Goal: Contribute content: Add original content to the website for others to see

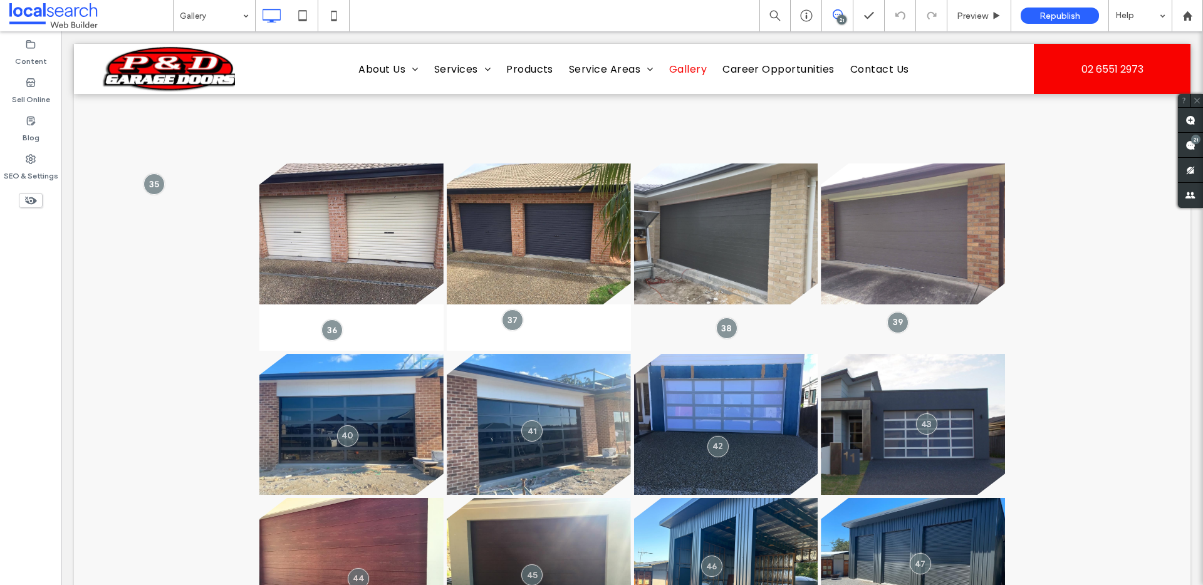
scroll to position [411, 0]
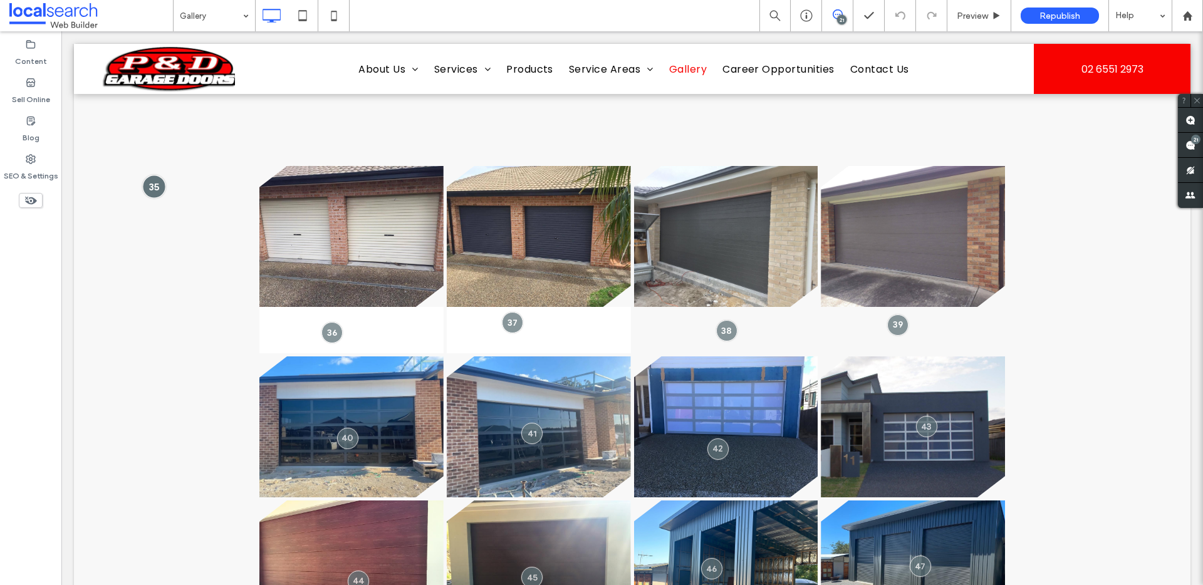
click at [150, 180] on div at bounding box center [153, 186] width 23 height 23
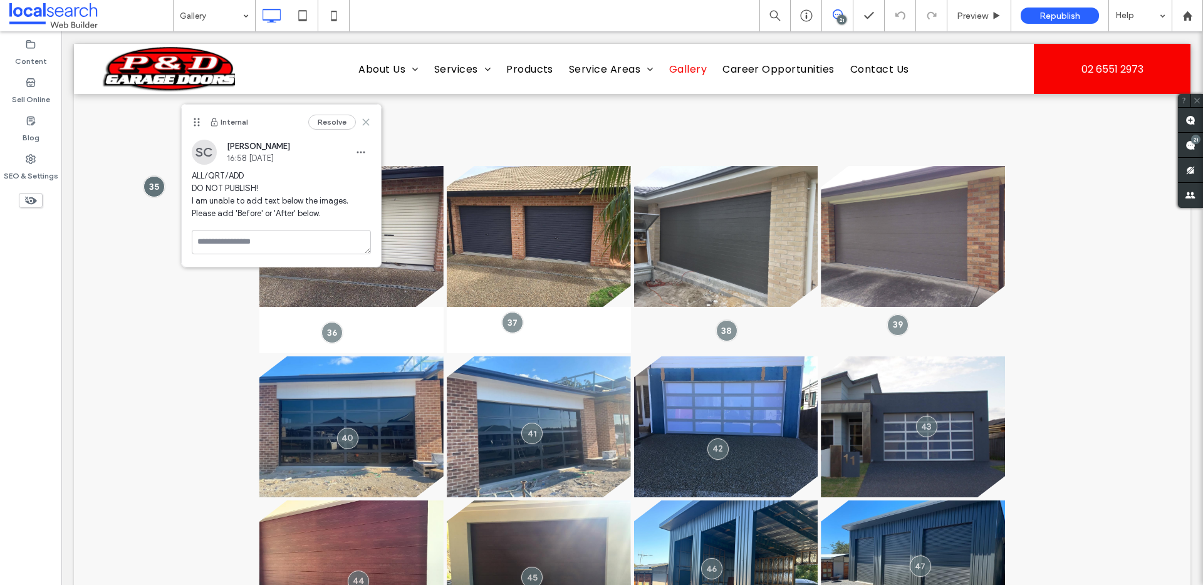
click at [366, 119] on icon at bounding box center [366, 122] width 10 height 10
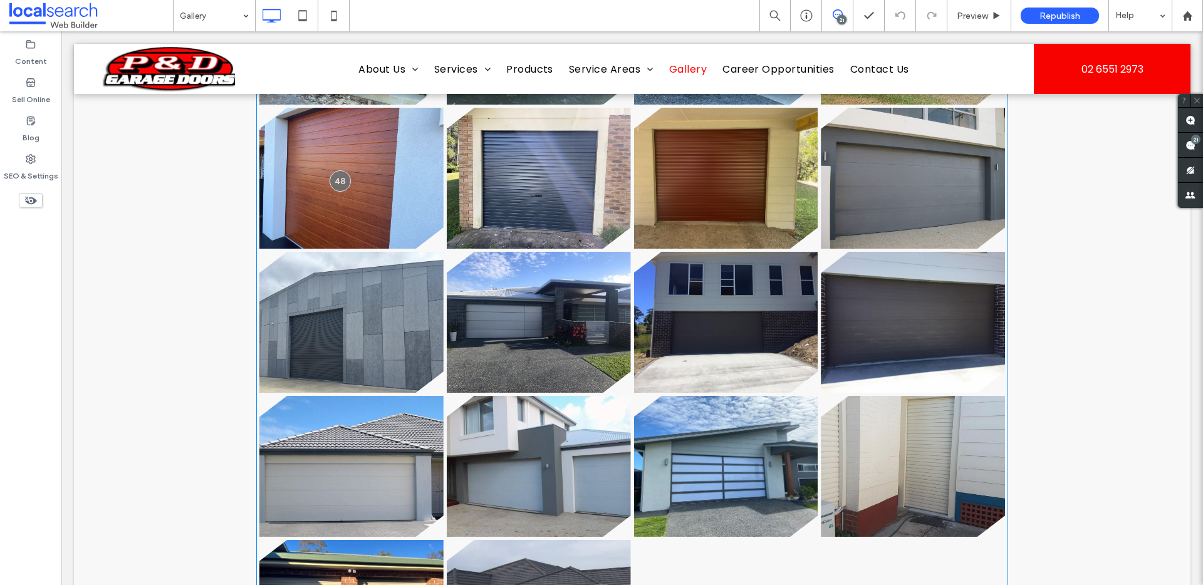
scroll to position [550, 0]
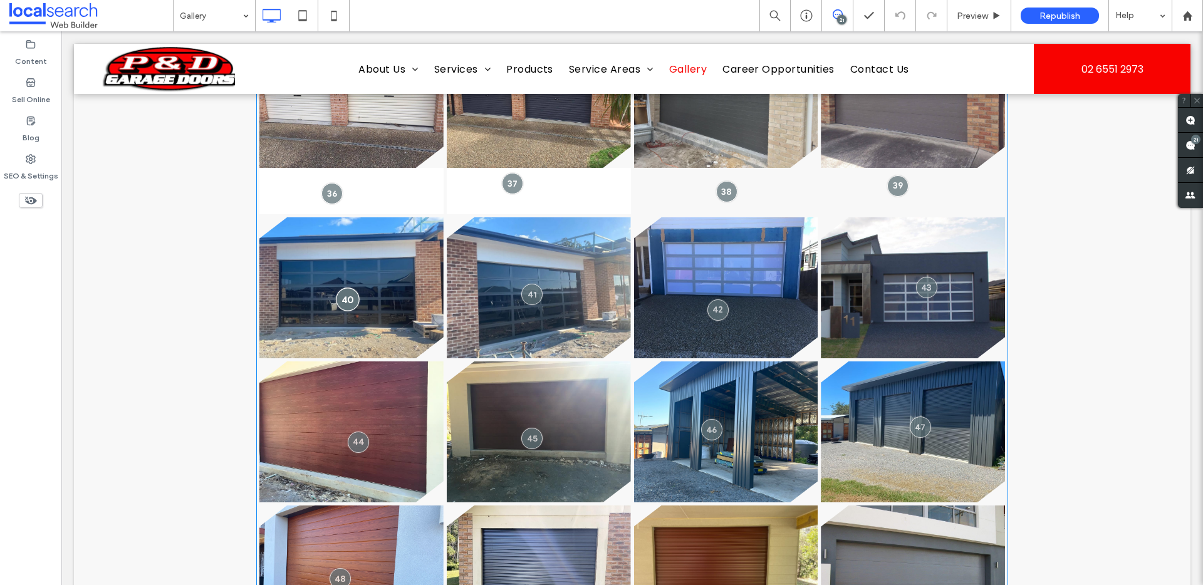
click at [338, 295] on div at bounding box center [347, 299] width 23 height 23
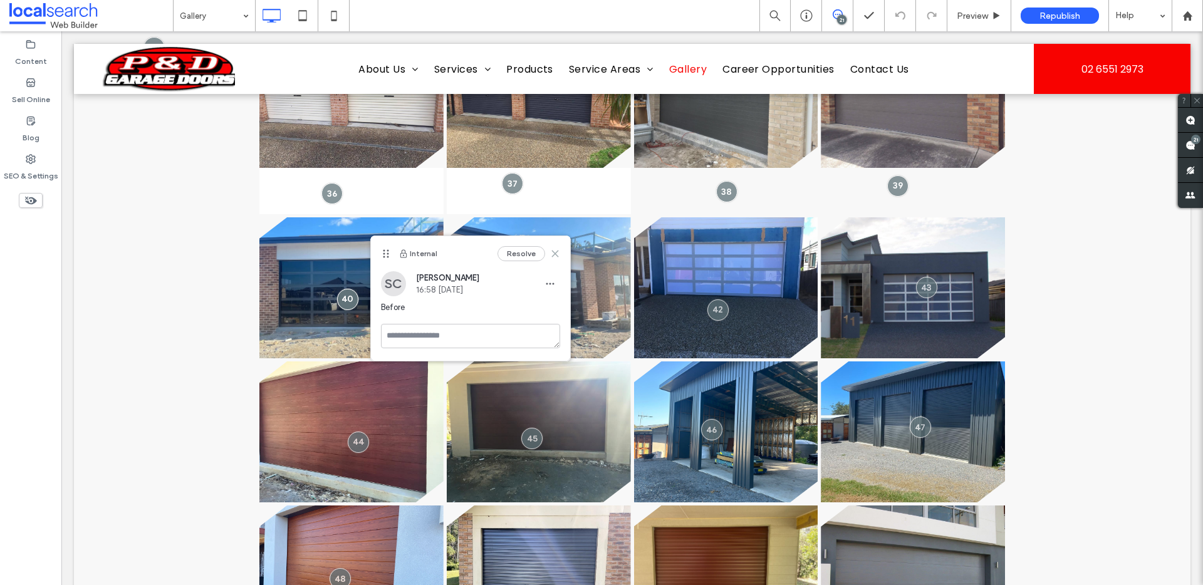
click at [551, 254] on icon at bounding box center [555, 254] width 10 height 10
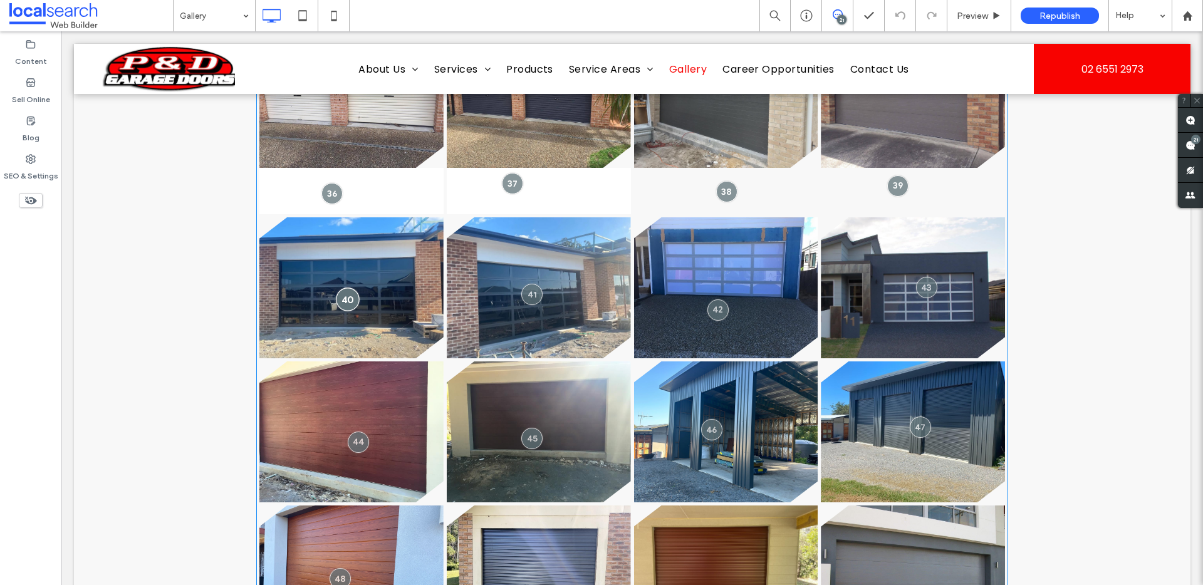
click at [343, 301] on div at bounding box center [347, 299] width 23 height 23
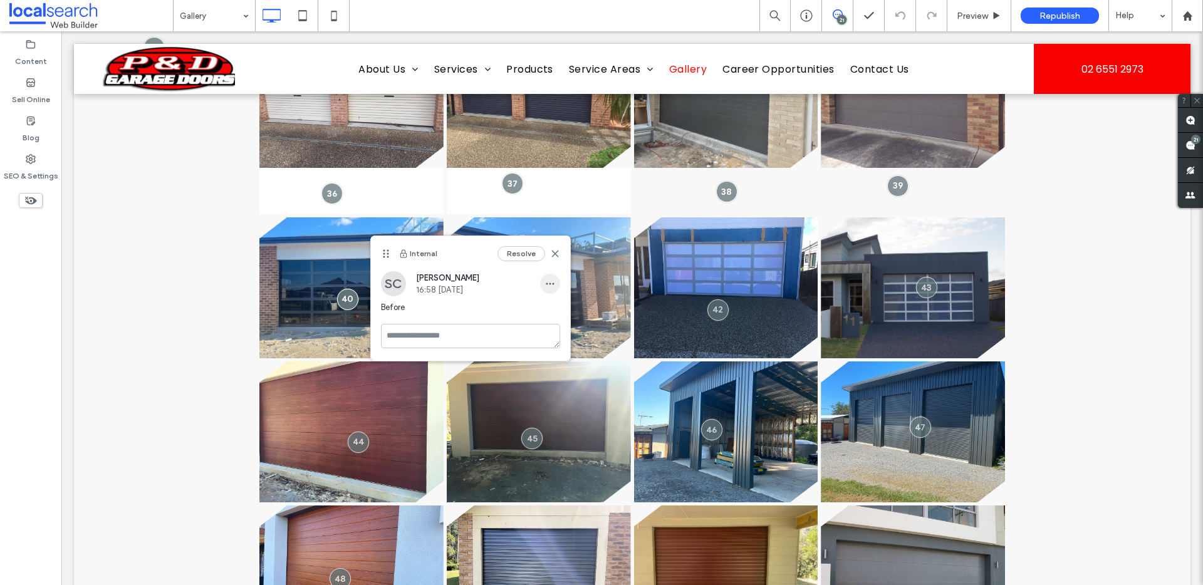
click at [556, 288] on span "button" at bounding box center [550, 284] width 20 height 20
click at [559, 338] on span "Delete" at bounding box center [563, 340] width 24 height 13
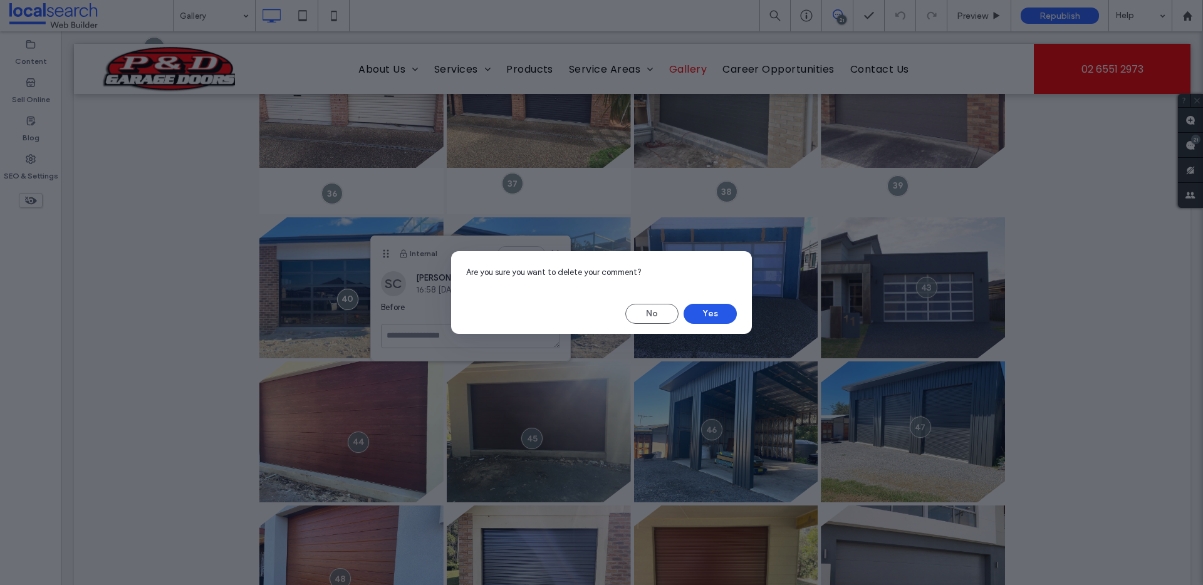
click at [712, 315] on button "Yes" at bounding box center [709, 314] width 53 height 20
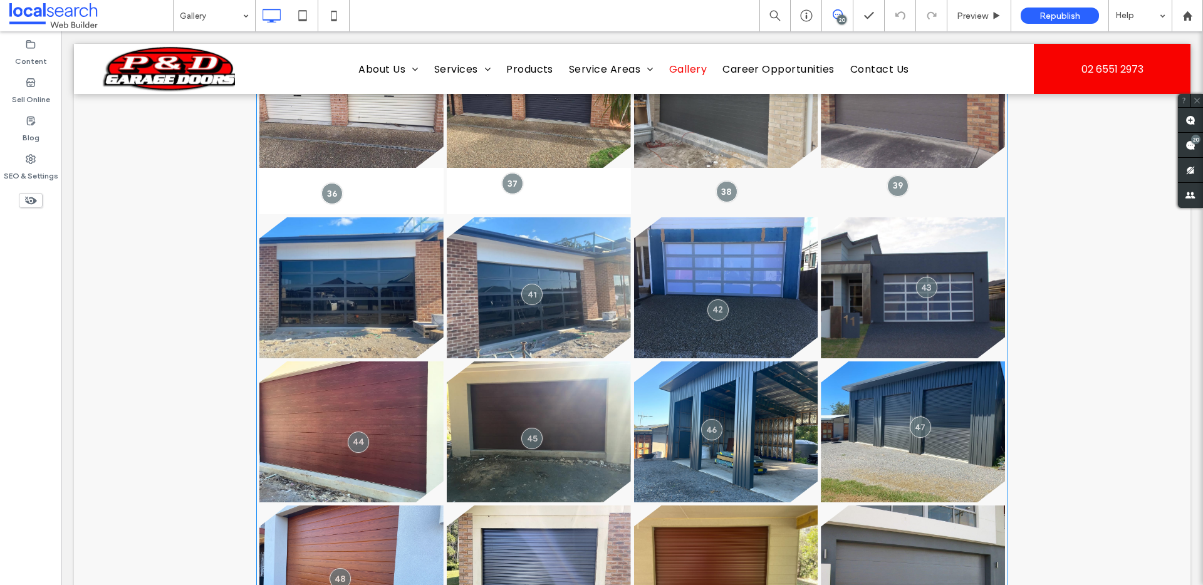
click at [354, 280] on link at bounding box center [351, 287] width 184 height 141
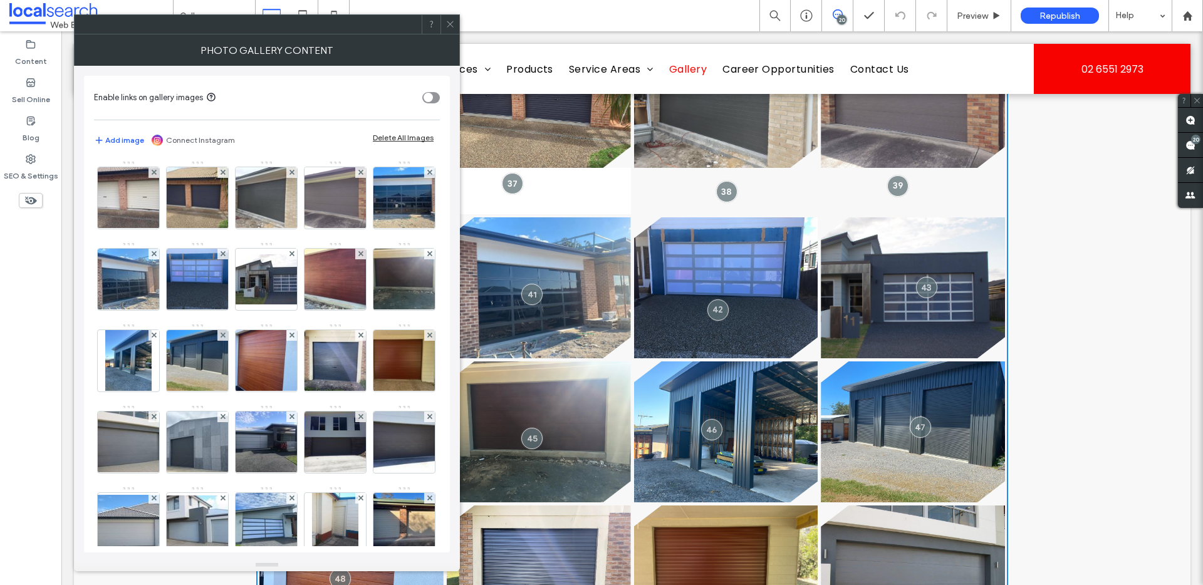
click at [452, 23] on icon at bounding box center [449, 23] width 9 height 9
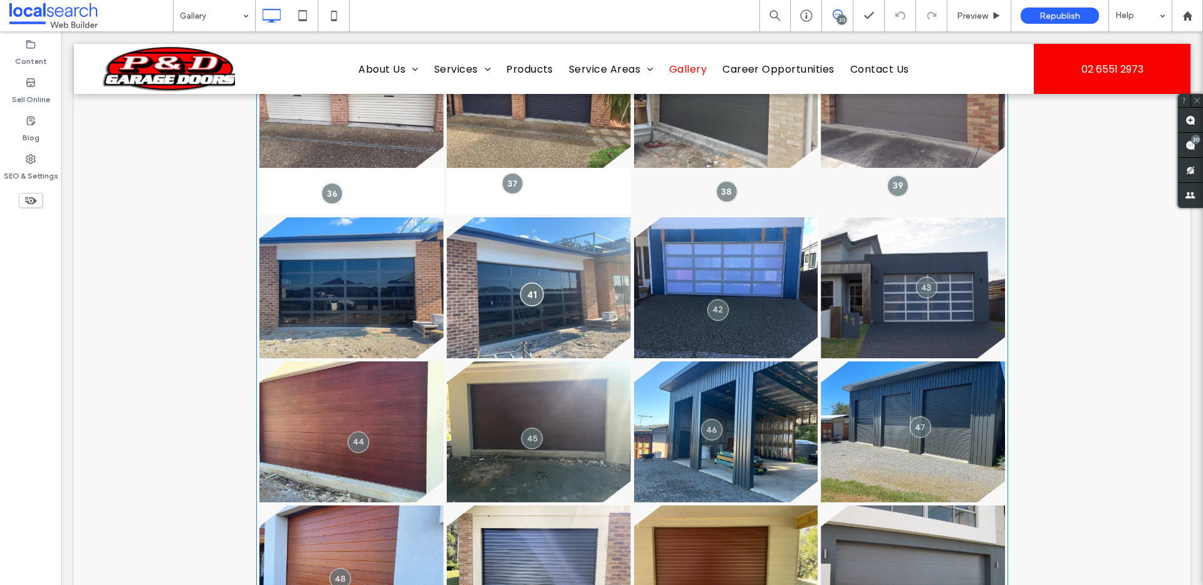
click at [529, 294] on div at bounding box center [532, 294] width 23 height 23
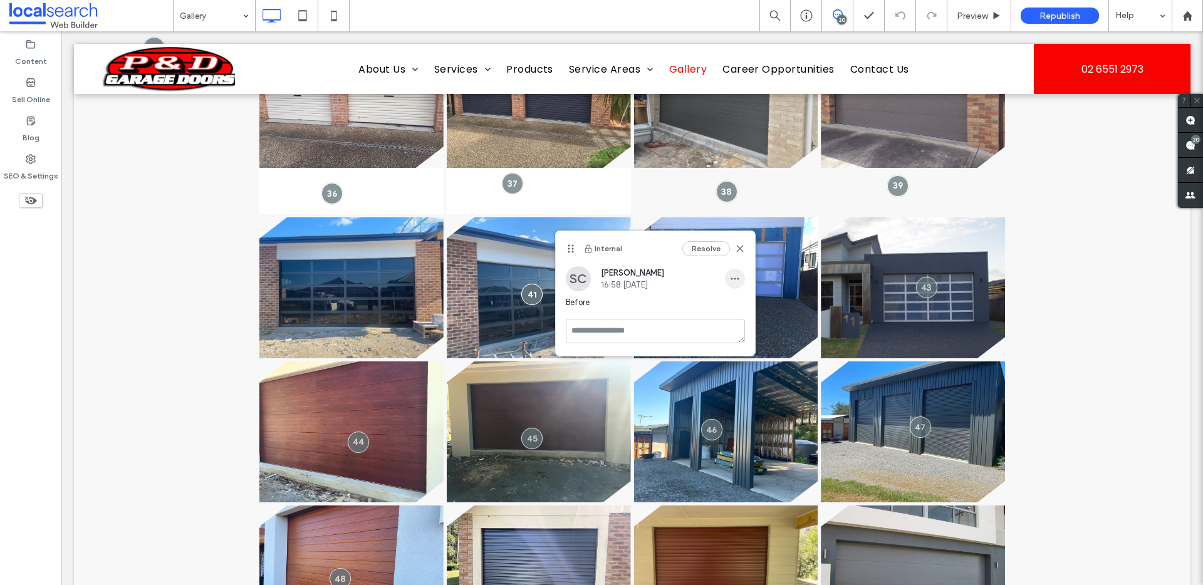
click at [733, 280] on icon "button" at bounding box center [735, 279] width 10 height 10
click at [750, 335] on span "Delete" at bounding box center [747, 335] width 24 height 13
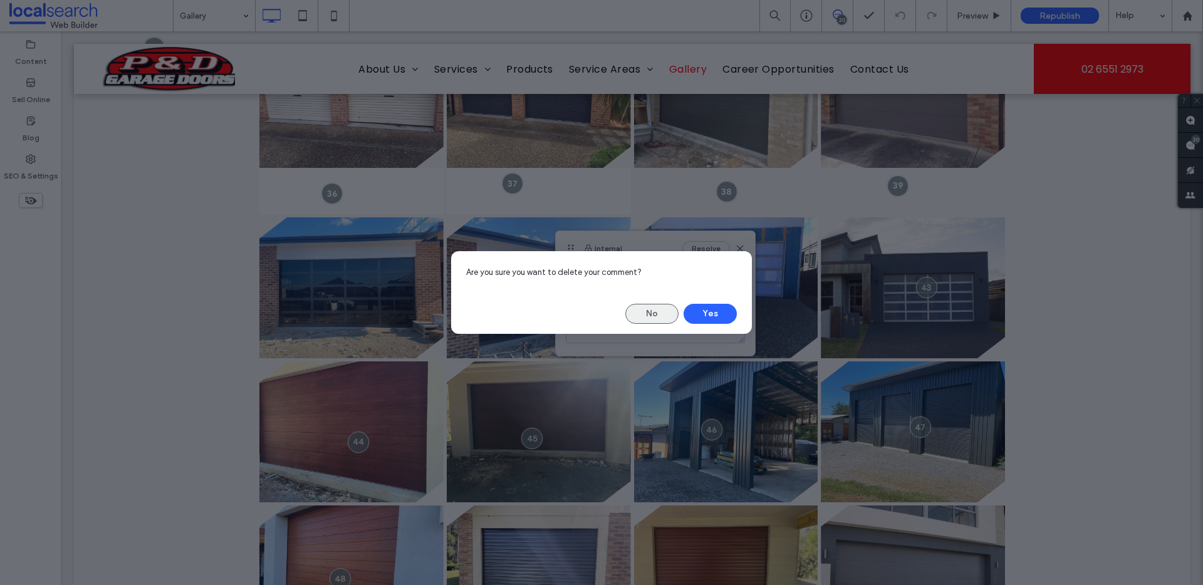
click at [638, 306] on button "No" at bounding box center [651, 314] width 53 height 20
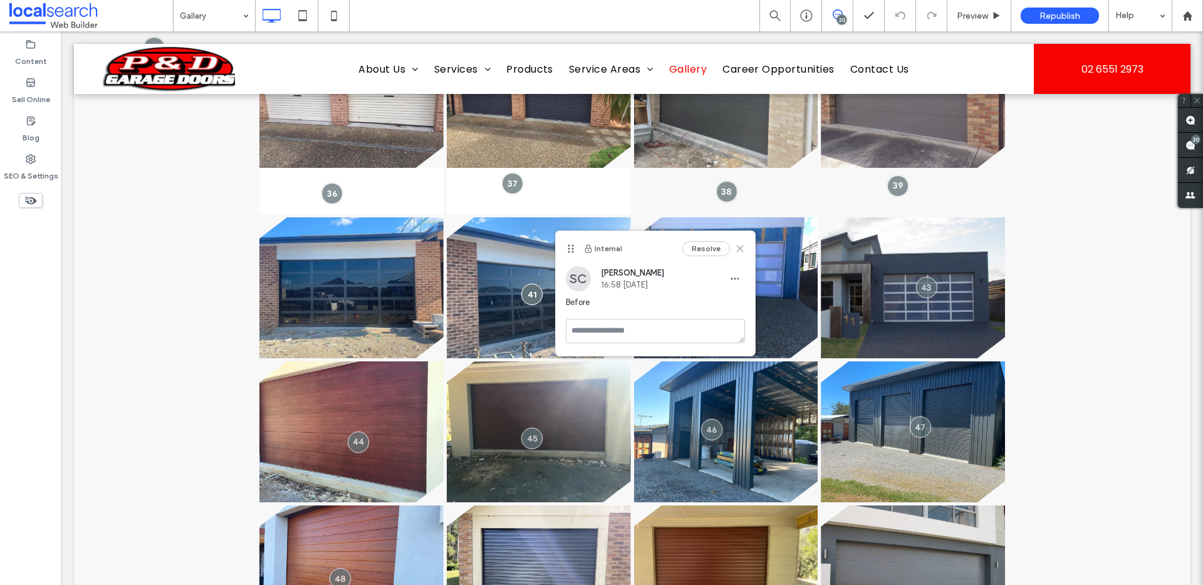
click at [742, 244] on icon at bounding box center [740, 249] width 10 height 10
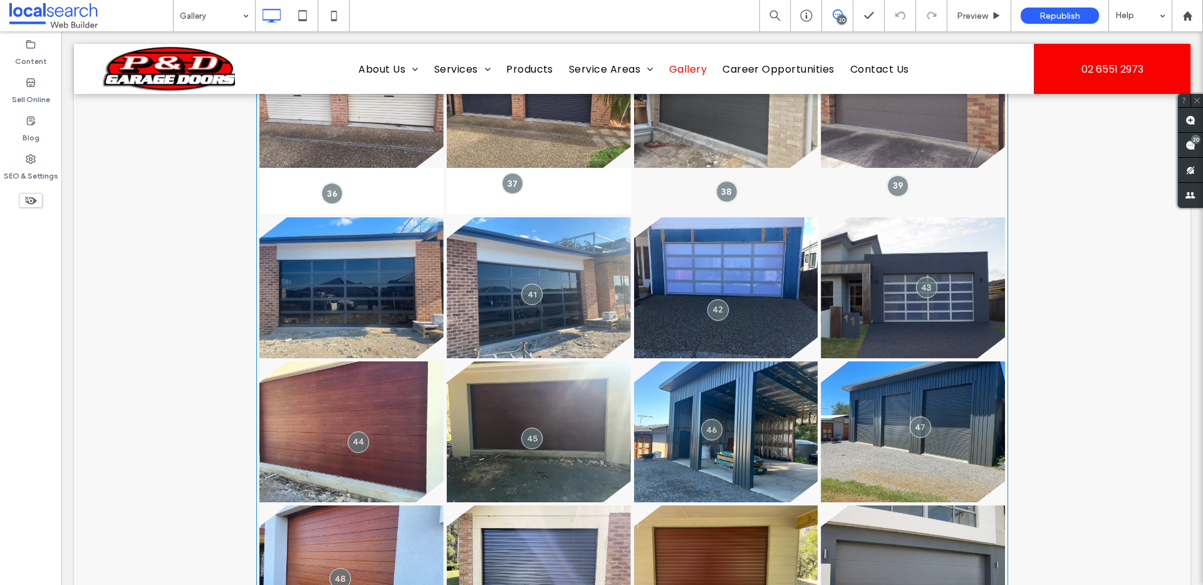
click at [559, 269] on link at bounding box center [539, 287] width 184 height 141
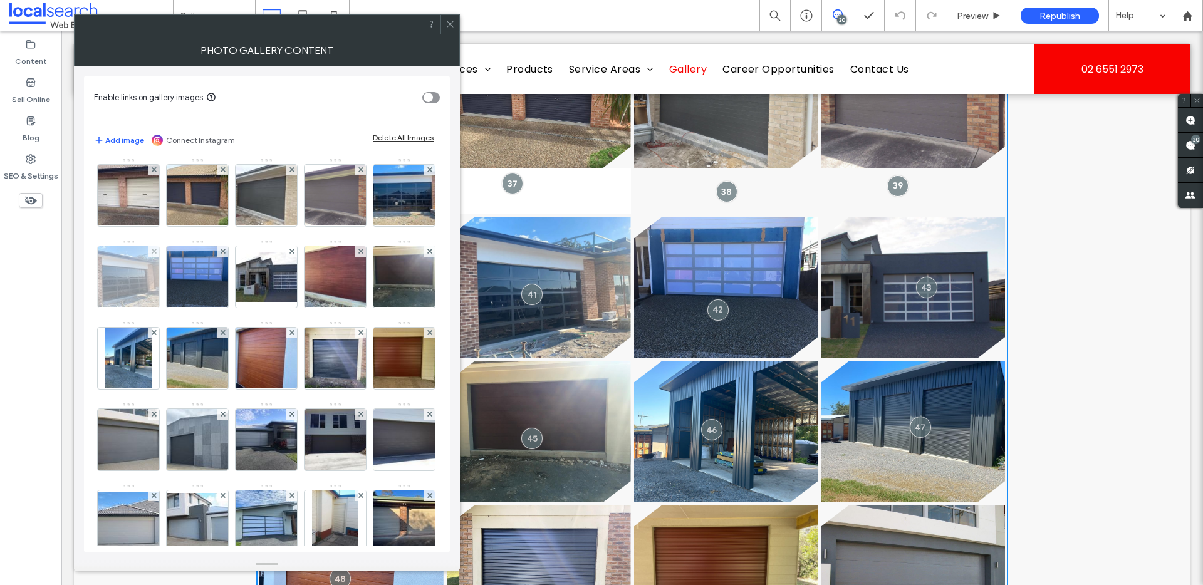
scroll to position [5, 0]
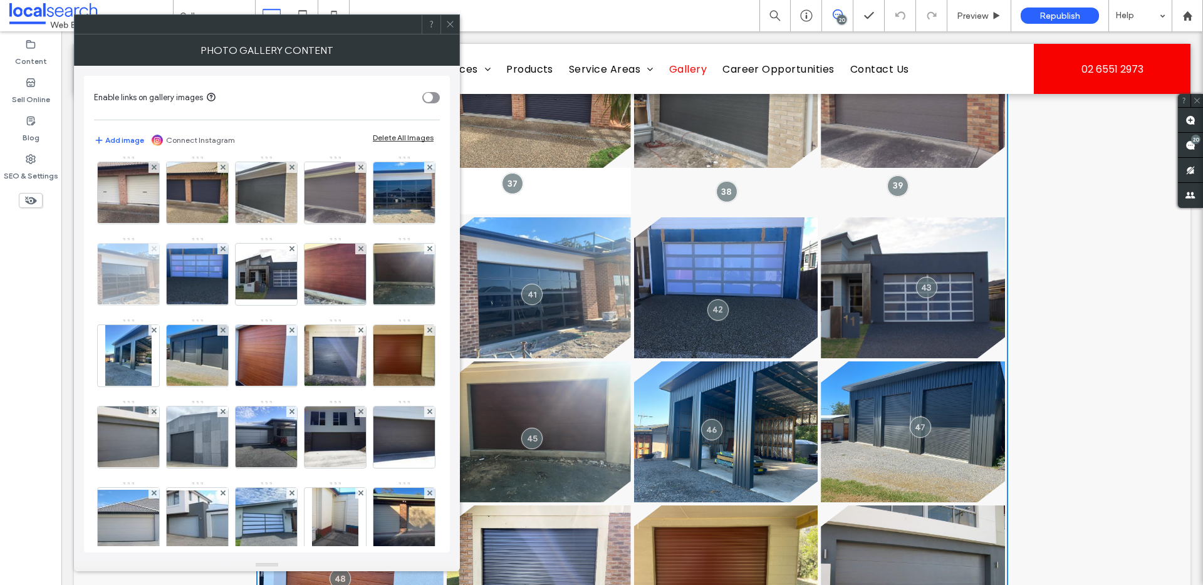
click at [157, 246] on icon at bounding box center [154, 248] width 5 height 5
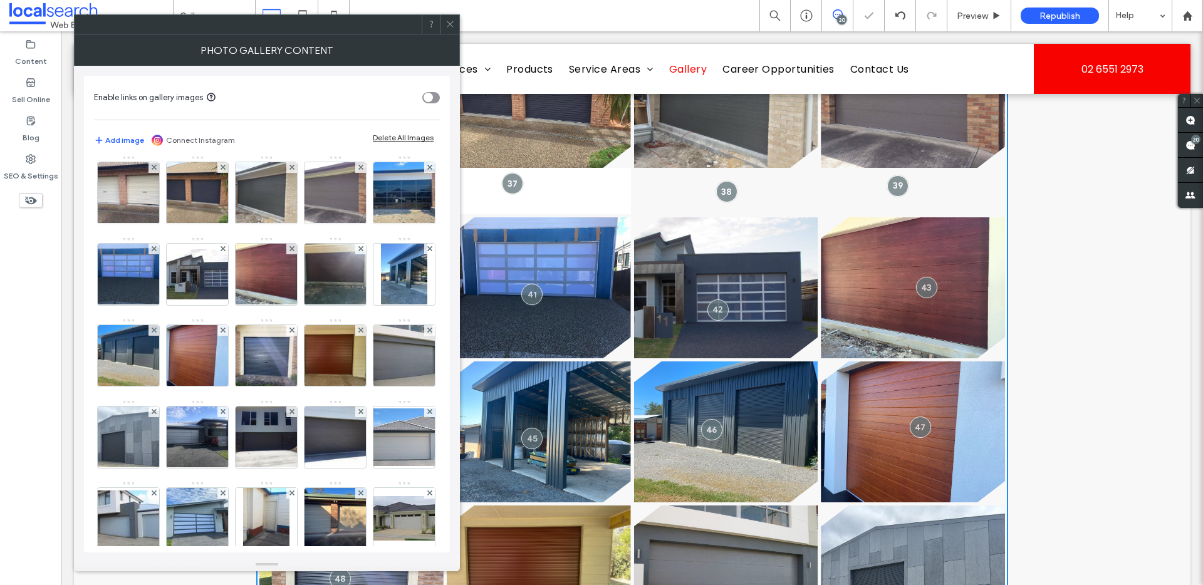
click at [448, 28] on icon at bounding box center [449, 23] width 9 height 9
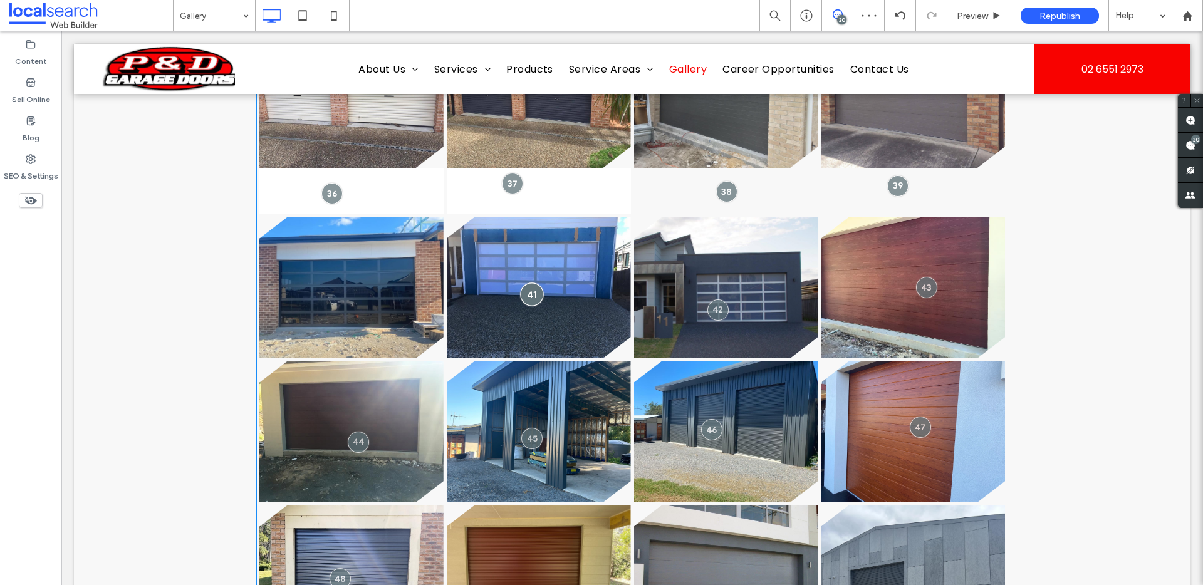
click at [526, 296] on div at bounding box center [532, 294] width 23 height 23
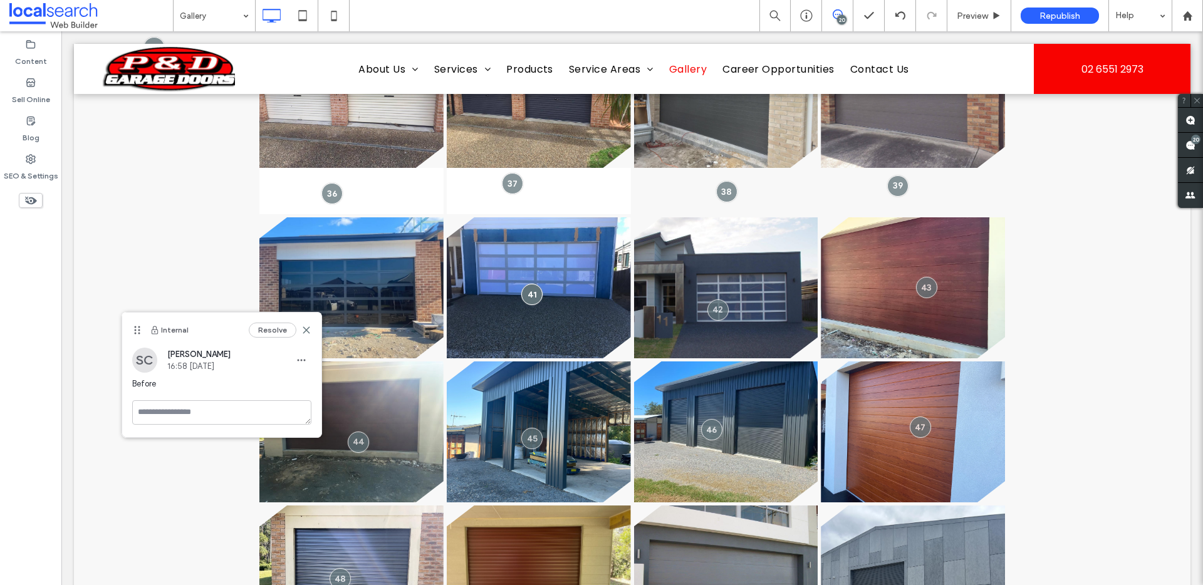
drag, startPoint x: 563, startPoint y: 251, endPoint x: 119, endPoint y: 422, distance: 475.9
click at [134, 334] on use at bounding box center [137, 330] width 6 height 8
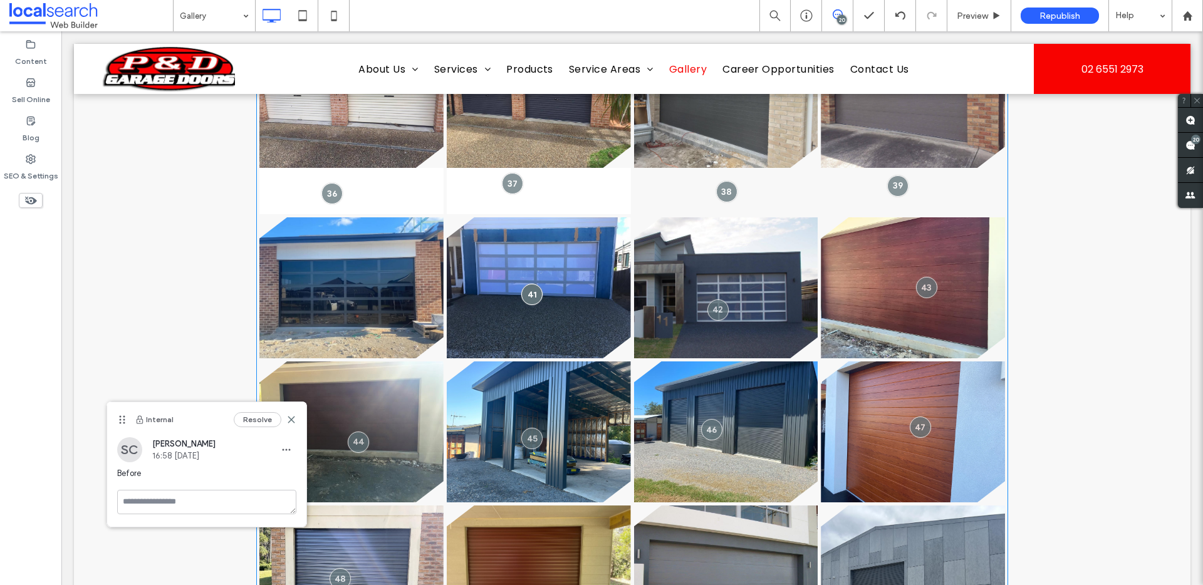
drag, startPoint x: 524, startPoint y: 291, endPoint x: 358, endPoint y: 294, distance: 166.0
click at [358, 294] on div at bounding box center [632, 553] width 752 height 1058
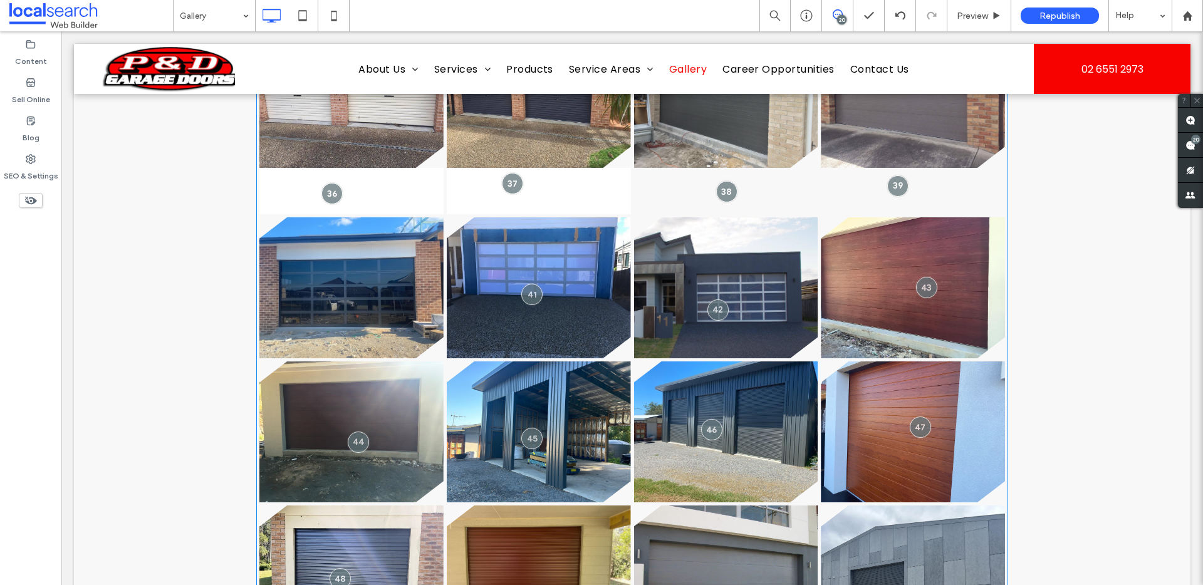
drag, startPoint x: 527, startPoint y: 291, endPoint x: 328, endPoint y: 290, distance: 198.6
click at [328, 290] on div at bounding box center [632, 553] width 752 height 1058
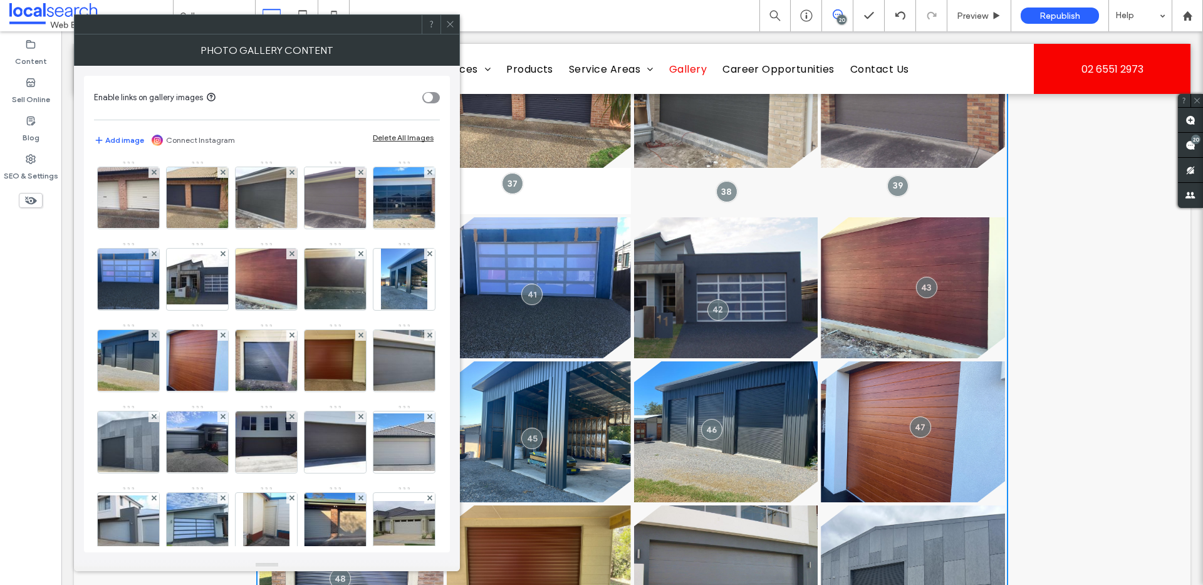
click at [447, 19] on icon at bounding box center [449, 23] width 9 height 9
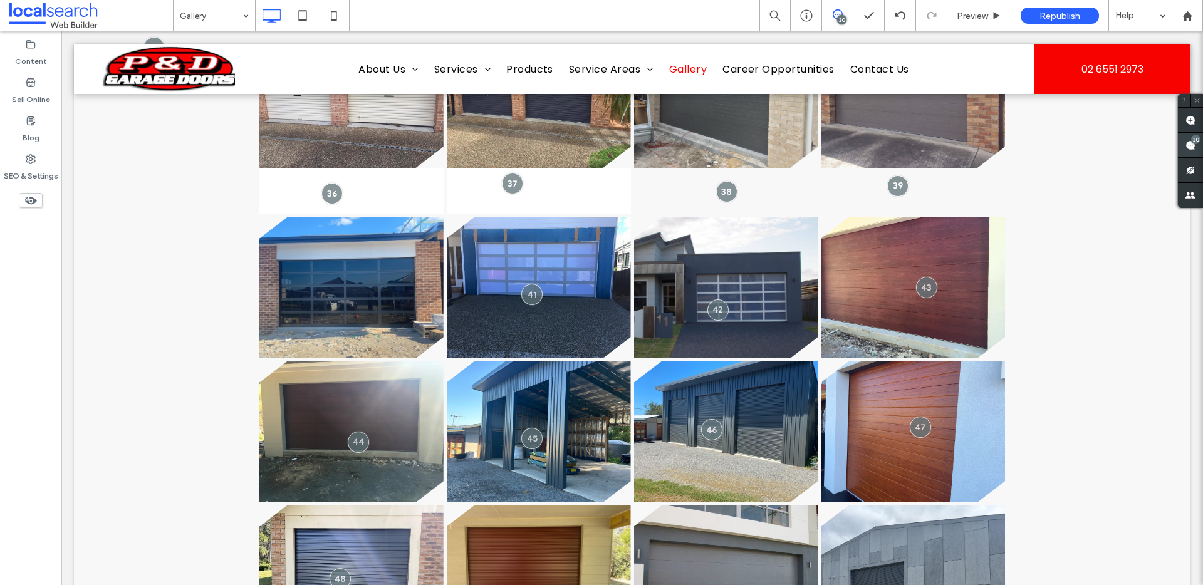
click at [1193, 144] on use at bounding box center [1190, 145] width 10 height 10
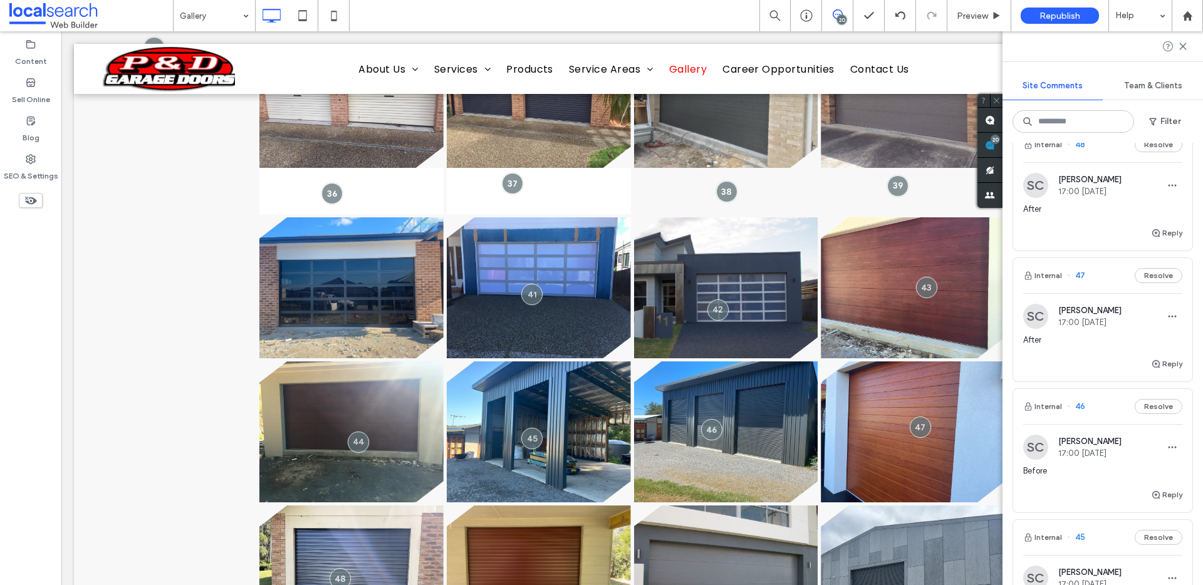
scroll to position [36, 0]
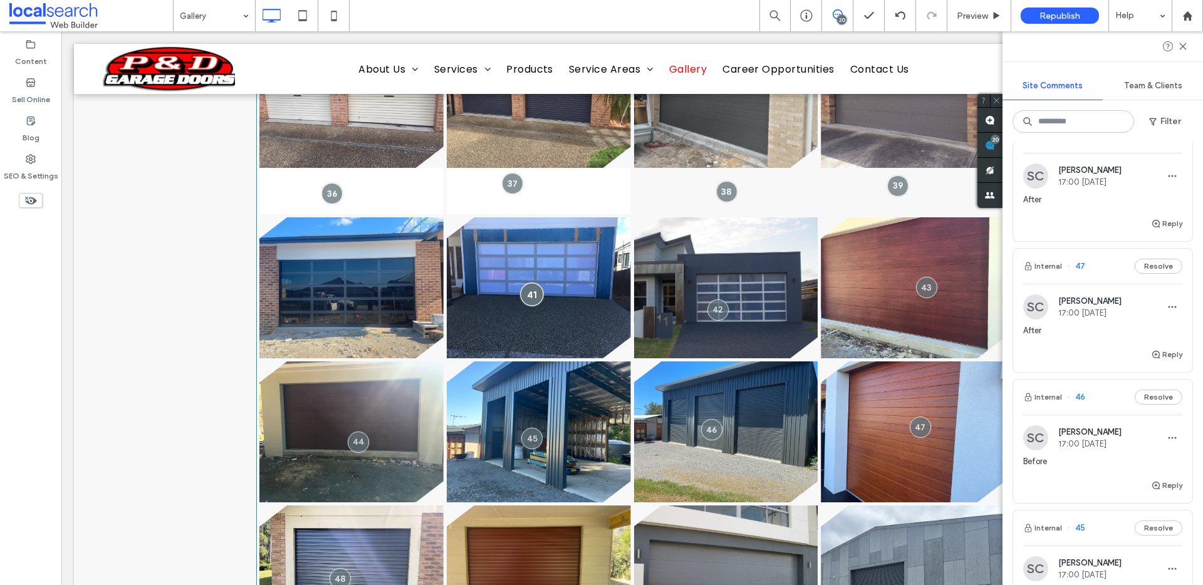
click at [522, 293] on div at bounding box center [532, 294] width 23 height 23
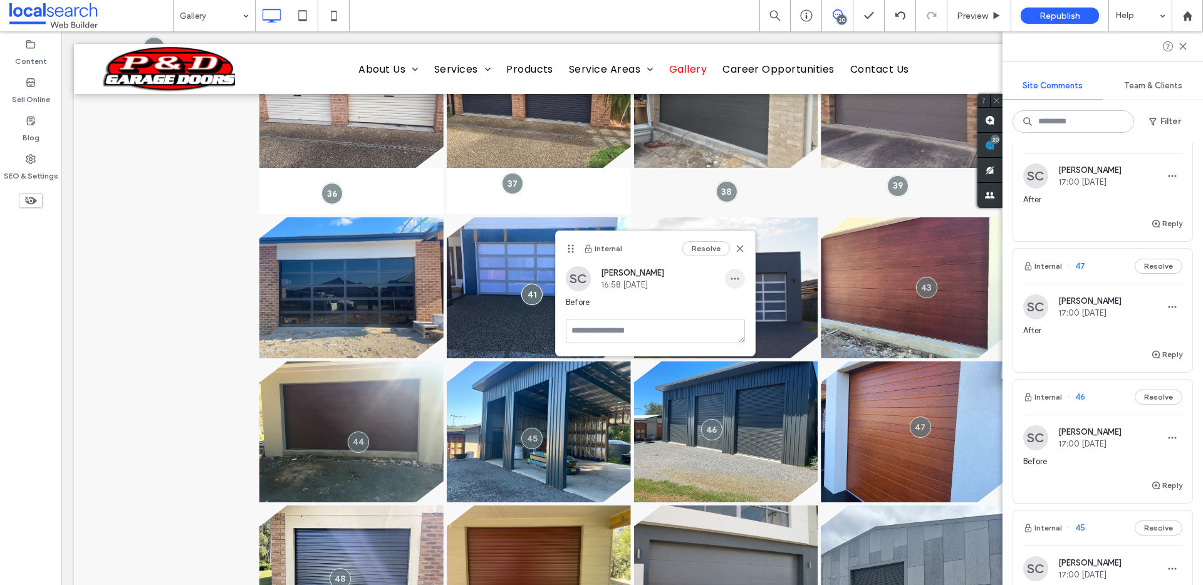
click at [737, 276] on icon "button" at bounding box center [735, 279] width 10 height 10
click at [758, 310] on div "Edit" at bounding box center [781, 311] width 112 height 24
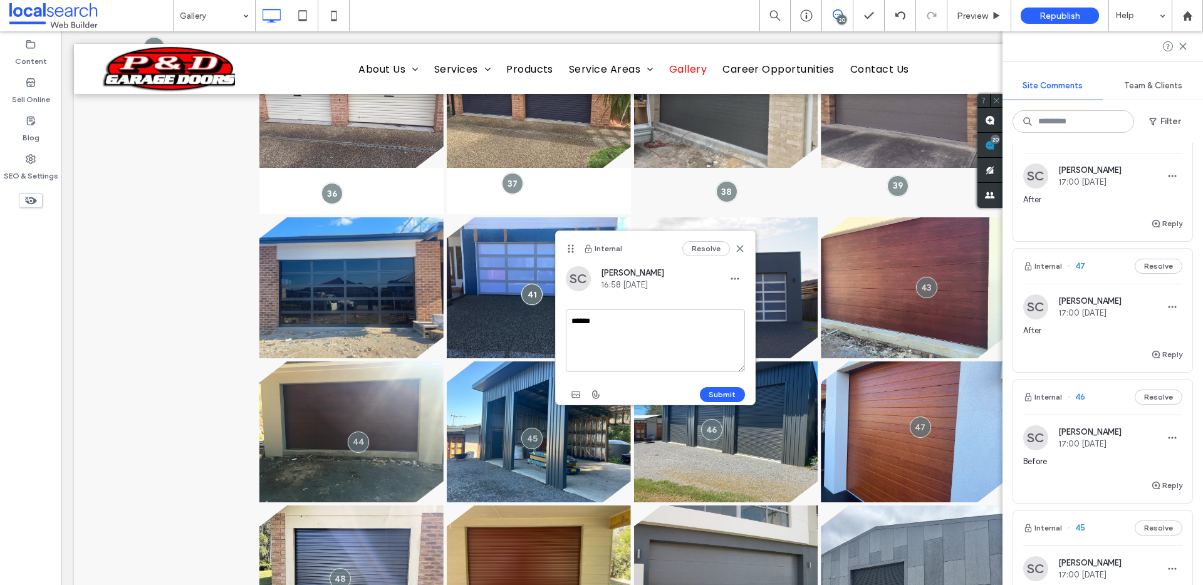
drag, startPoint x: 654, startPoint y: 319, endPoint x: 647, endPoint y: 318, distance: 7.1
click at [654, 319] on textarea "******" at bounding box center [655, 340] width 179 height 63
click at [647, 318] on textarea "******" at bounding box center [655, 340] width 179 height 63
drag, startPoint x: 667, startPoint y: 351, endPoint x: 542, endPoint y: 316, distance: 129.3
type textarea "*****"
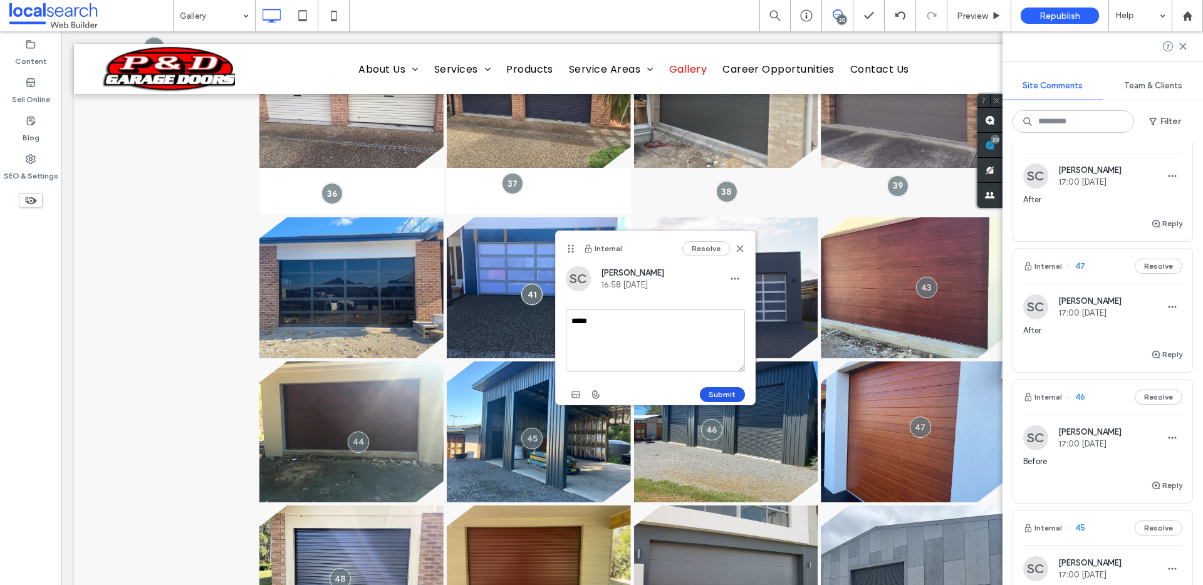
click at [724, 397] on button "Submit" at bounding box center [722, 394] width 45 height 15
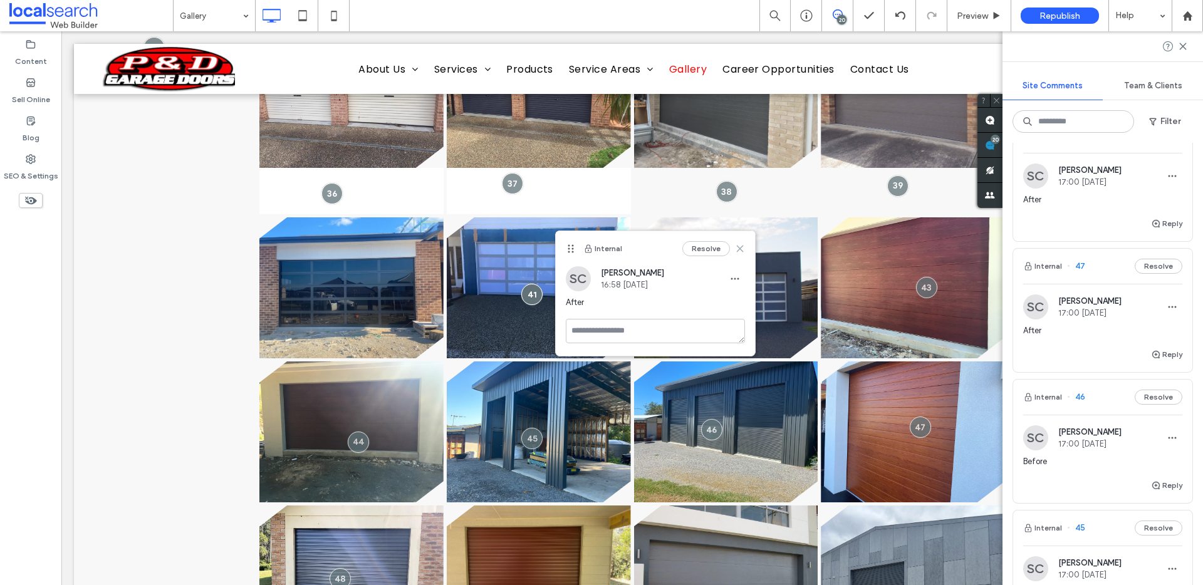
click at [739, 251] on icon at bounding box center [740, 249] width 10 height 10
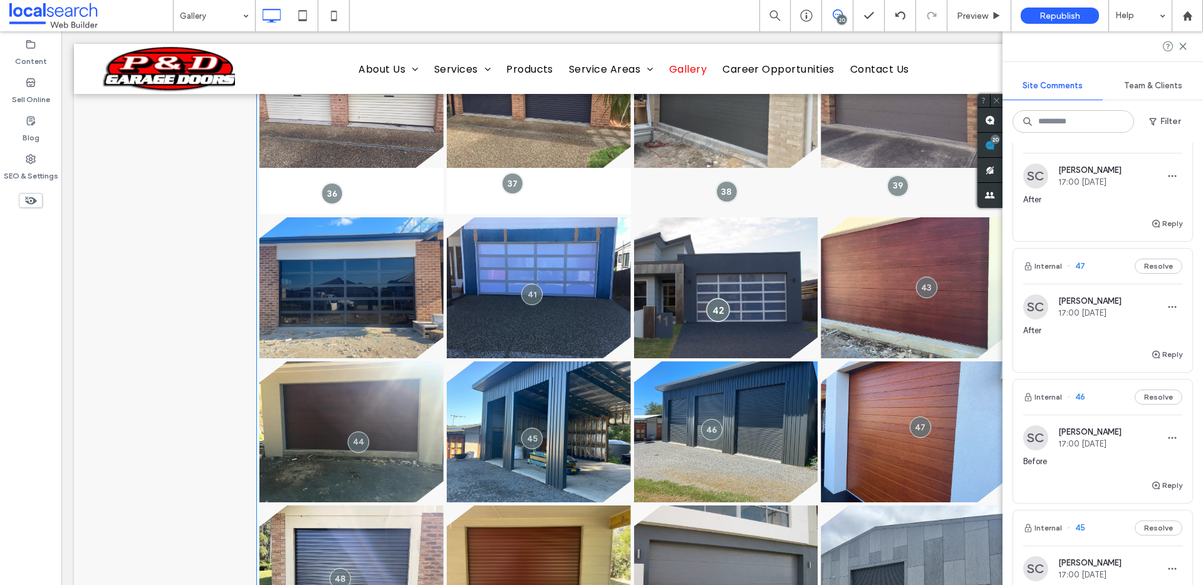
click at [712, 311] on div at bounding box center [717, 309] width 23 height 23
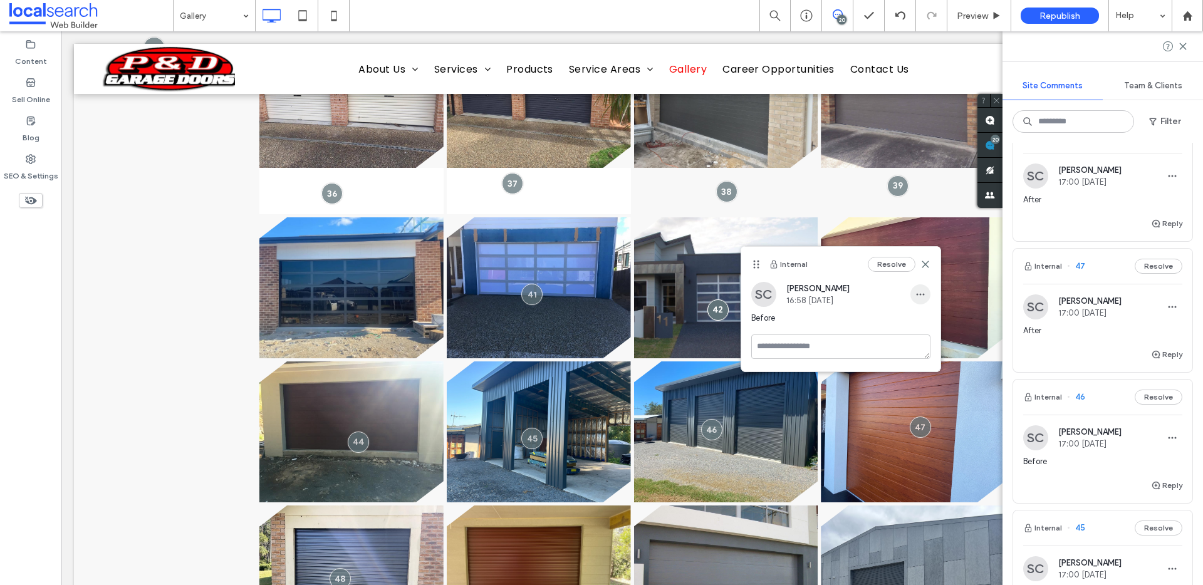
click at [924, 294] on icon "button" at bounding box center [920, 294] width 10 height 10
drag, startPoint x: 943, startPoint y: 326, endPoint x: 880, endPoint y: 295, distance: 70.3
click at [943, 326] on div "Edit" at bounding box center [967, 327] width 112 height 24
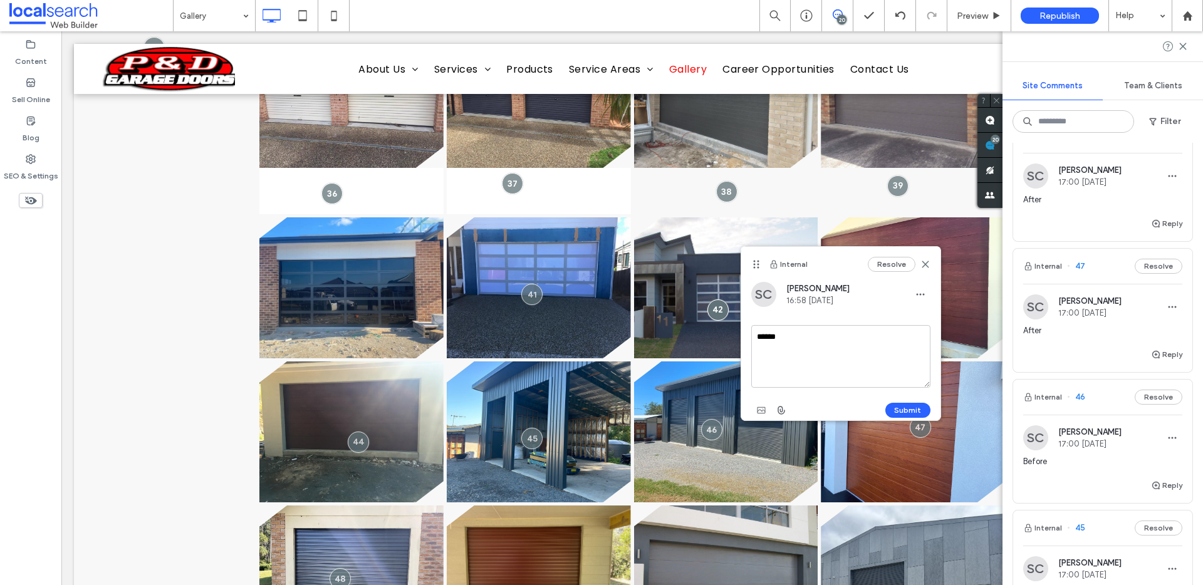
click at [840, 336] on textarea "******" at bounding box center [840, 356] width 179 height 63
click at [841, 336] on textarea "******" at bounding box center [840, 356] width 179 height 63
type textarea "*****"
click at [921, 411] on button "Submit" at bounding box center [907, 410] width 45 height 15
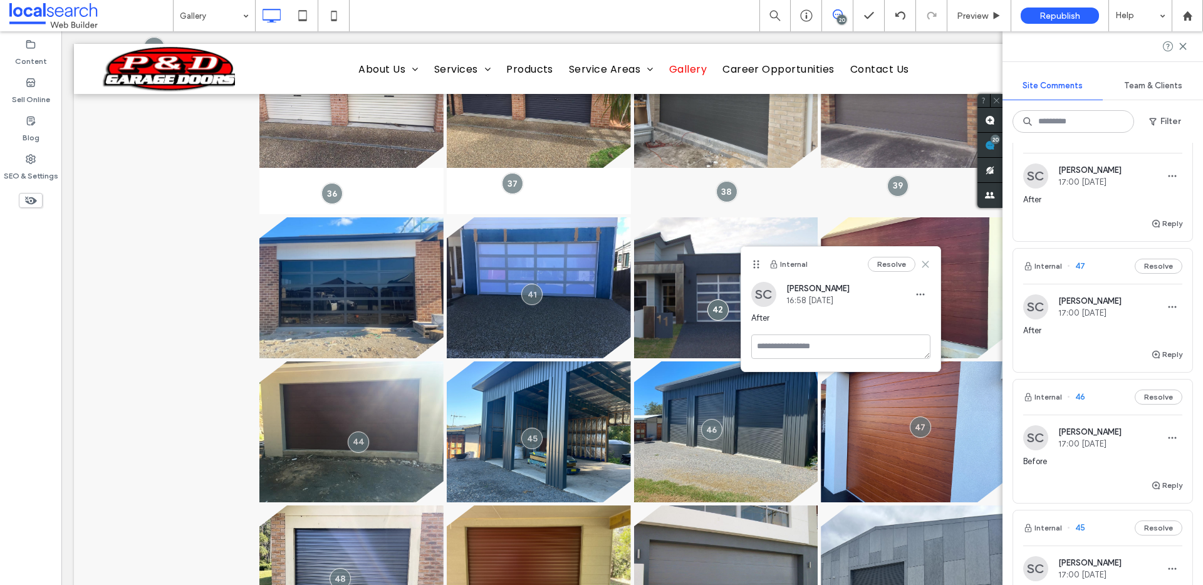
click at [924, 264] on use at bounding box center [925, 264] width 6 height 6
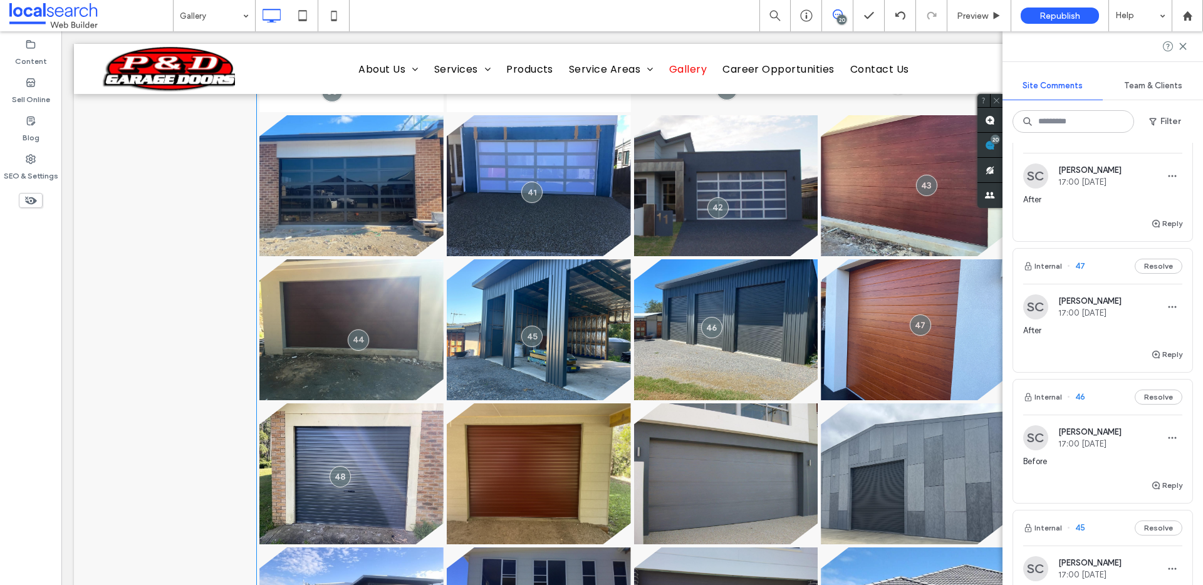
scroll to position [653, 0]
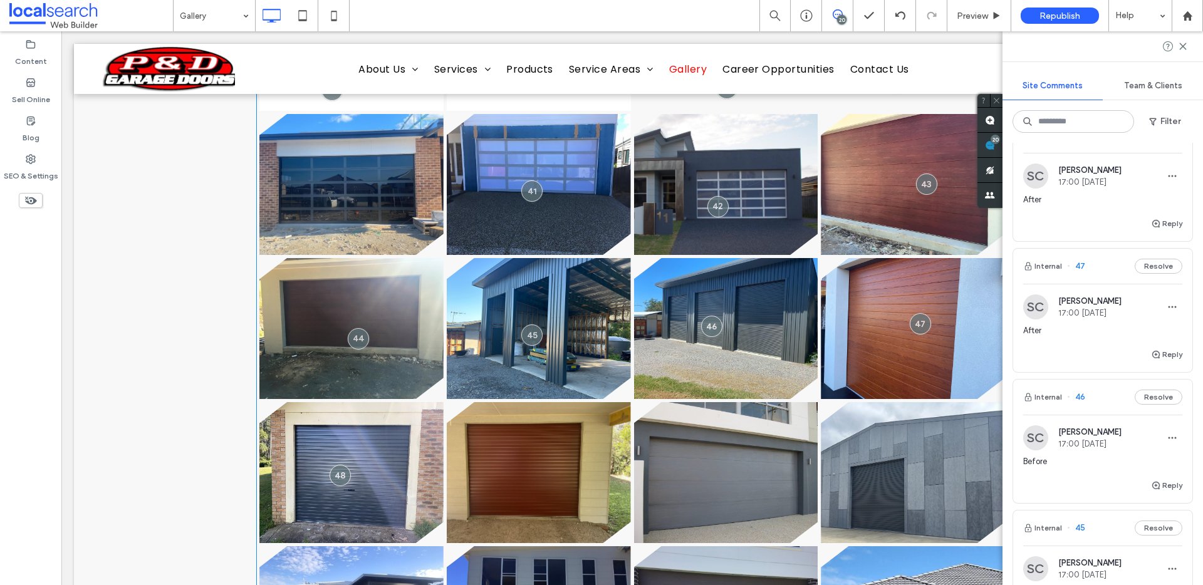
click at [590, 237] on link at bounding box center [539, 184] width 184 height 141
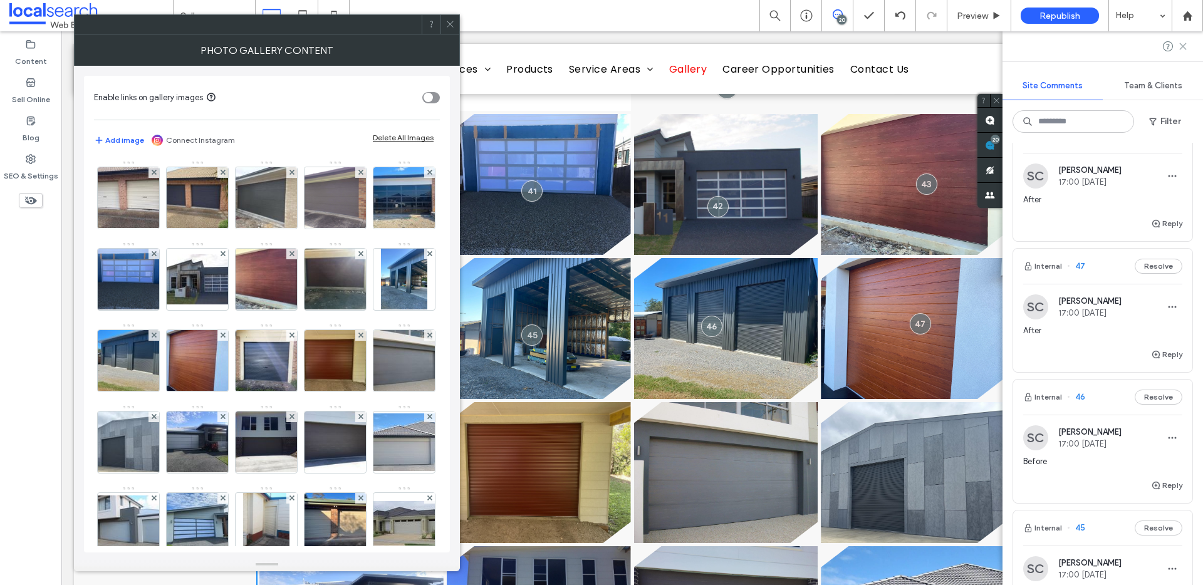
click at [1179, 41] on icon at bounding box center [1183, 46] width 10 height 10
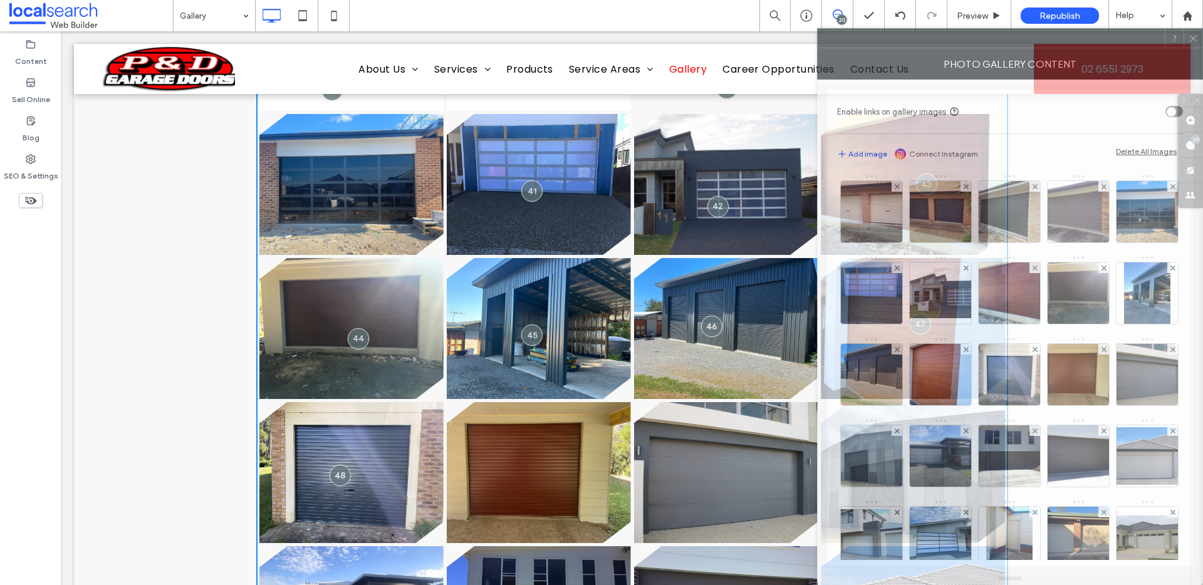
drag, startPoint x: 213, startPoint y: 26, endPoint x: 968, endPoint y: 42, distance: 755.0
click at [968, 42] on div at bounding box center [990, 38] width 347 height 19
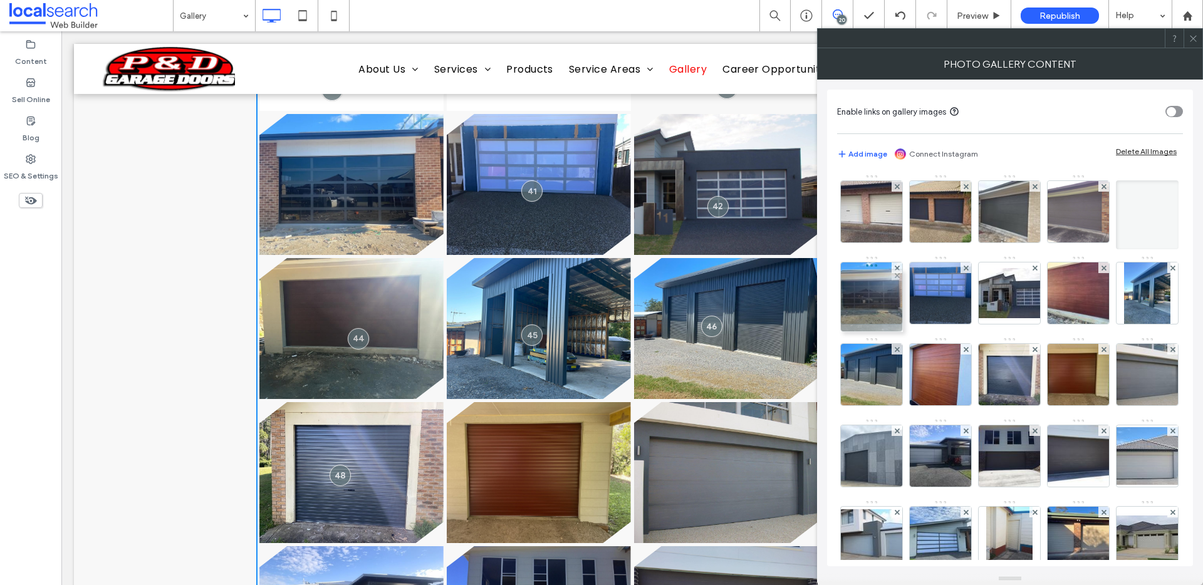
drag, startPoint x: 869, startPoint y: 374, endPoint x: 866, endPoint y: 300, distance: 74.0
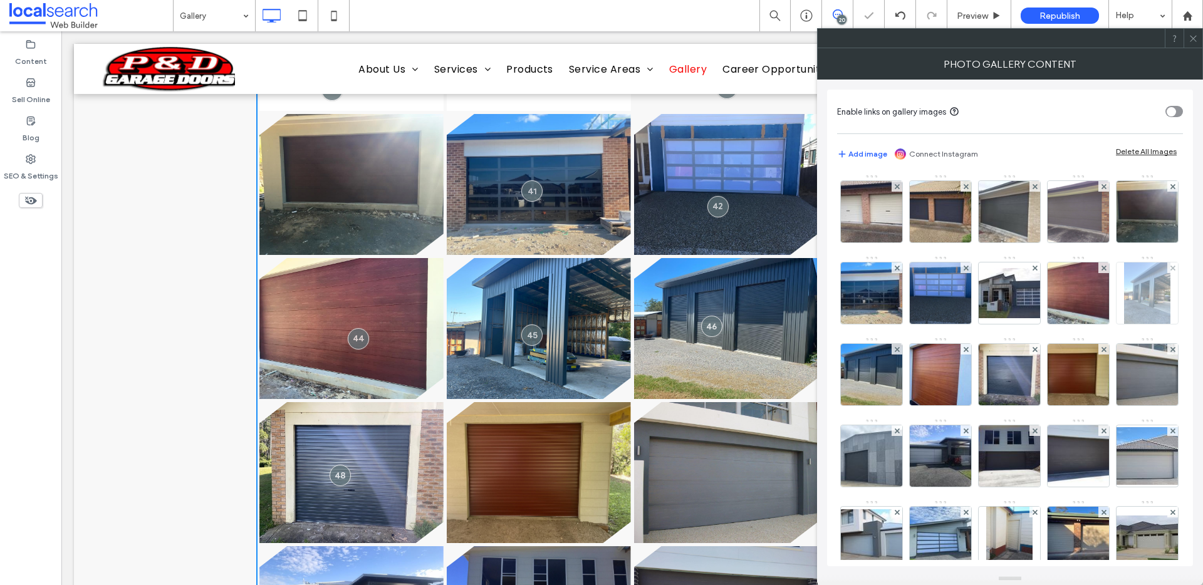
click at [1124, 324] on img at bounding box center [1147, 292] width 46 height 61
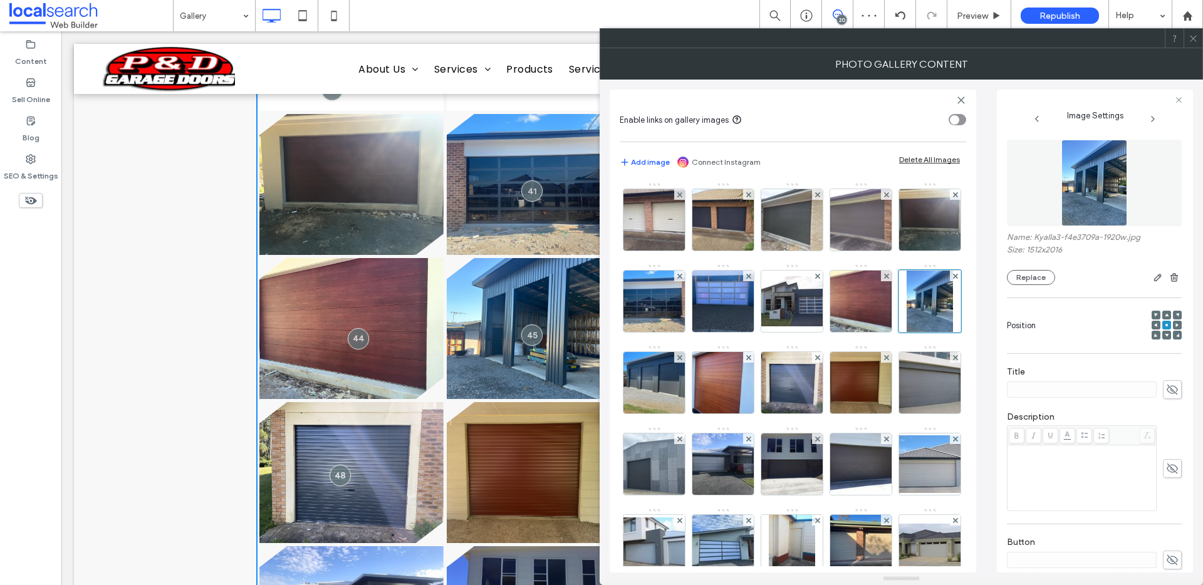
click at [942, 325] on div "Image" at bounding box center [792, 426] width 345 height 489
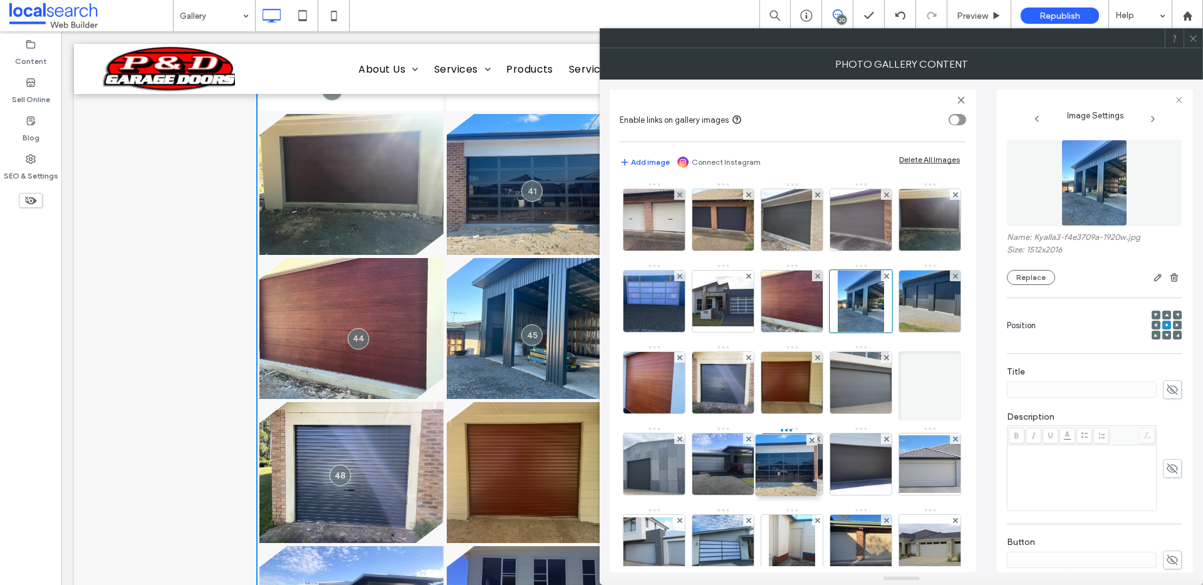
drag, startPoint x: 728, startPoint y: 314, endPoint x: 793, endPoint y: 484, distance: 182.4
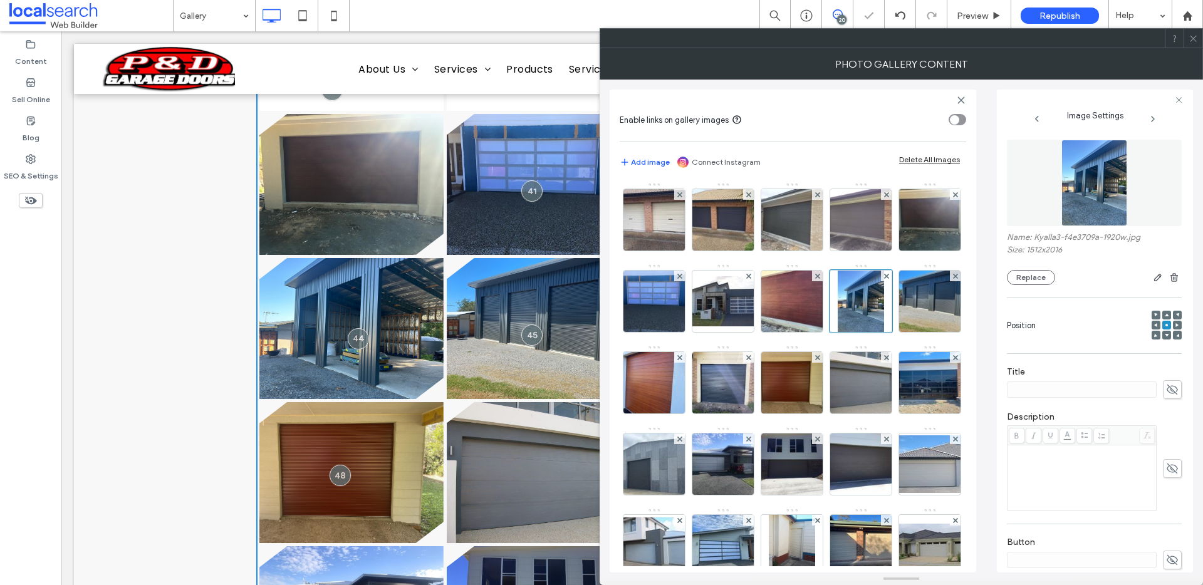
click at [940, 425] on div "Image" at bounding box center [792, 426] width 345 height 489
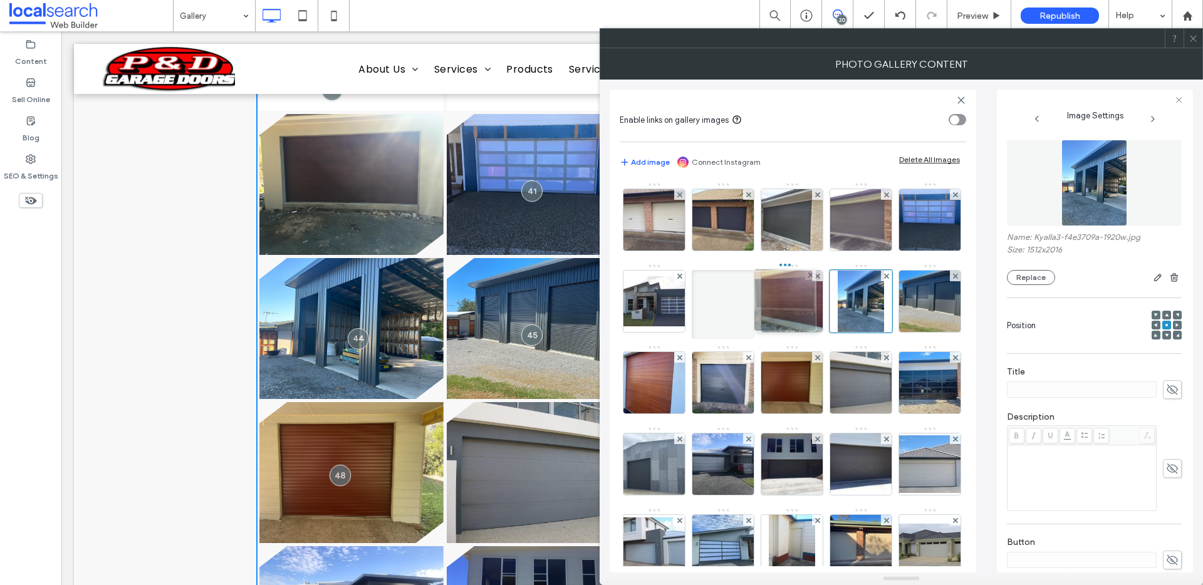
drag, startPoint x: 667, startPoint y: 311, endPoint x: 806, endPoint y: 309, distance: 138.5
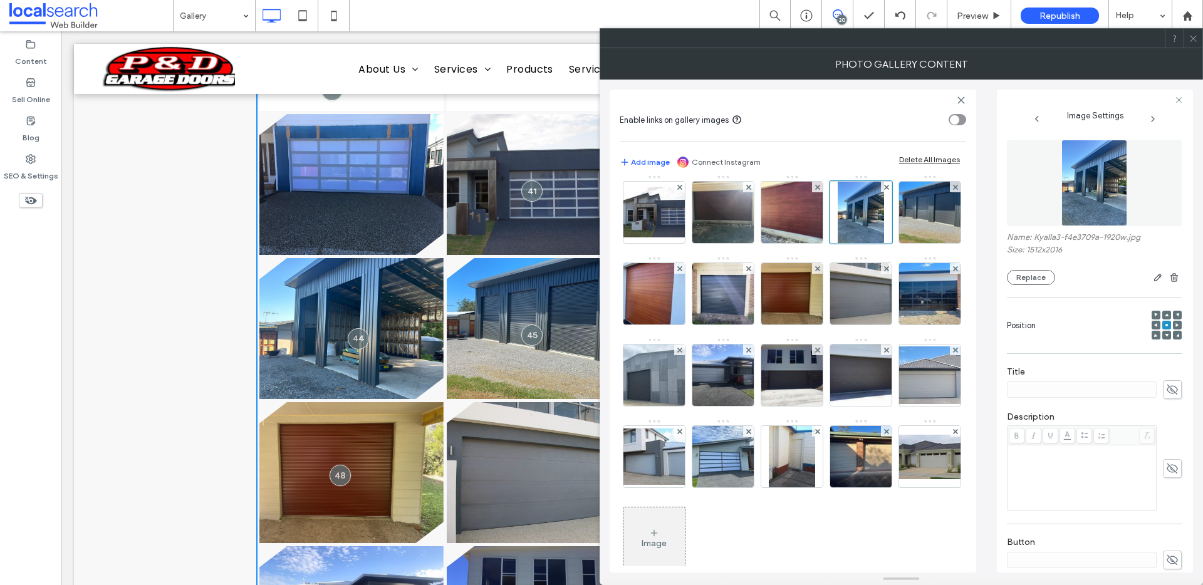
scroll to position [91, 0]
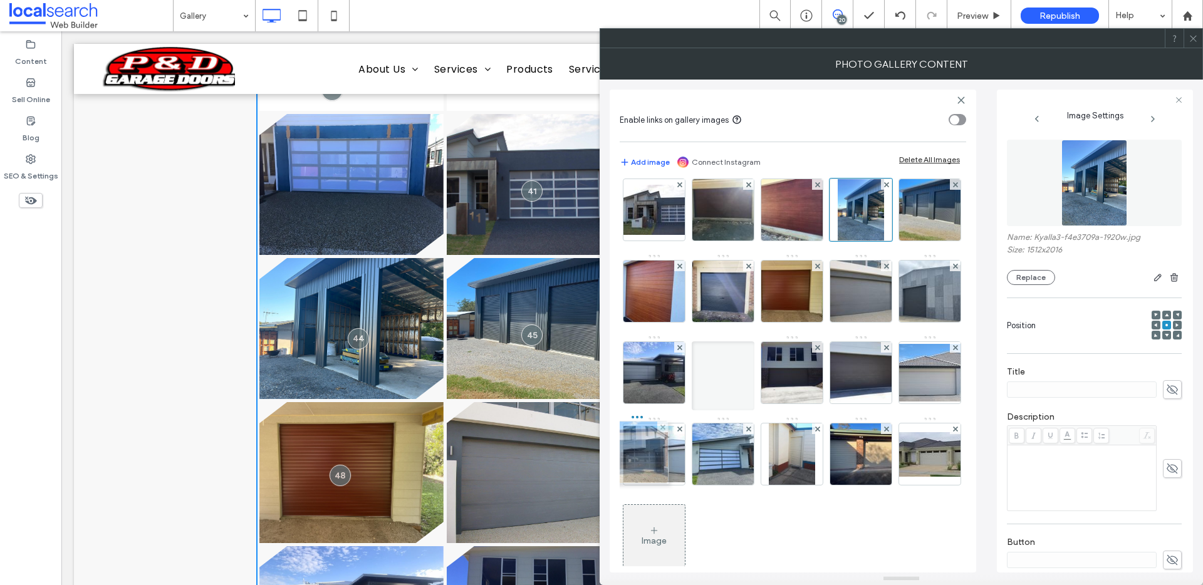
drag, startPoint x: 809, startPoint y: 381, endPoint x: 643, endPoint y: 468, distance: 187.2
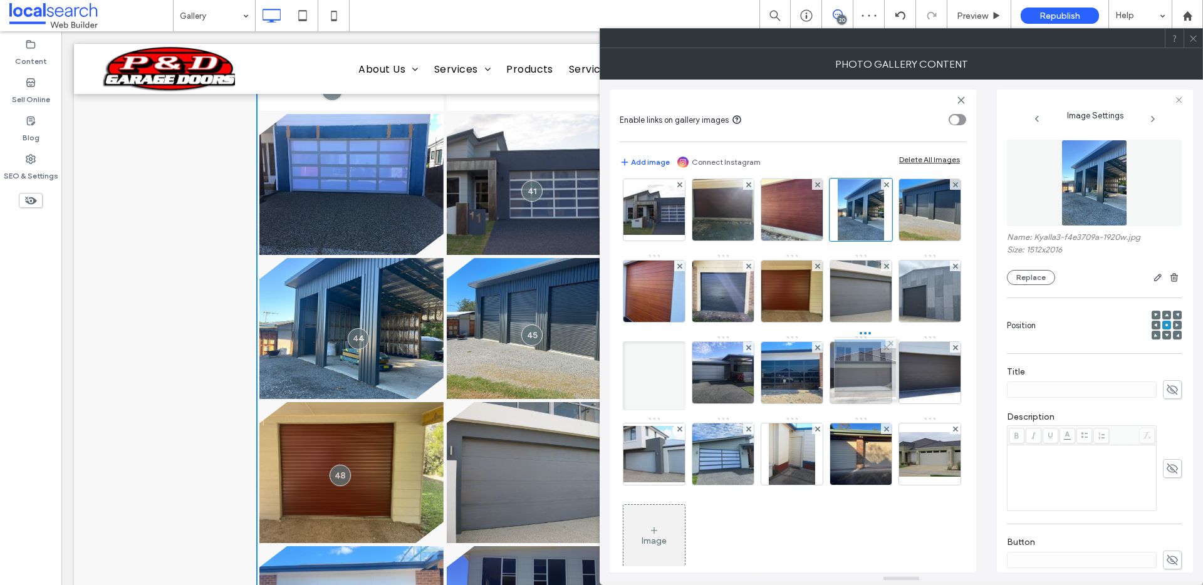
drag, startPoint x: 863, startPoint y: 450, endPoint x: 864, endPoint y: 365, distance: 85.8
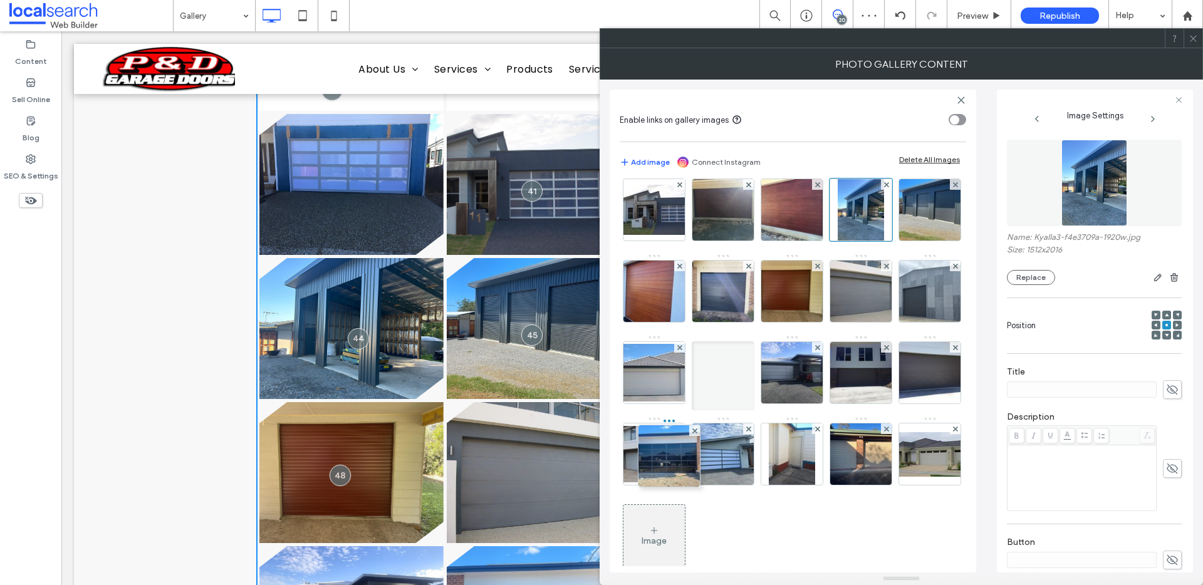
drag, startPoint x: 695, startPoint y: 457, endPoint x: 625, endPoint y: 460, distance: 70.2
click at [692, 410] on div at bounding box center [723, 375] width 63 height 69
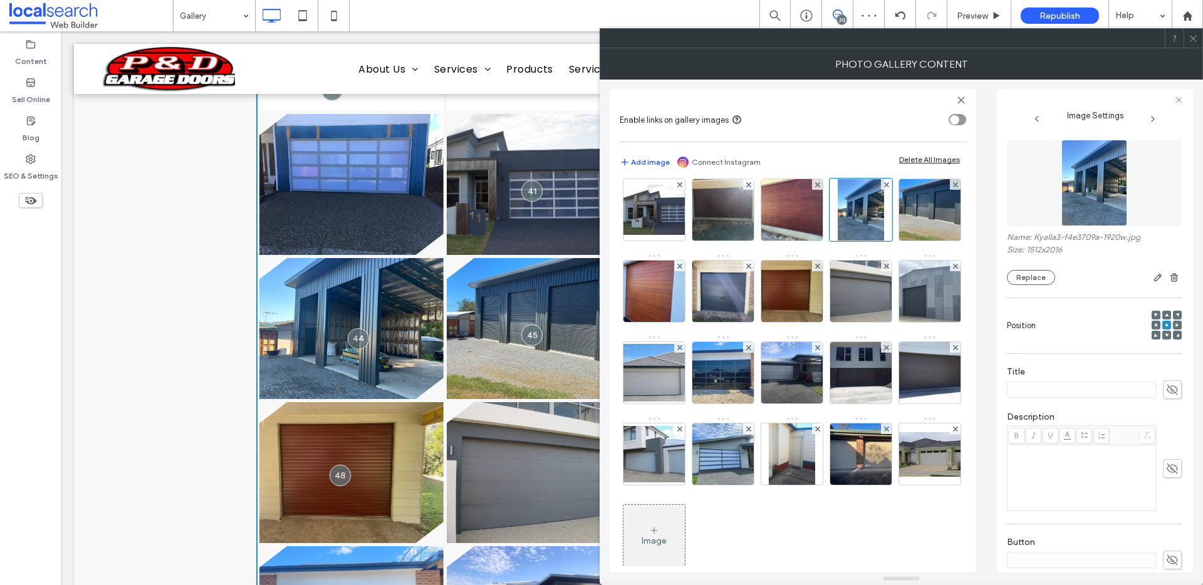
click at [959, 428] on div "Image" at bounding box center [792, 335] width 345 height 489
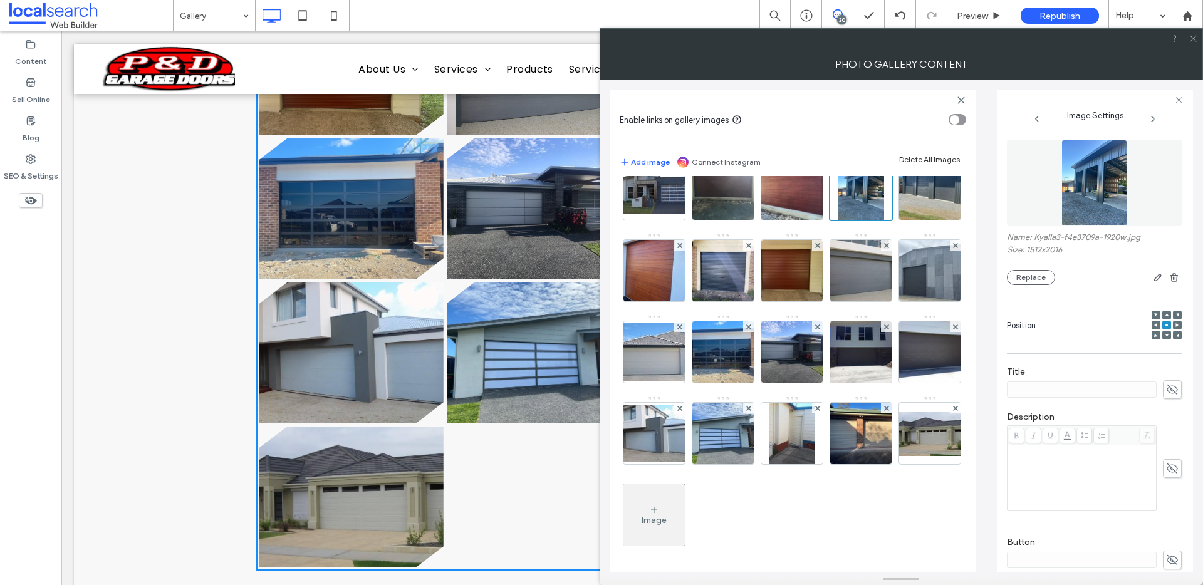
scroll to position [1064, 0]
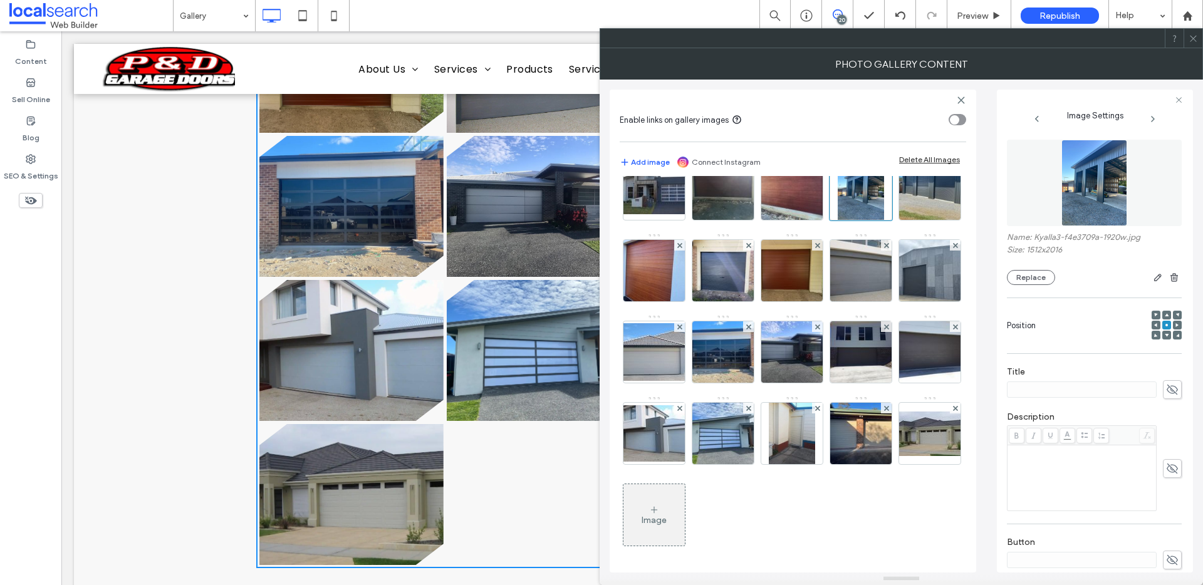
click at [1198, 38] on div at bounding box center [1192, 38] width 19 height 19
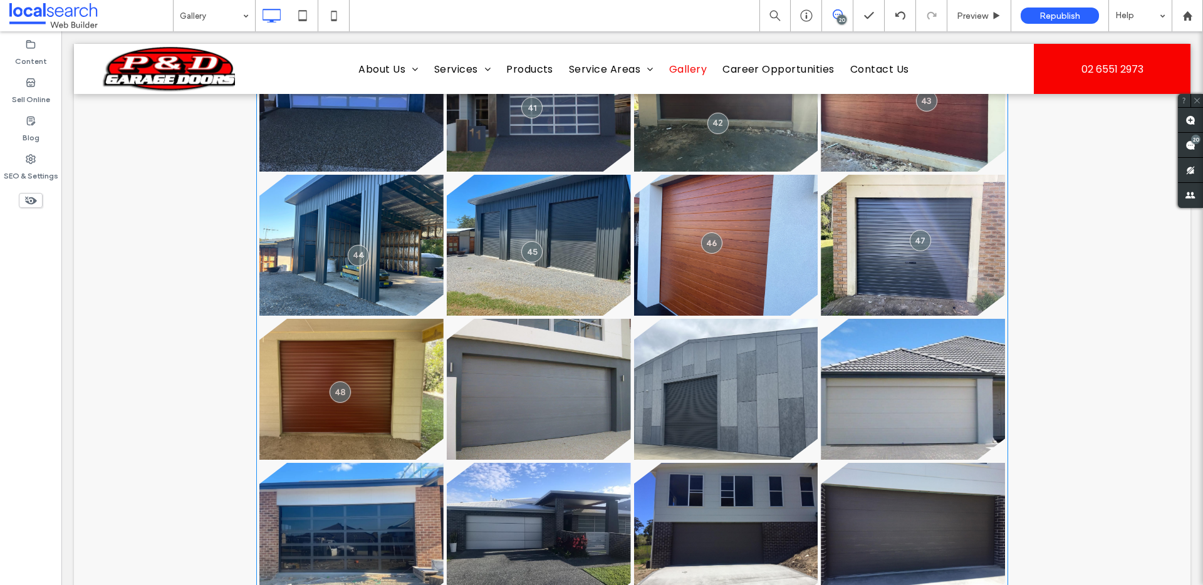
scroll to position [735, 0]
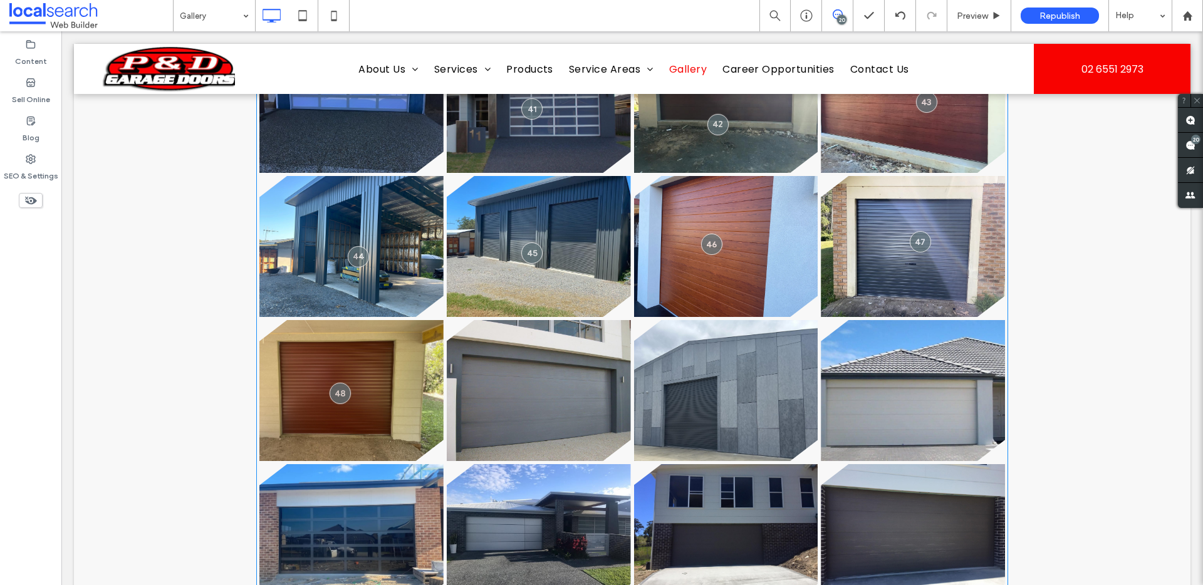
click at [716, 274] on link at bounding box center [726, 246] width 184 height 141
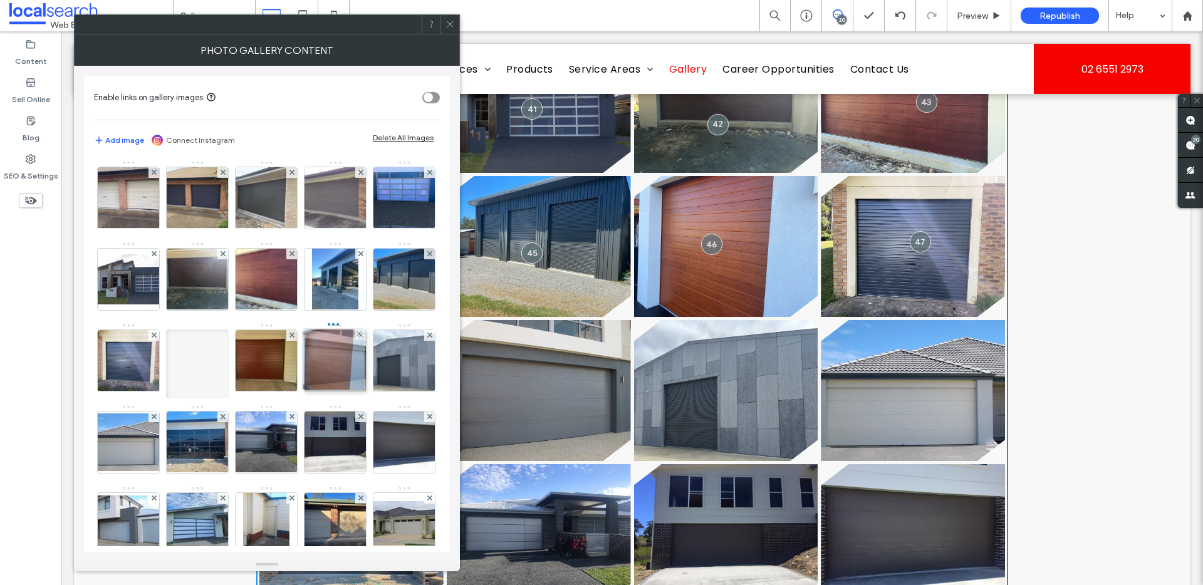
drag, startPoint x: 282, startPoint y: 362, endPoint x: 361, endPoint y: 361, distance: 79.6
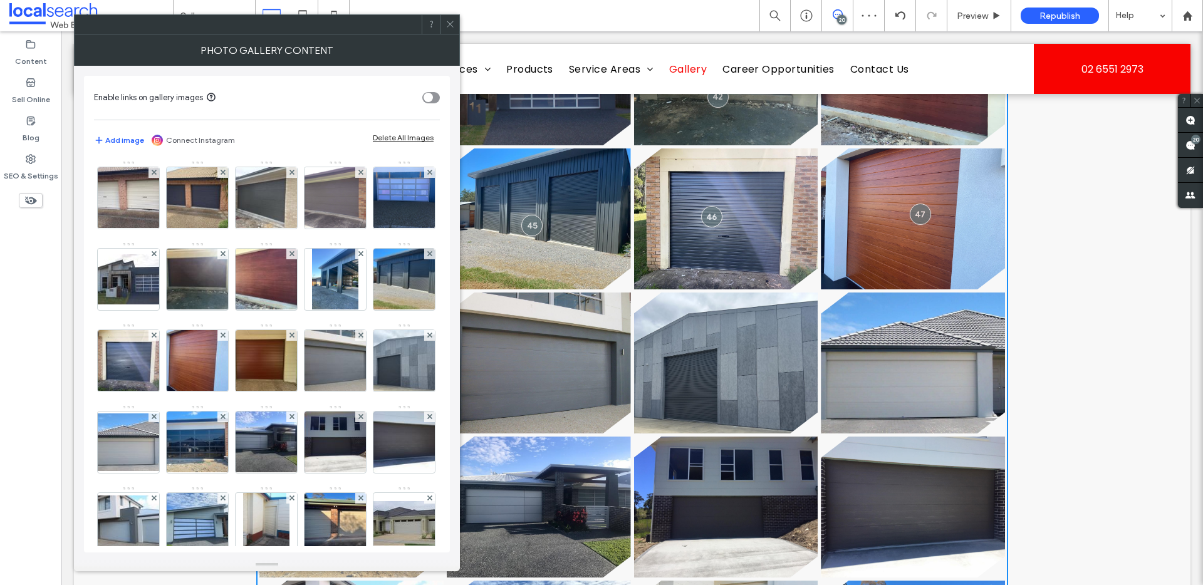
click at [449, 22] on use at bounding box center [450, 24] width 6 height 6
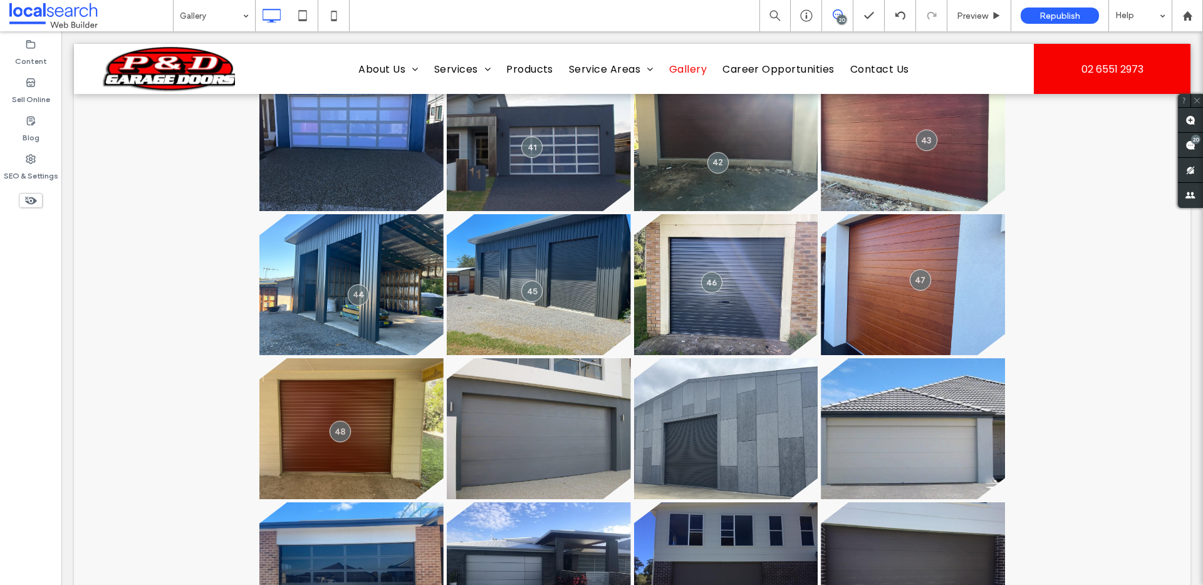
scroll to position [700, 0]
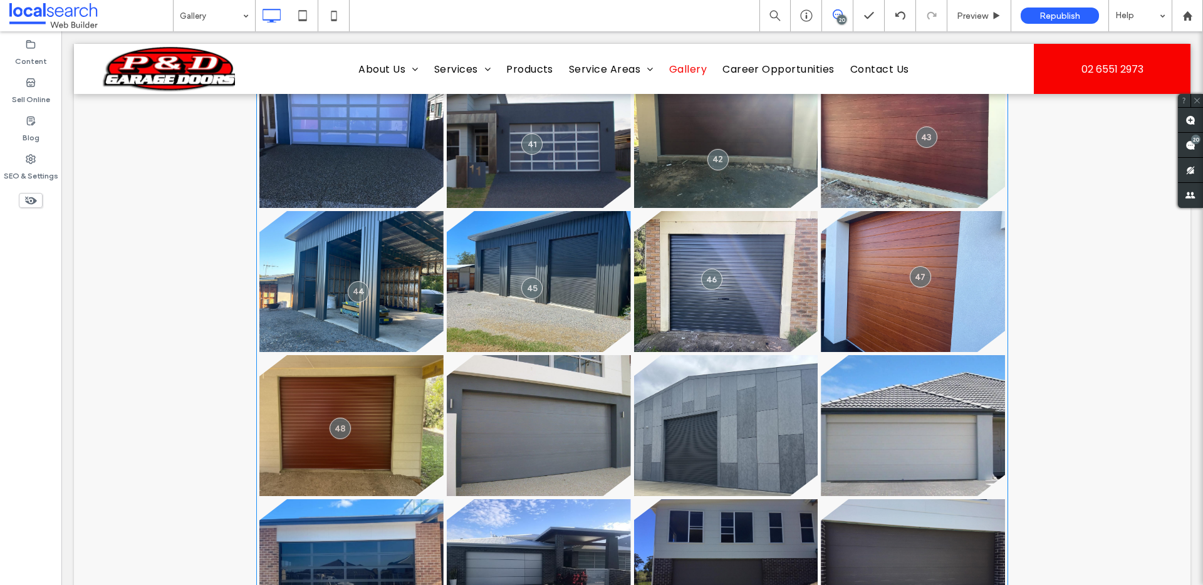
click at [917, 309] on link at bounding box center [913, 281] width 184 height 141
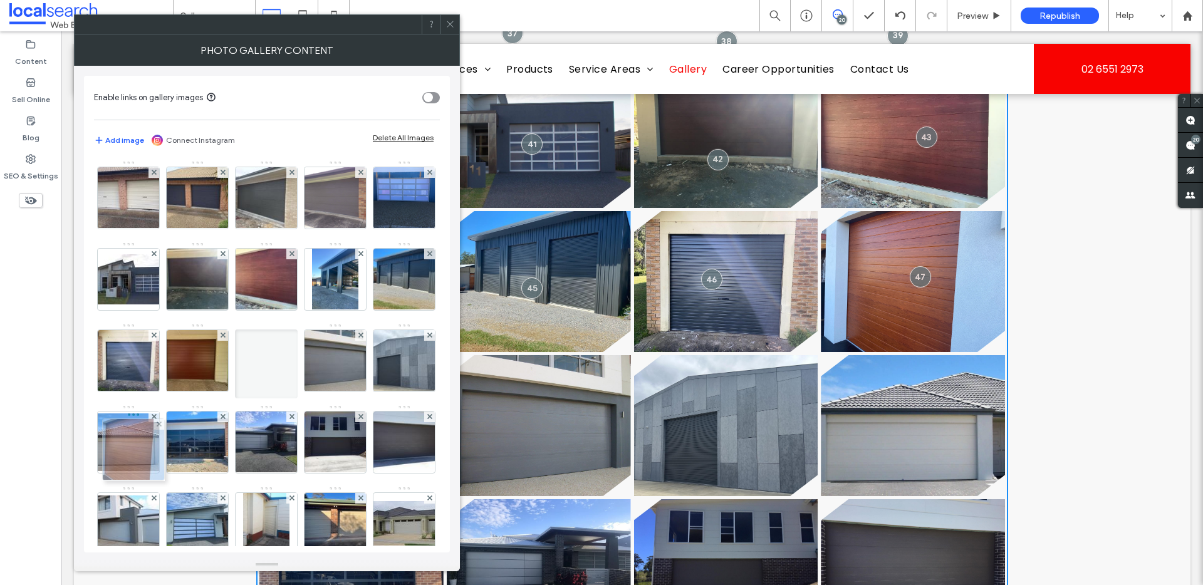
drag, startPoint x: 336, startPoint y: 371, endPoint x: 110, endPoint y: 467, distance: 245.6
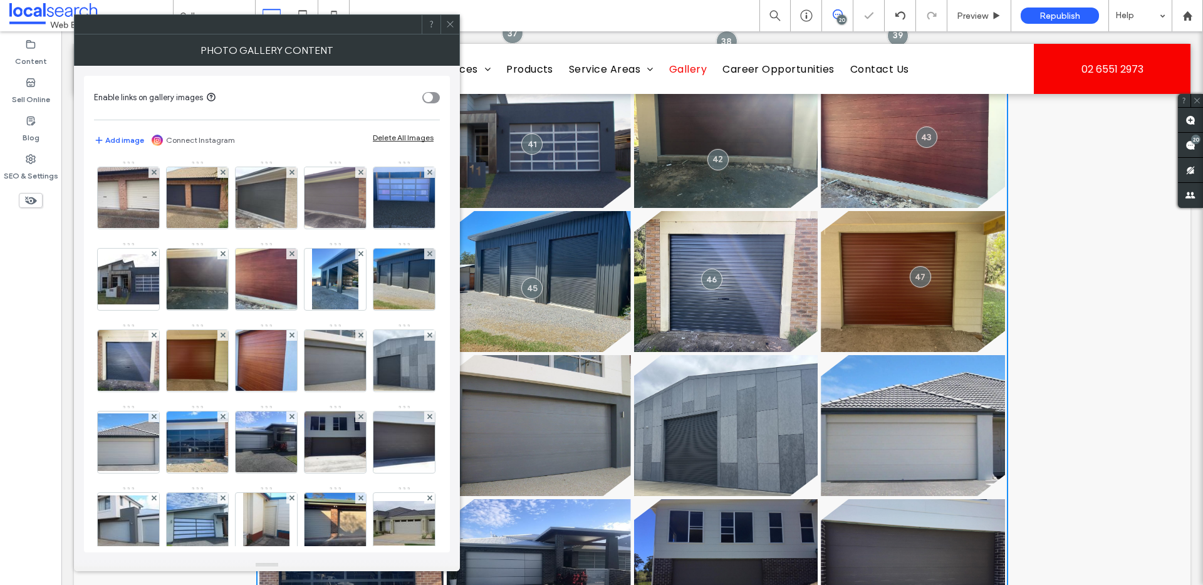
click at [422, 343] on div "Image" at bounding box center [266, 404] width 345 height 489
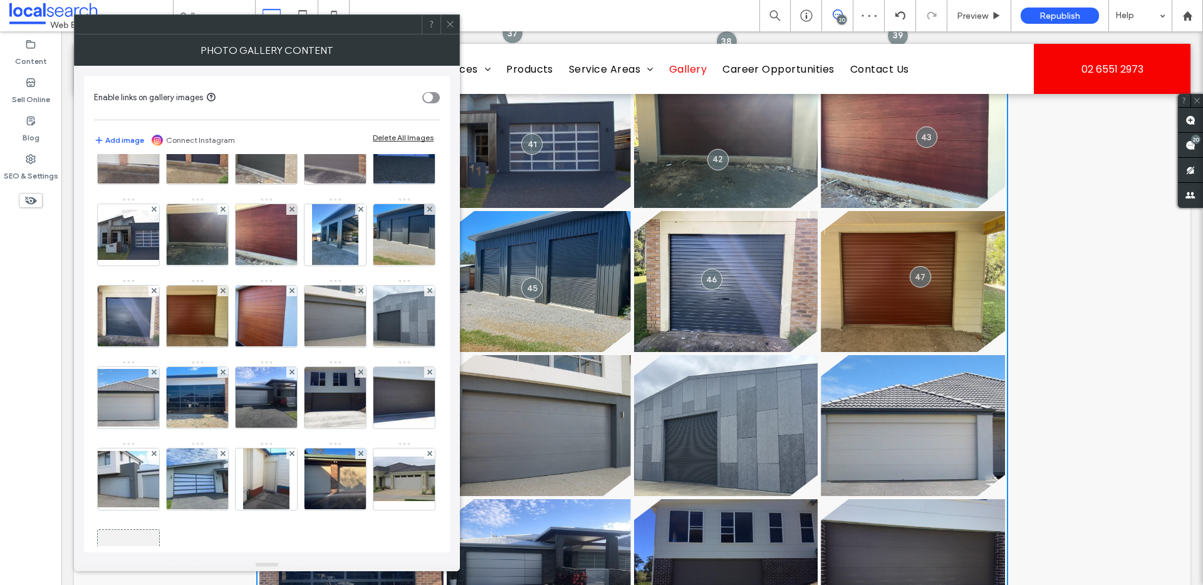
scroll to position [45, 0]
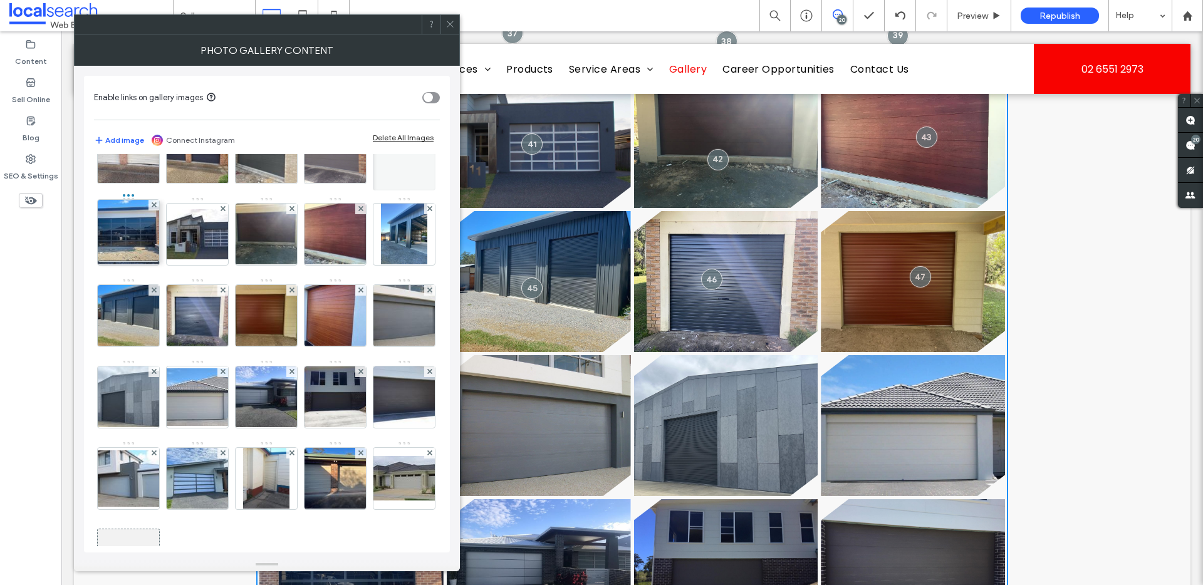
drag, startPoint x: 122, startPoint y: 493, endPoint x: 119, endPoint y: 245, distance: 248.1
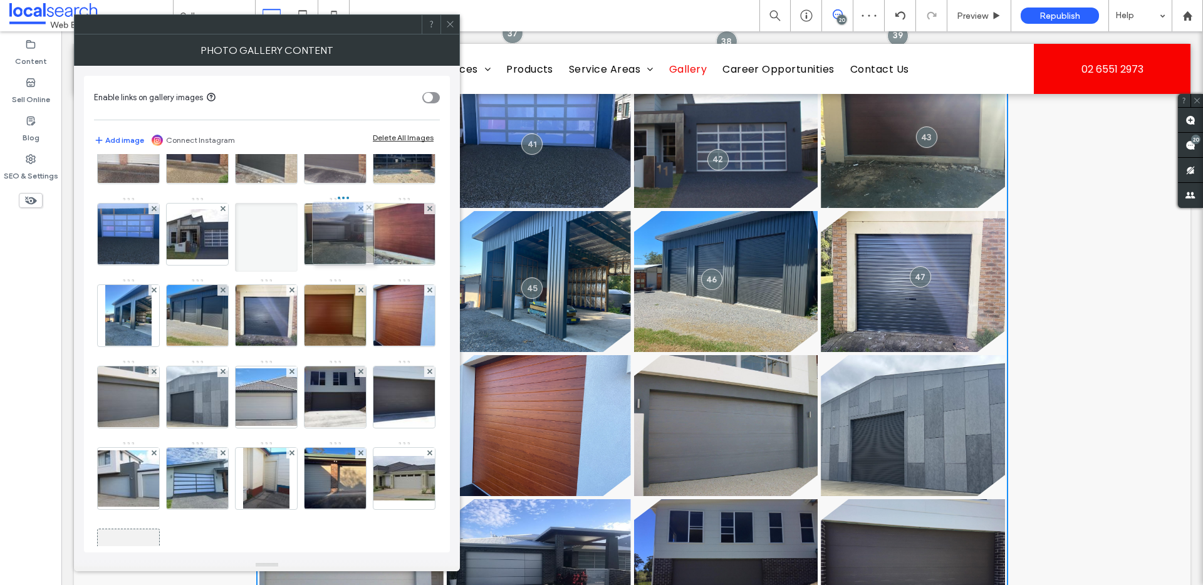
drag, startPoint x: 204, startPoint y: 479, endPoint x: 371, endPoint y: 210, distance: 316.5
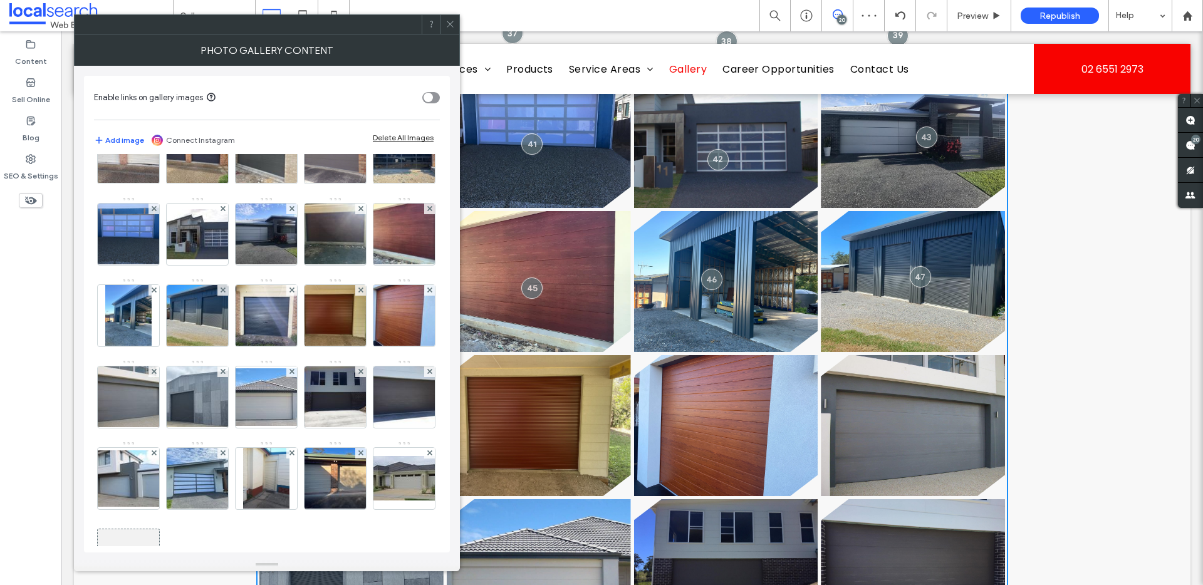
click at [424, 254] on div "Image" at bounding box center [266, 359] width 345 height 489
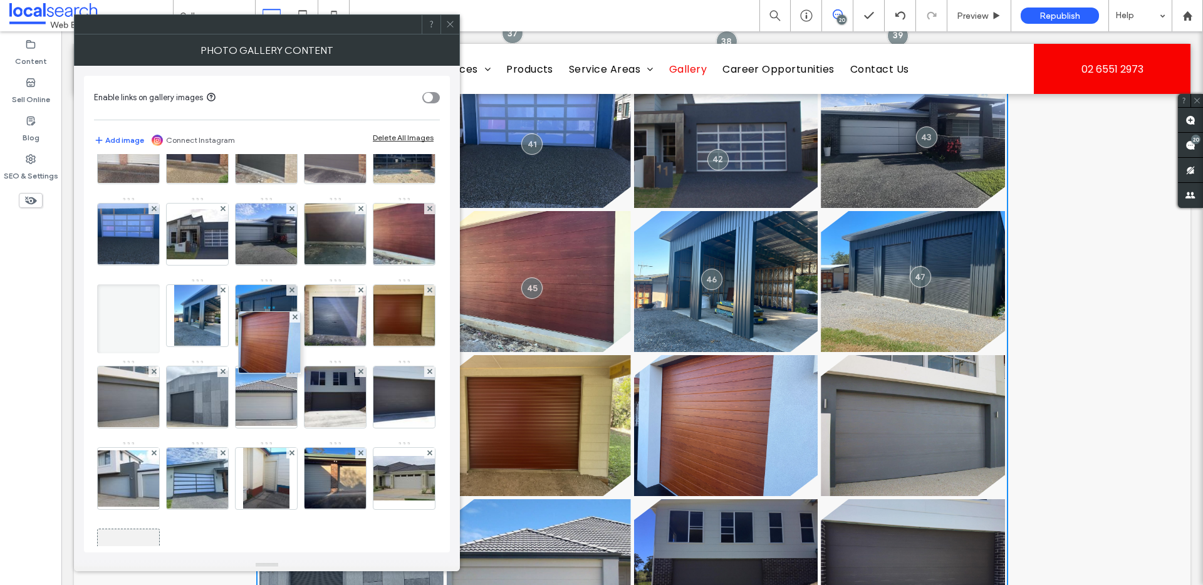
drag, startPoint x: 266, startPoint y: 420, endPoint x: 269, endPoint y: 327, distance: 93.4
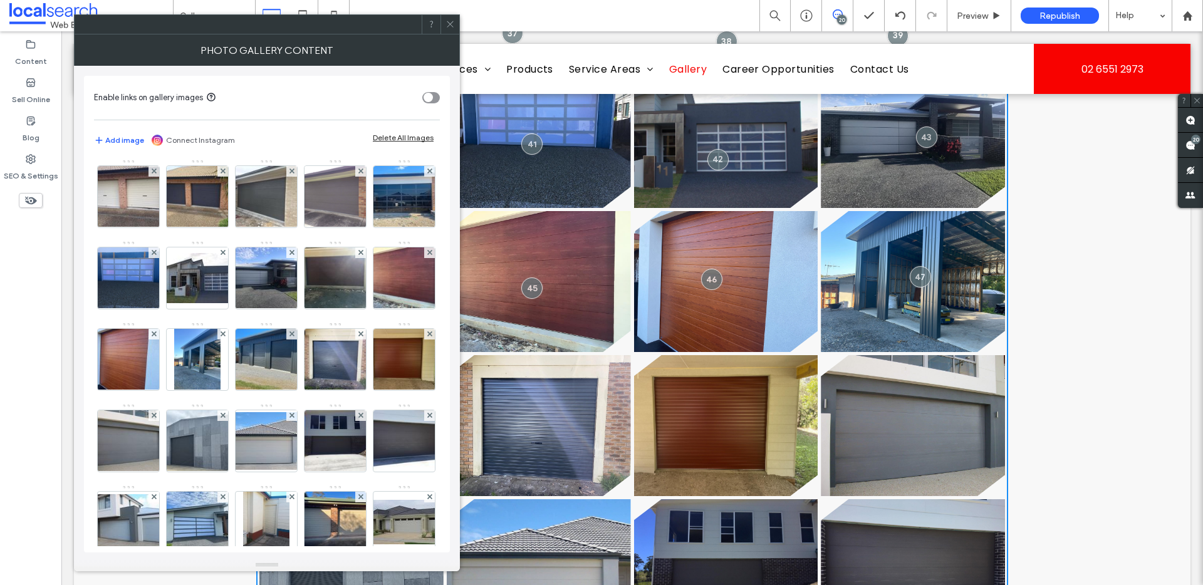
scroll to position [0, 0]
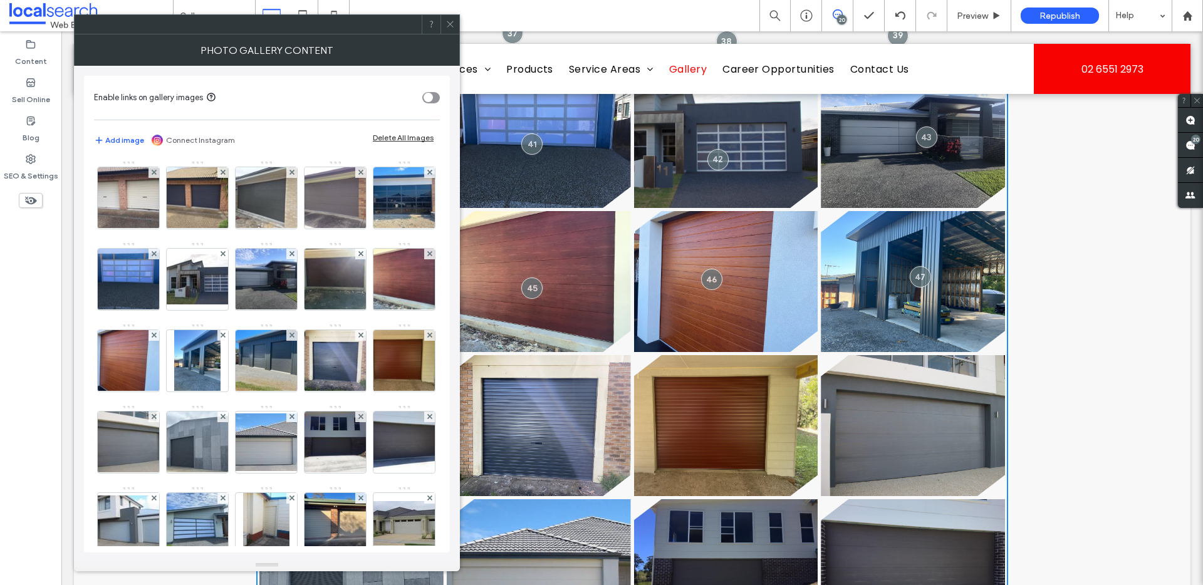
click at [448, 19] on icon at bounding box center [449, 23] width 9 height 9
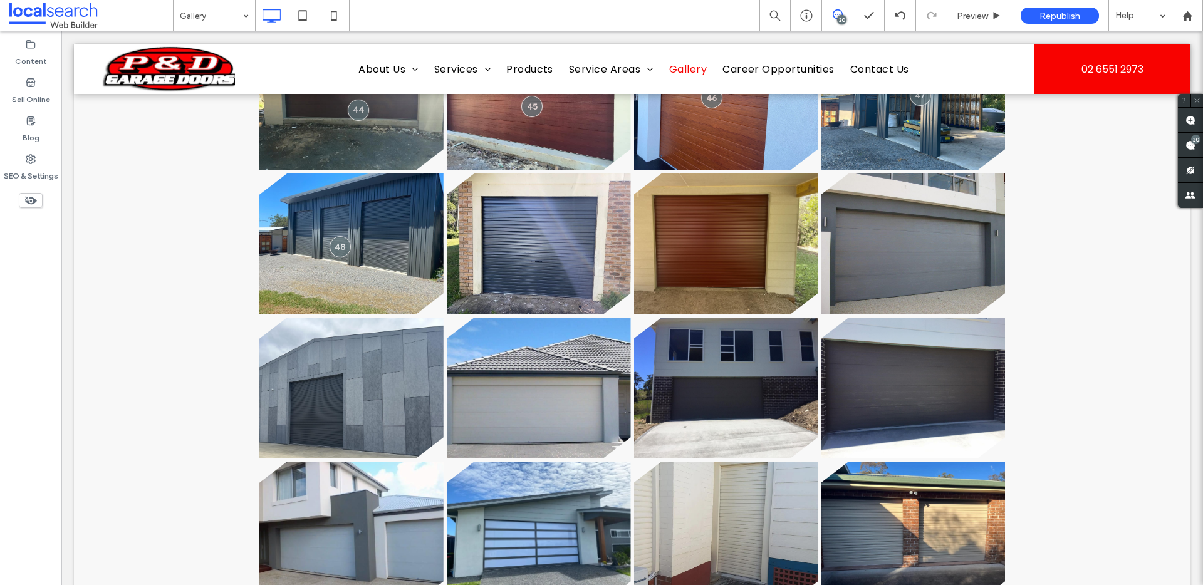
scroll to position [884, 0]
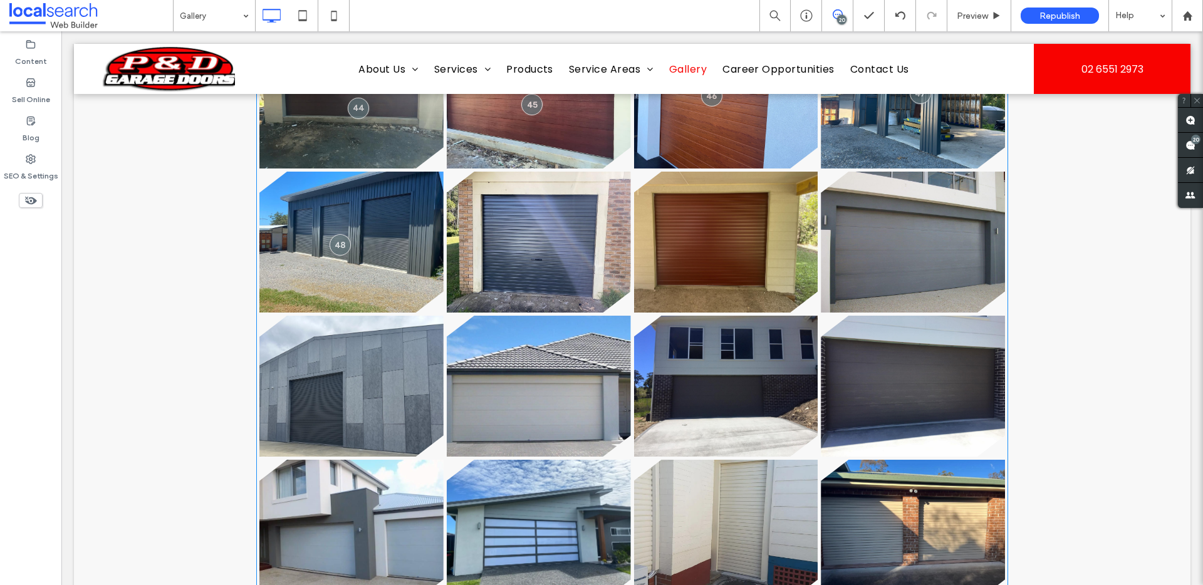
click at [288, 395] on link at bounding box center [351, 386] width 184 height 141
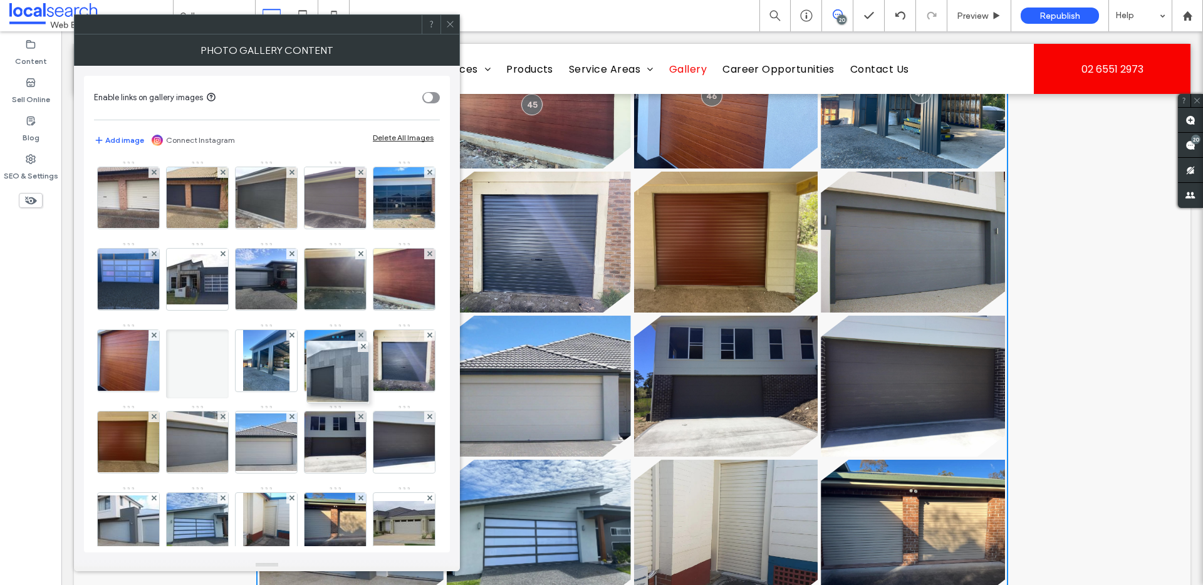
drag, startPoint x: 128, startPoint y: 516, endPoint x: 368, endPoint y: 329, distance: 303.9
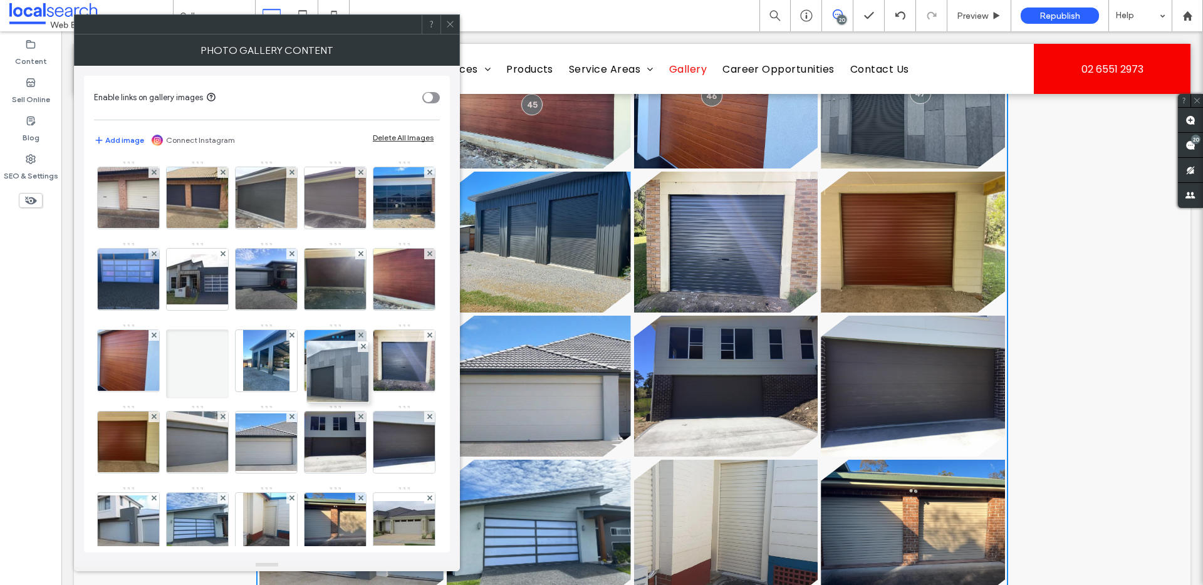
scroll to position [911, 0]
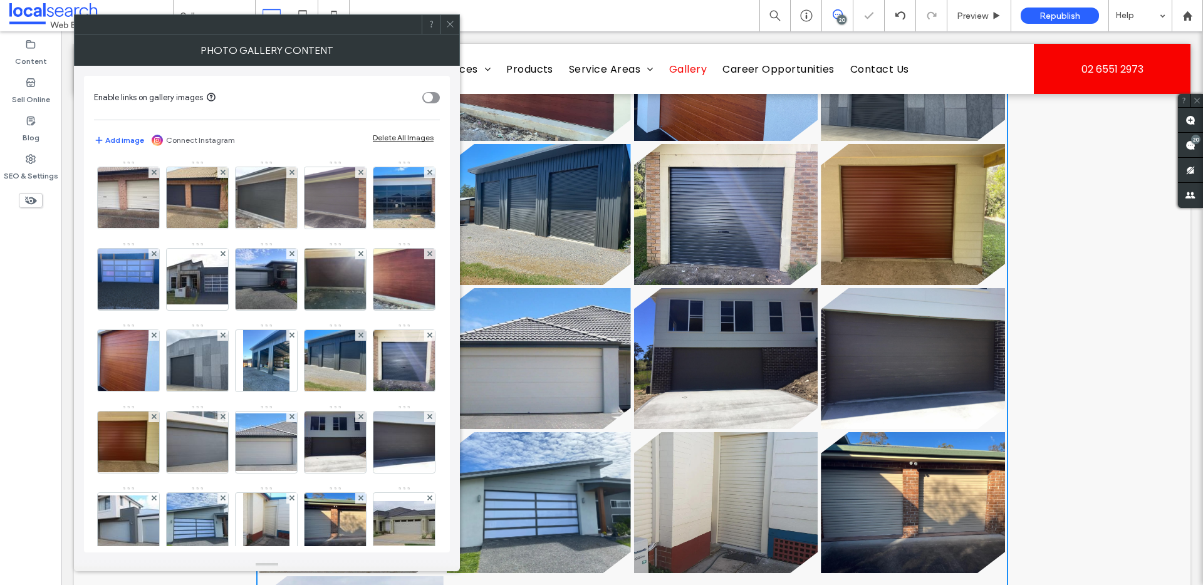
click at [403, 380] on div "Image" at bounding box center [266, 404] width 345 height 489
click at [358, 256] on use at bounding box center [360, 253] width 5 height 5
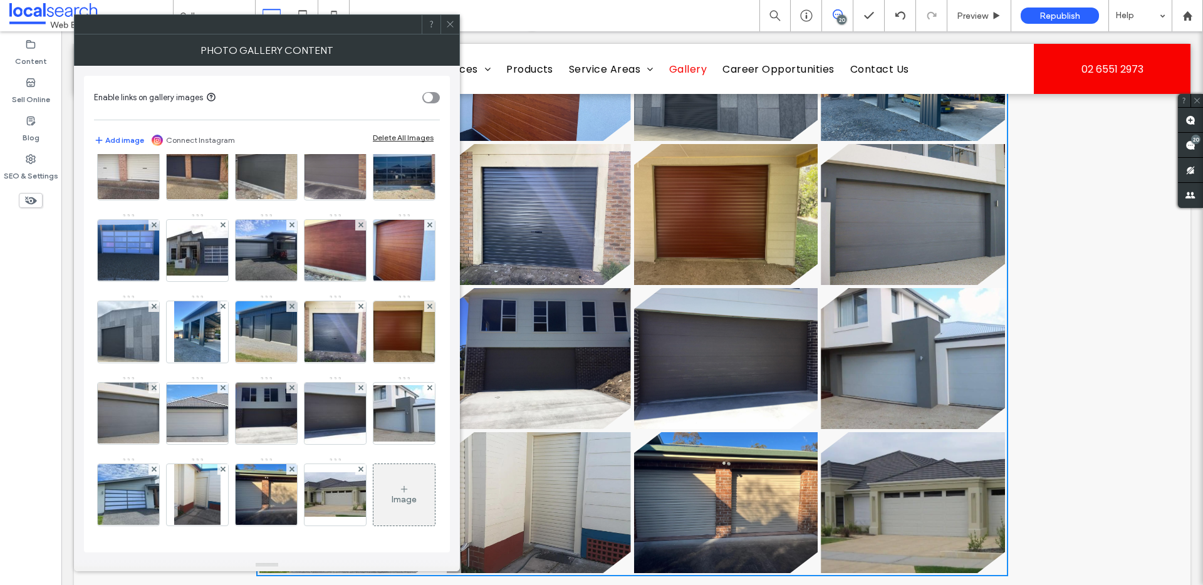
scroll to position [120, 0]
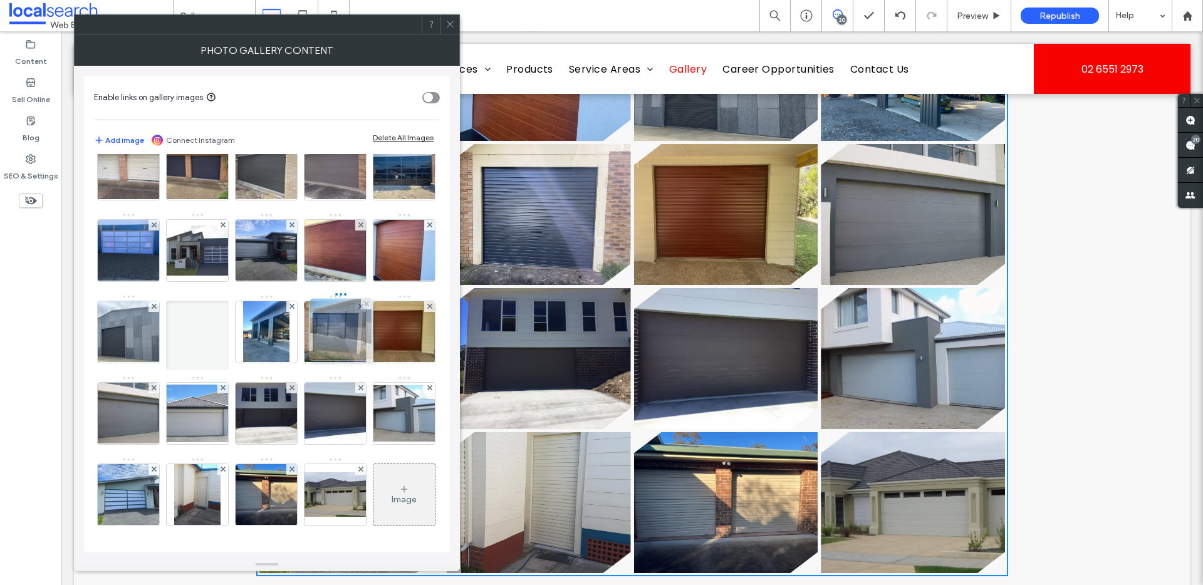
drag, startPoint x: 112, startPoint y: 338, endPoint x: 316, endPoint y: 252, distance: 221.5
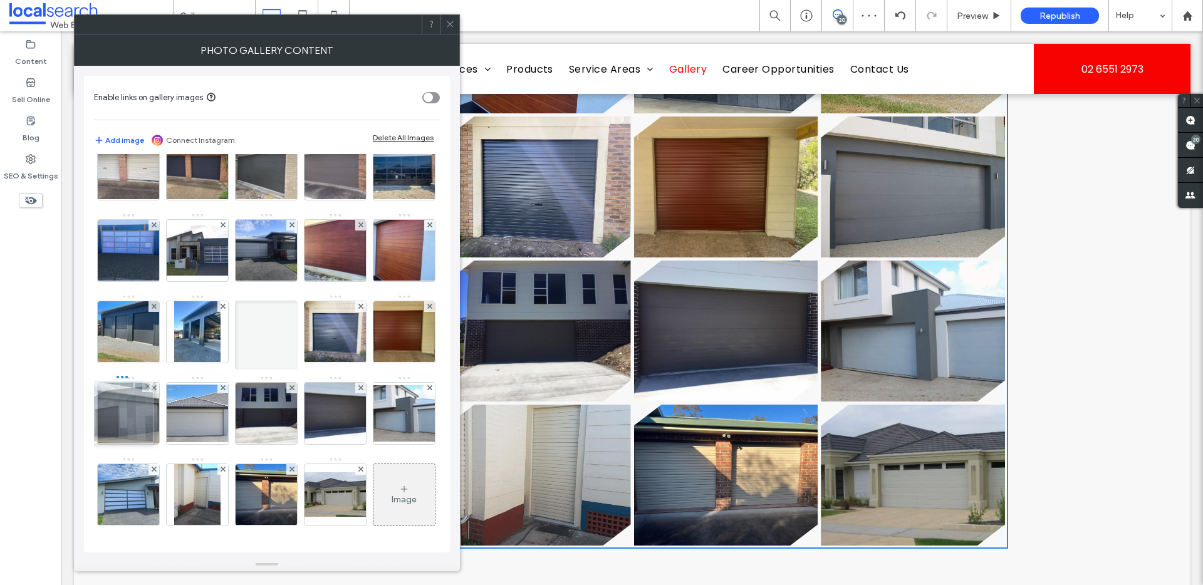
drag, startPoint x: 255, startPoint y: 254, endPoint x: 105, endPoint y: 340, distance: 172.8
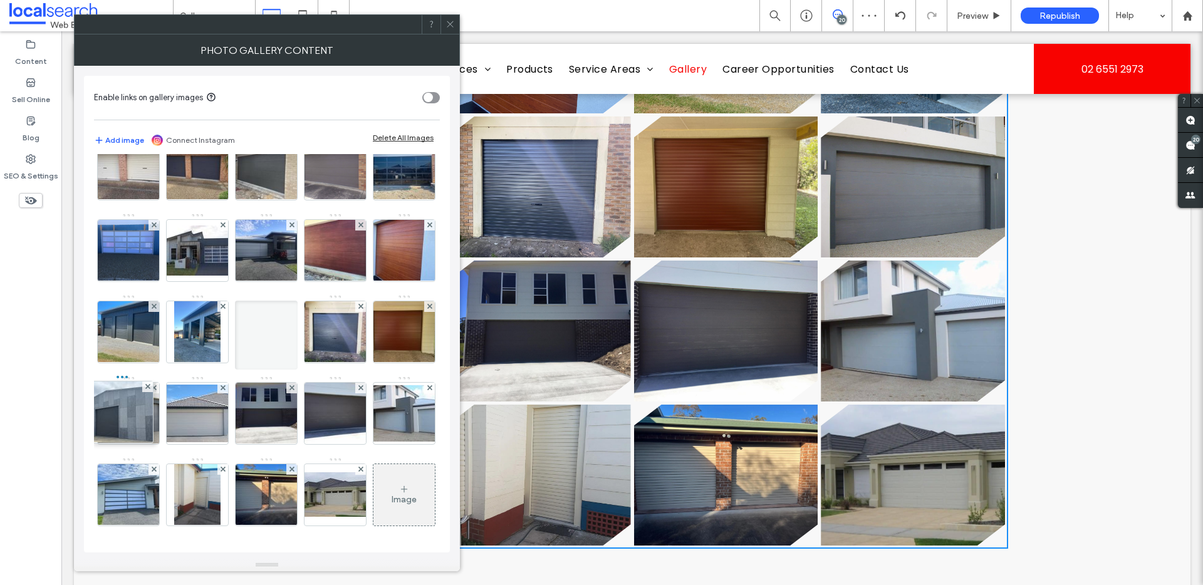
scroll to position [967, 0]
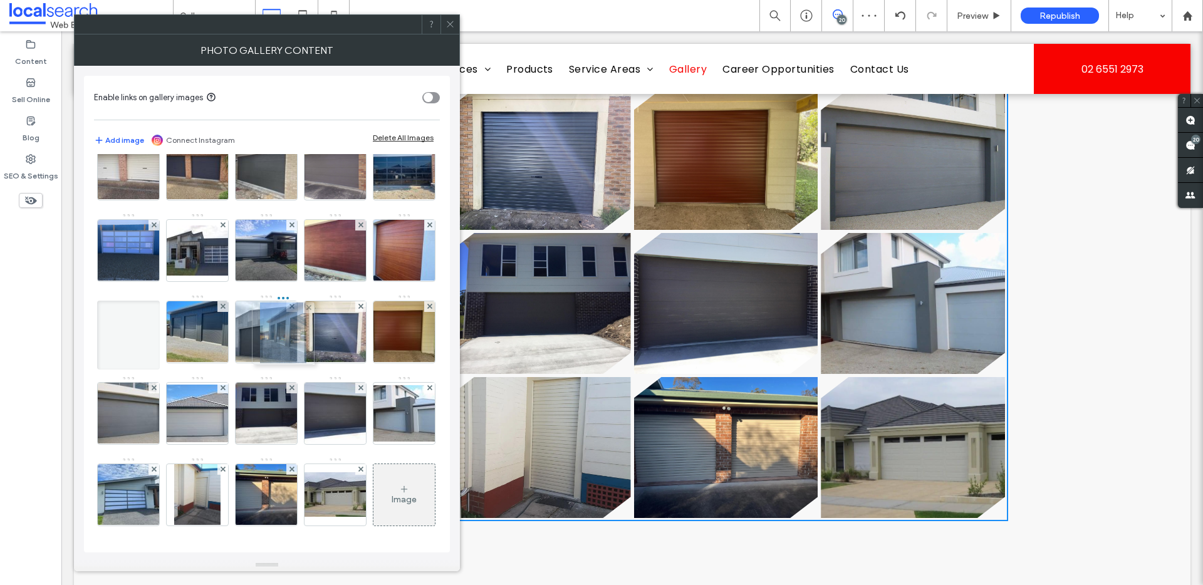
drag, startPoint x: 329, startPoint y: 253, endPoint x: 264, endPoint y: 254, distance: 65.8
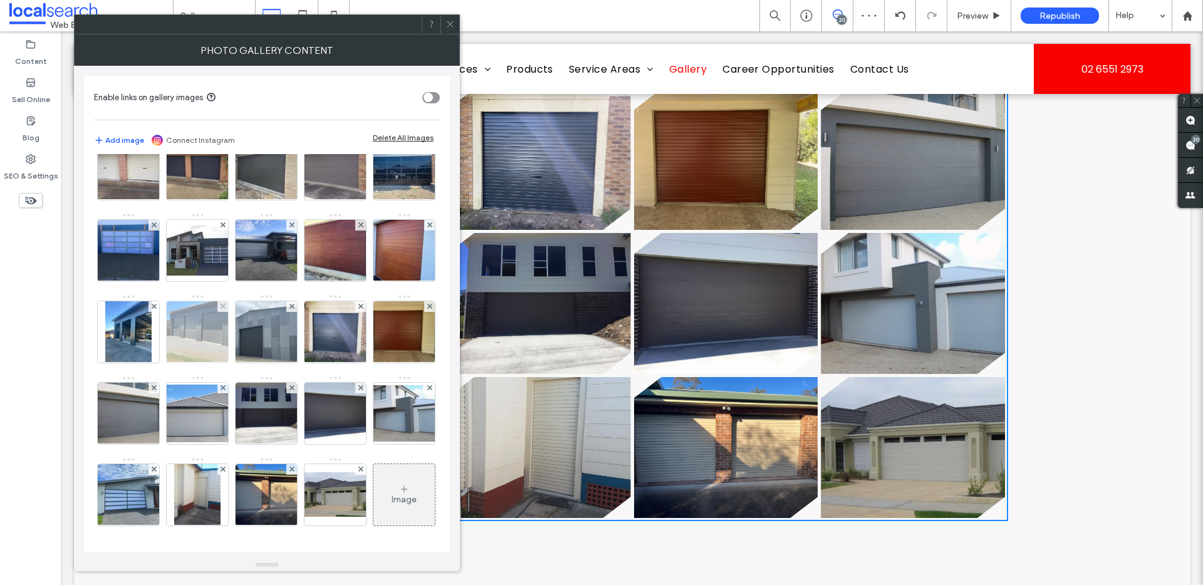
scroll to position [994, 0]
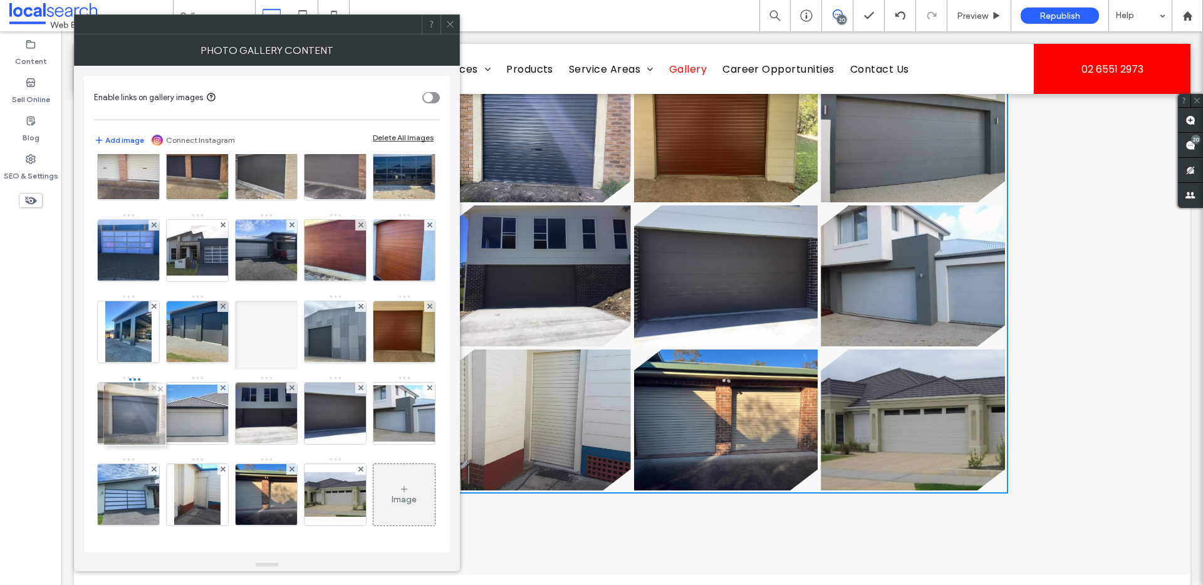
drag, startPoint x: 194, startPoint y: 338, endPoint x: 117, endPoint y: 339, distance: 77.7
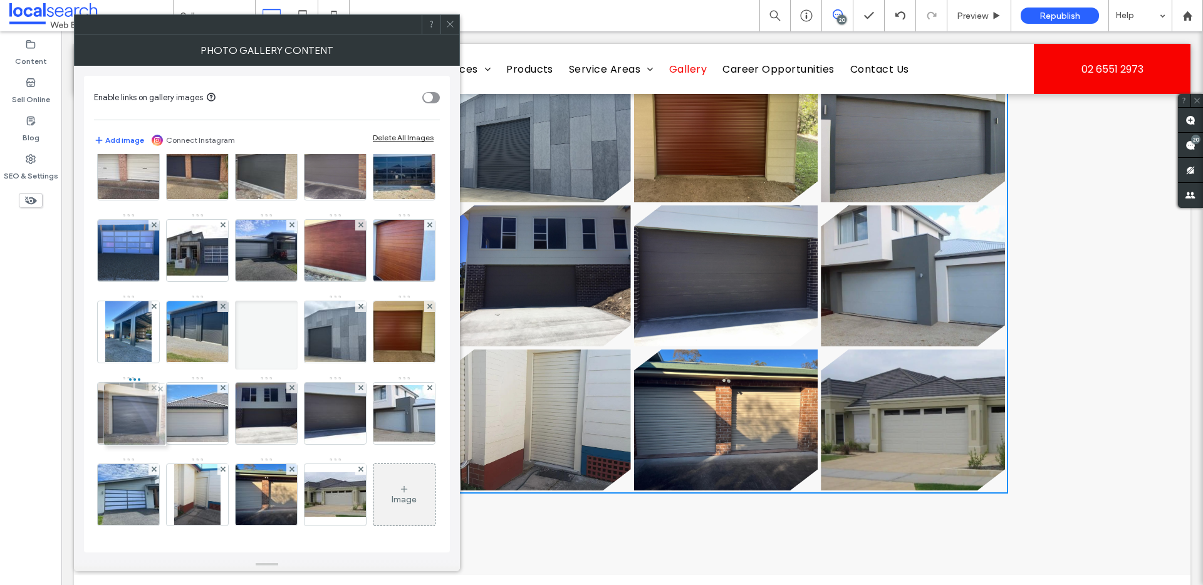
scroll to position [1022, 0]
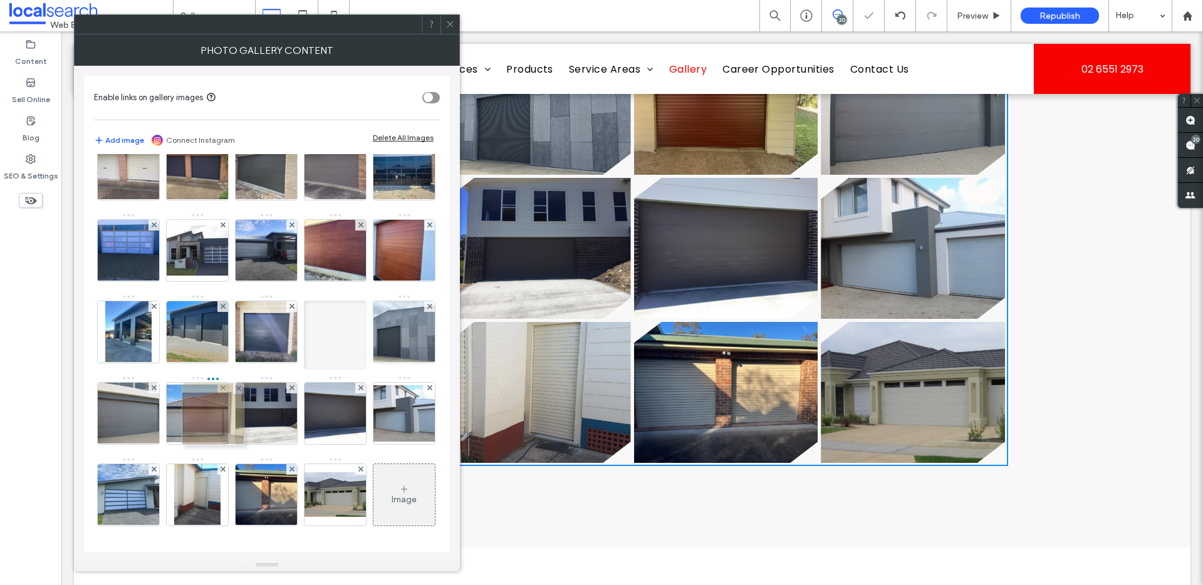
drag, startPoint x: 267, startPoint y: 325, endPoint x: 190, endPoint y: 327, distance: 77.7
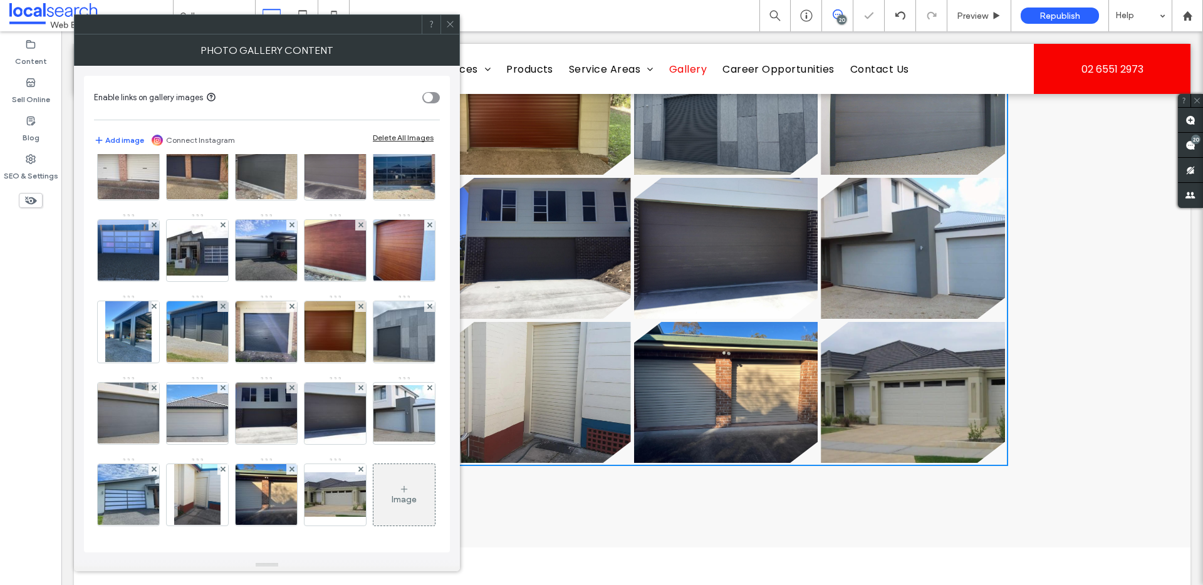
scroll to position [1049, 0]
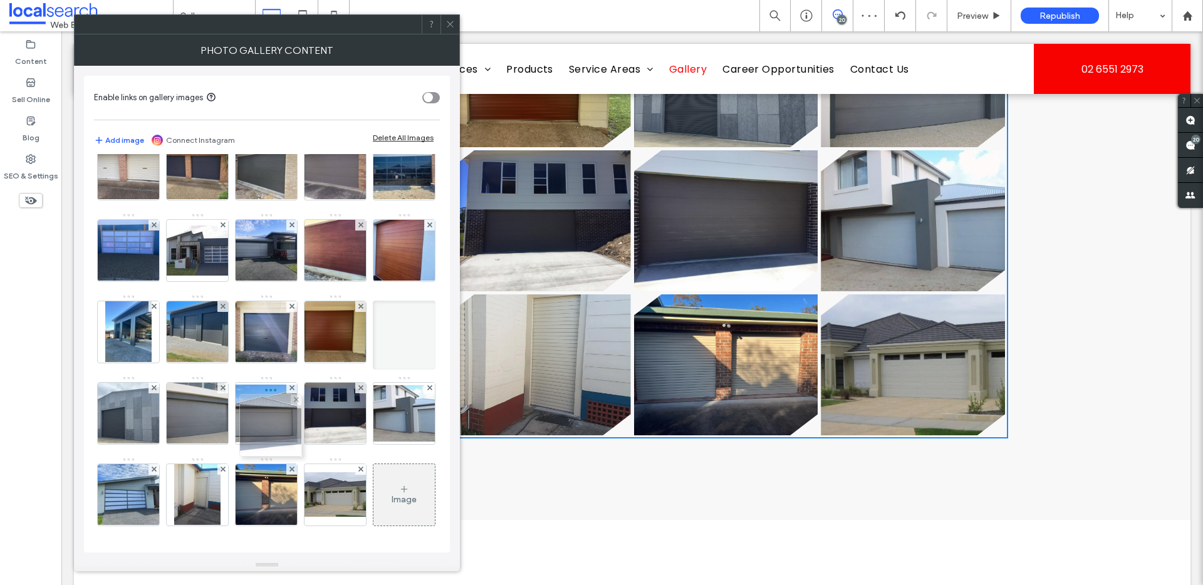
drag, startPoint x: 274, startPoint y: 411, endPoint x: 278, endPoint y: 328, distance: 82.8
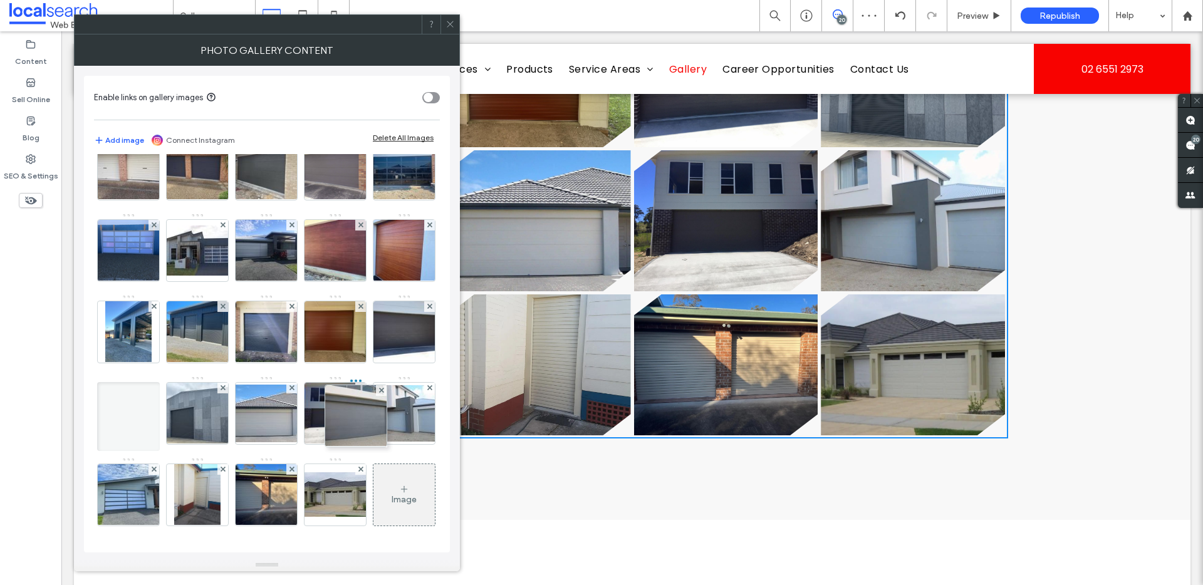
drag, startPoint x: 136, startPoint y: 410, endPoint x: 366, endPoint y: 326, distance: 244.7
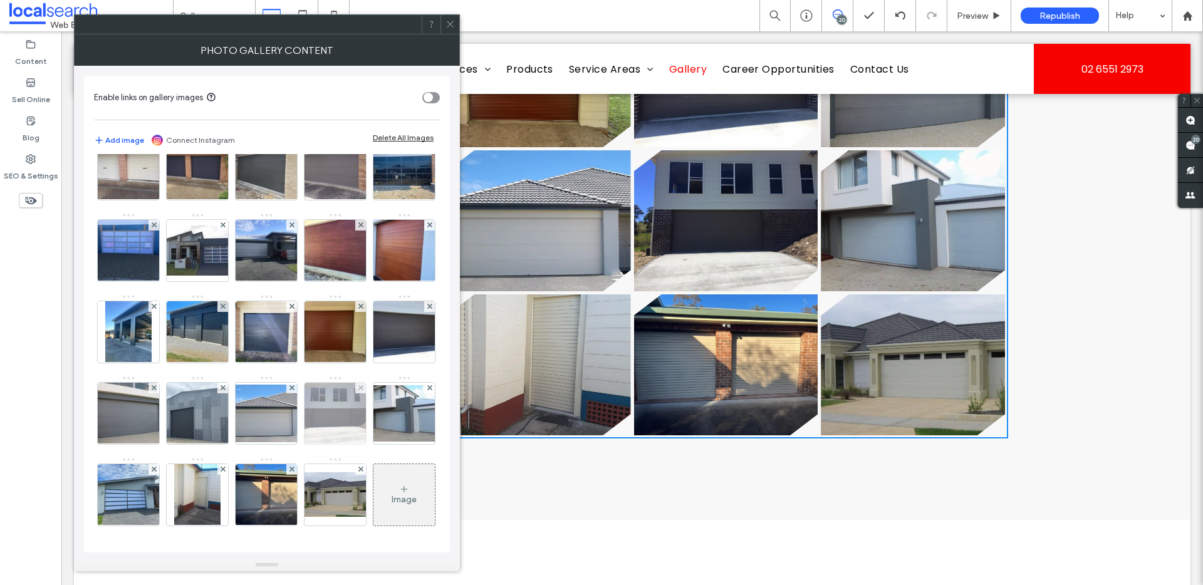
click at [294, 390] on img at bounding box center [335, 413] width 82 height 61
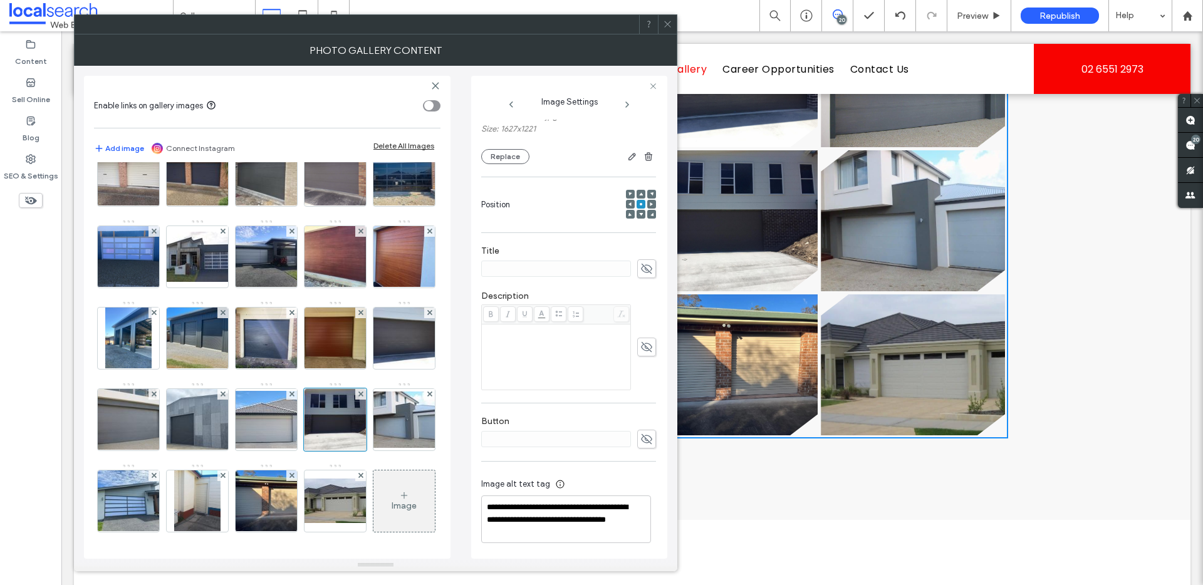
scroll to position [127, 0]
click at [403, 396] on div "Image" at bounding box center [266, 341] width 345 height 407
click at [666, 23] on use at bounding box center [667, 24] width 6 height 6
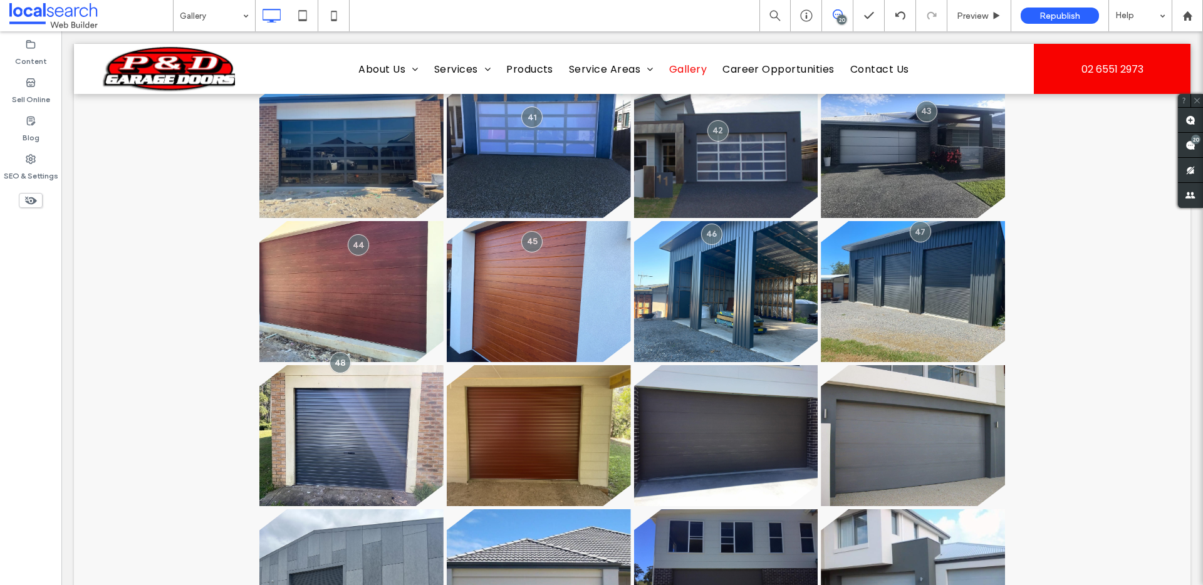
scroll to position [651, 0]
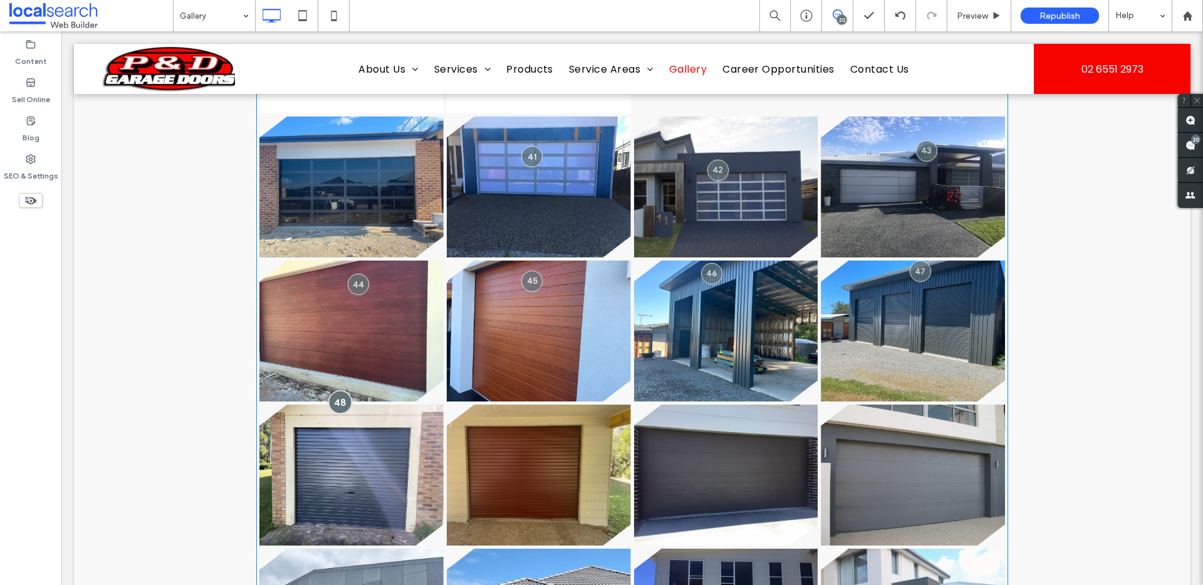
click at [335, 398] on div at bounding box center [339, 402] width 23 height 23
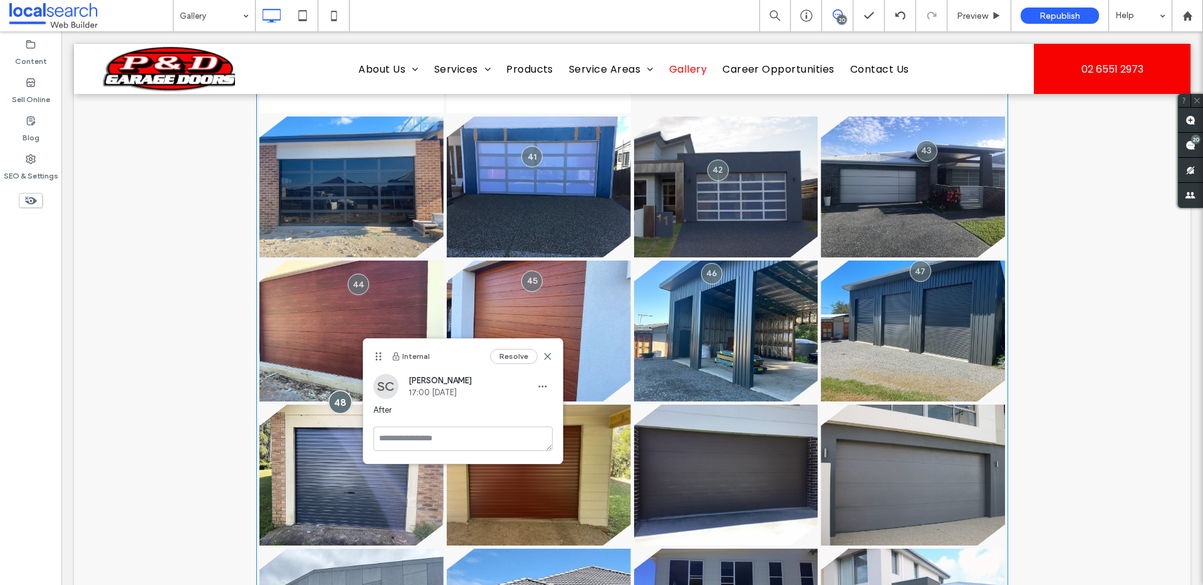
drag, startPoint x: 334, startPoint y: 401, endPoint x: 336, endPoint y: 412, distance: 11.4
click at [336, 412] on div at bounding box center [339, 402] width 23 height 23
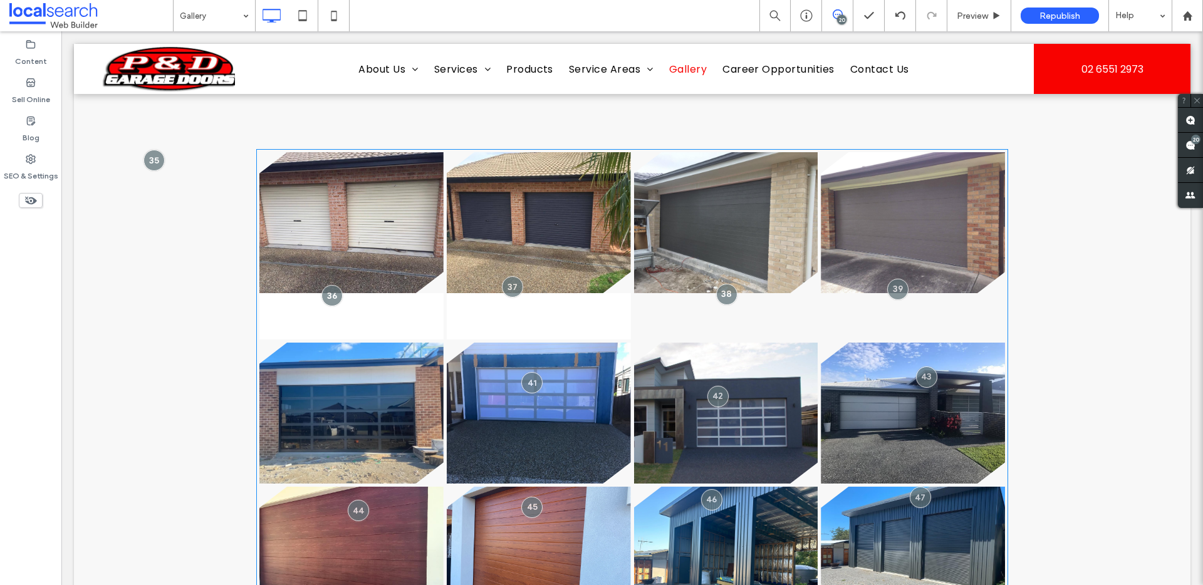
scroll to position [427, 0]
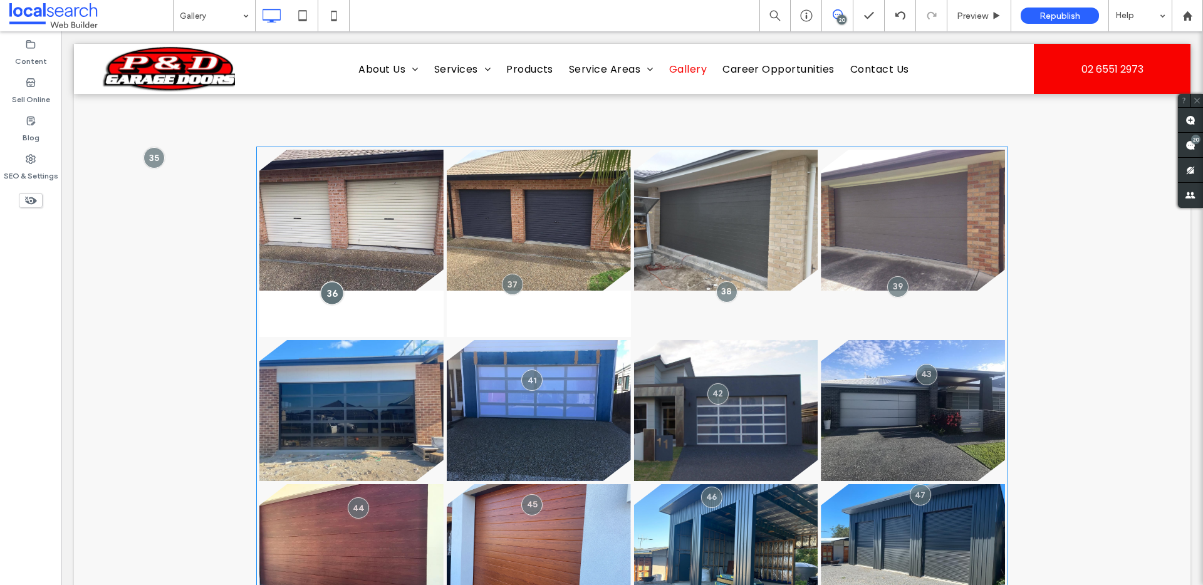
click at [331, 289] on div at bounding box center [331, 292] width 23 height 23
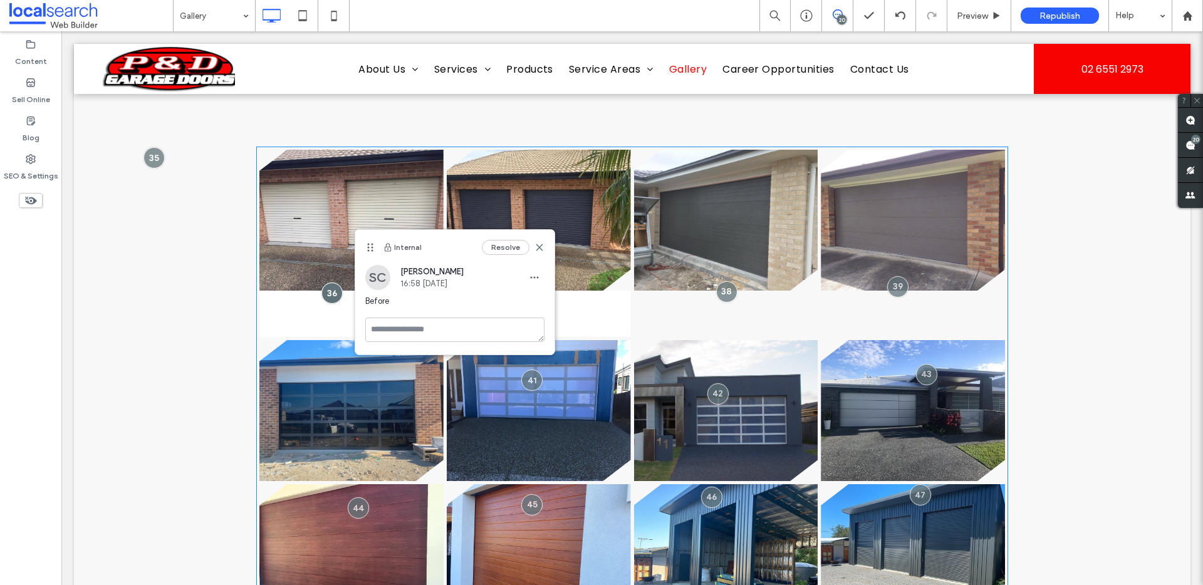
click at [576, 266] on link at bounding box center [539, 220] width 184 height 141
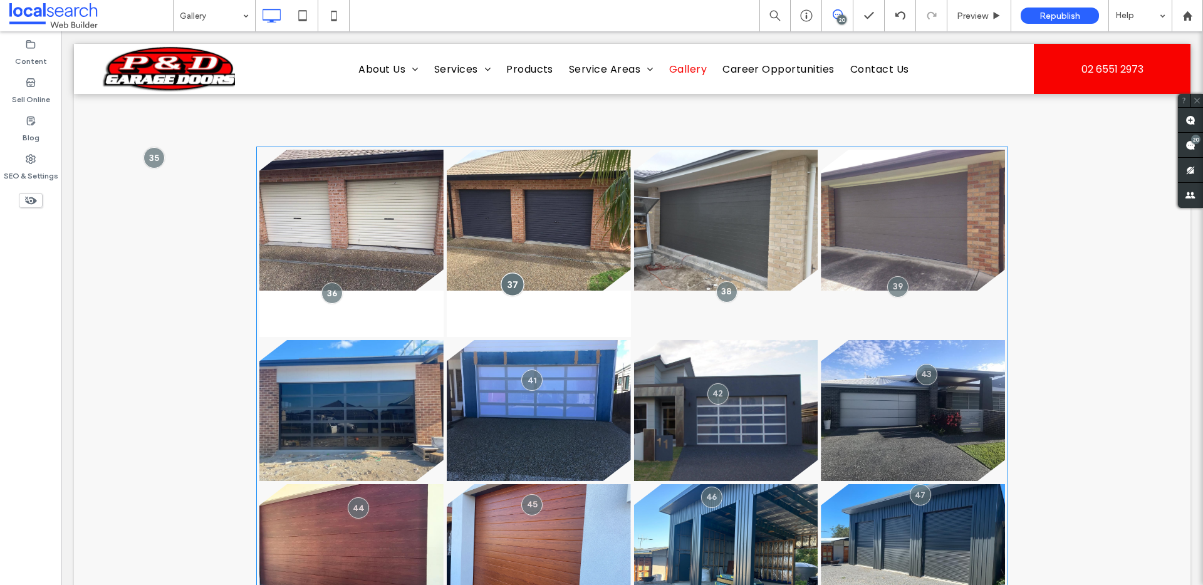
click at [504, 281] on div at bounding box center [512, 284] width 23 height 23
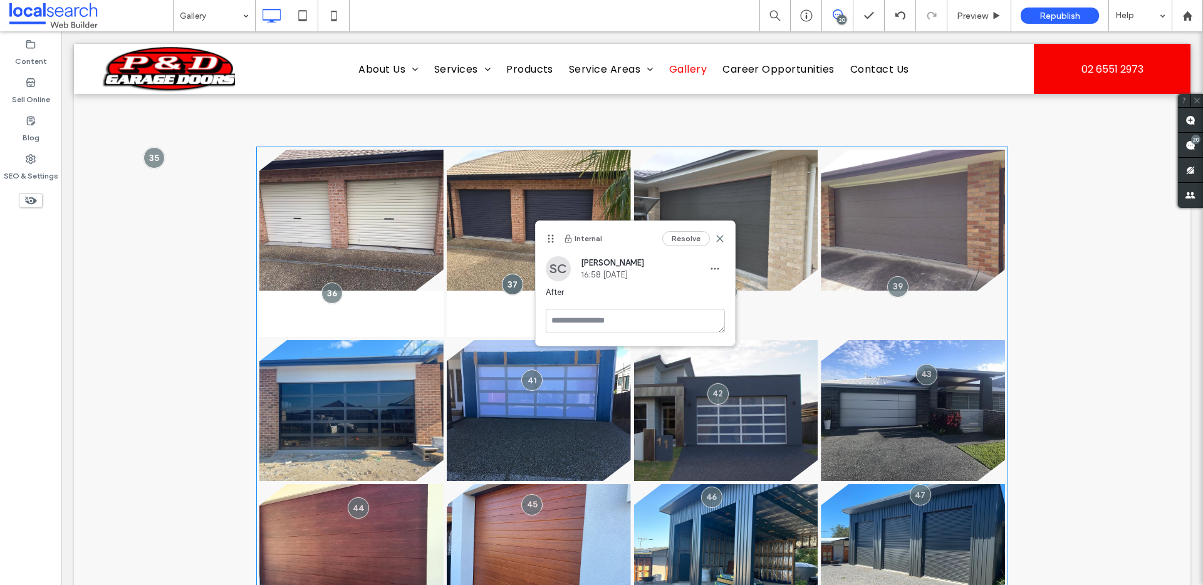
click at [767, 286] on link at bounding box center [726, 220] width 184 height 141
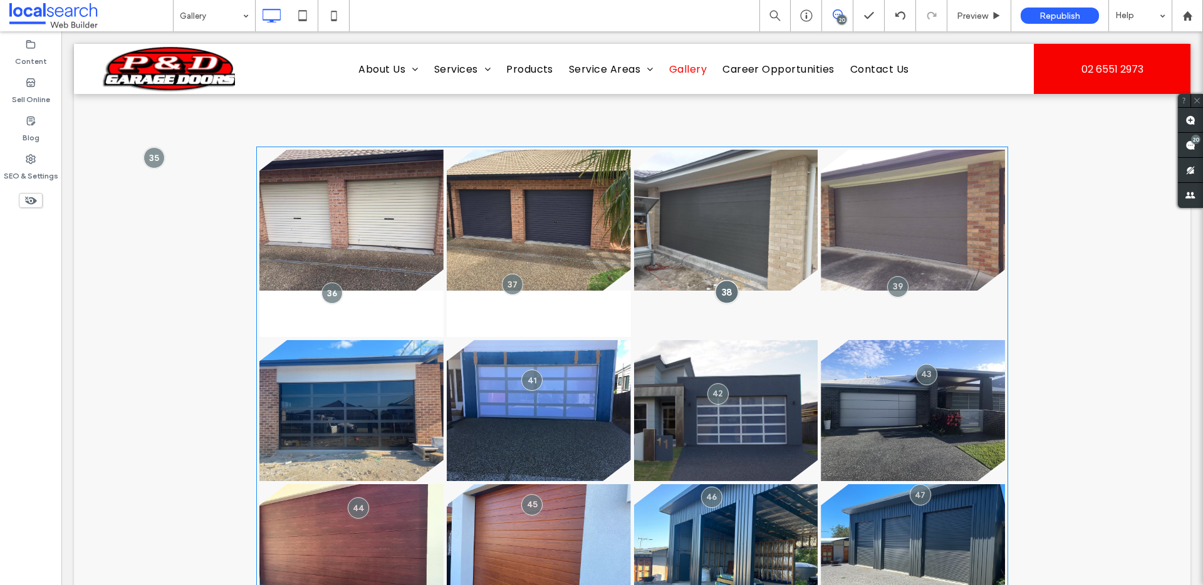
click at [716, 291] on div at bounding box center [726, 291] width 23 height 23
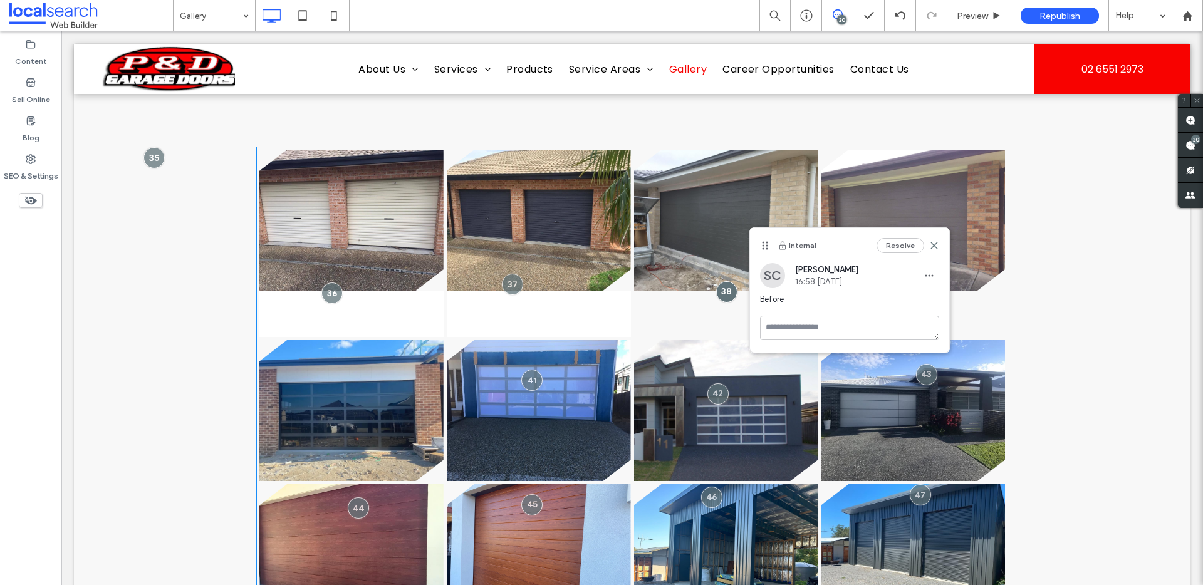
click at [973, 294] on div at bounding box center [912, 243] width 187 height 190
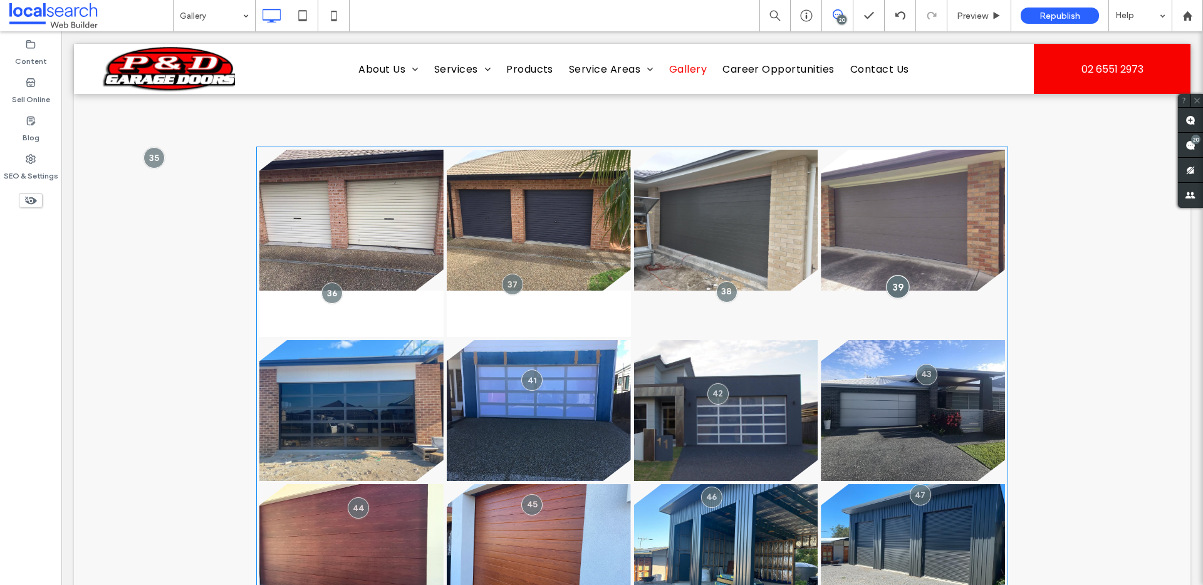
click at [896, 289] on div at bounding box center [897, 286] width 23 height 23
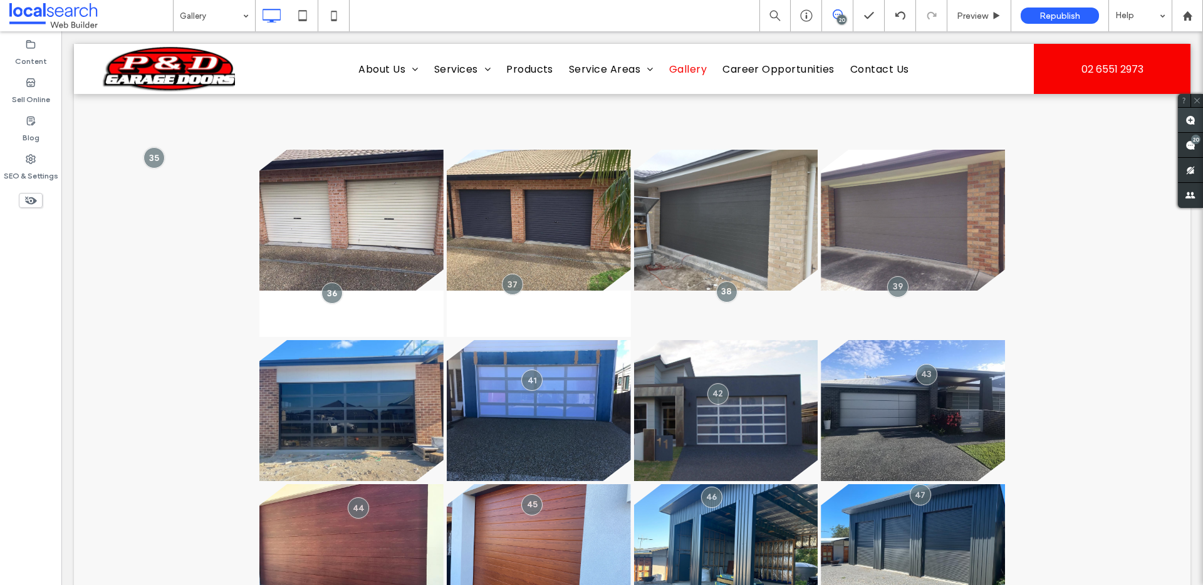
click at [1193, 119] on use at bounding box center [1190, 120] width 10 height 10
click at [340, 402] on link at bounding box center [351, 410] width 184 height 141
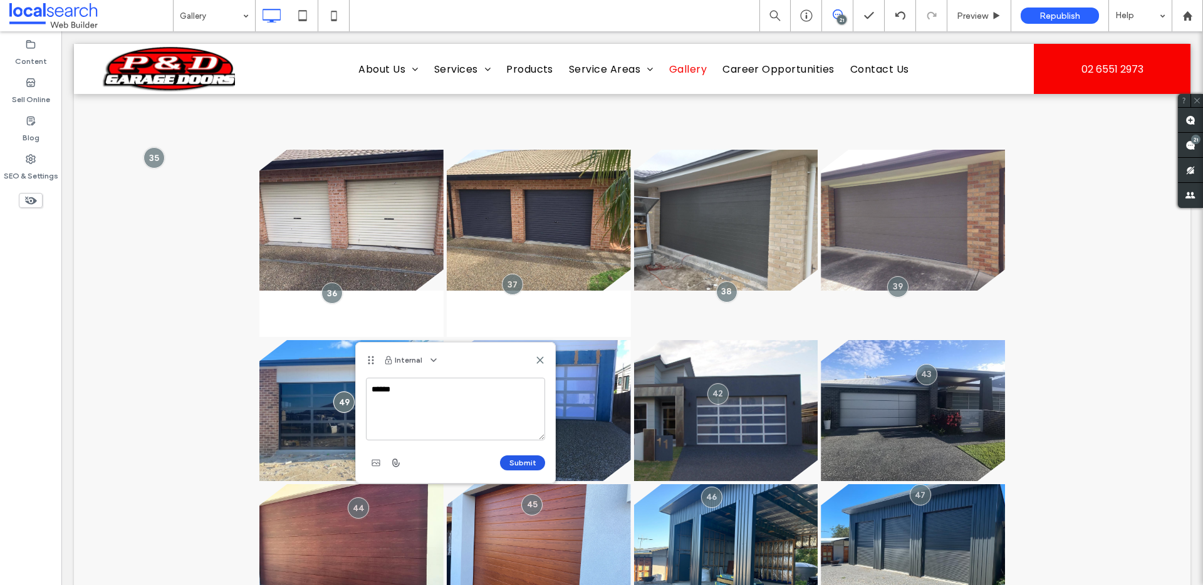
type textarea "******"
click at [525, 468] on button "Submit" at bounding box center [522, 462] width 45 height 15
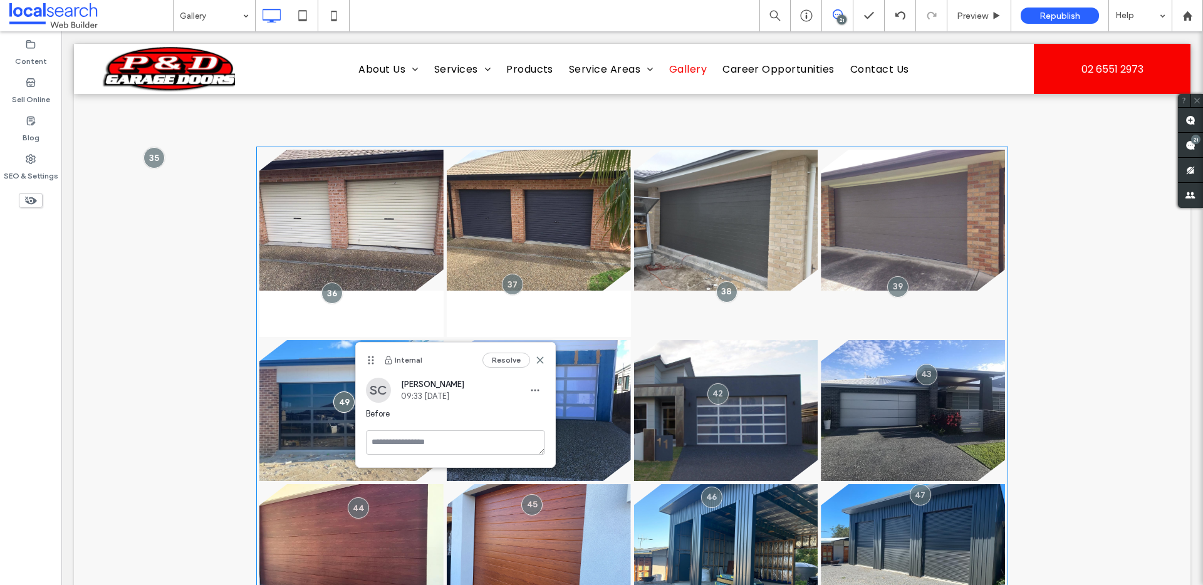
click at [577, 396] on link at bounding box center [539, 410] width 184 height 141
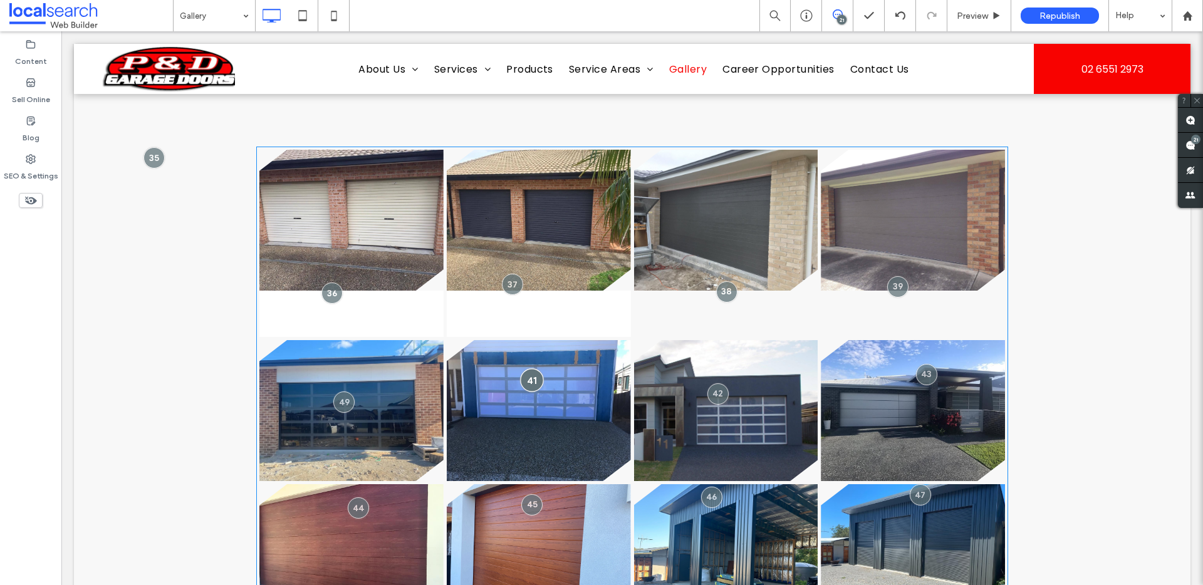
click at [530, 372] on div at bounding box center [532, 379] width 23 height 23
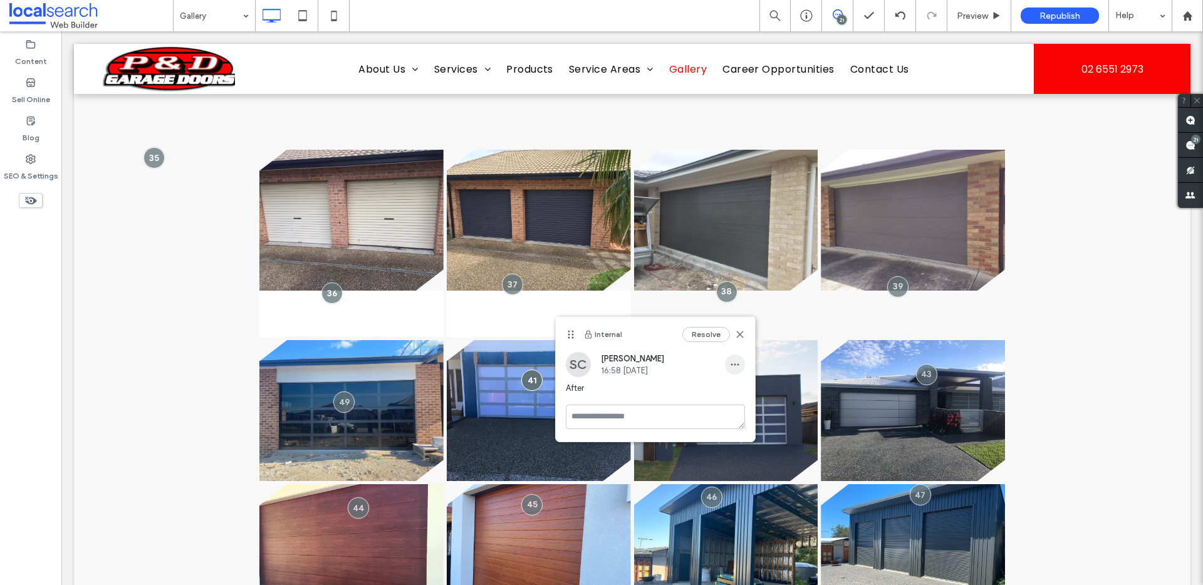
click at [730, 361] on icon "button" at bounding box center [735, 365] width 10 height 10
click at [747, 400] on span "Edit" at bounding box center [743, 397] width 16 height 13
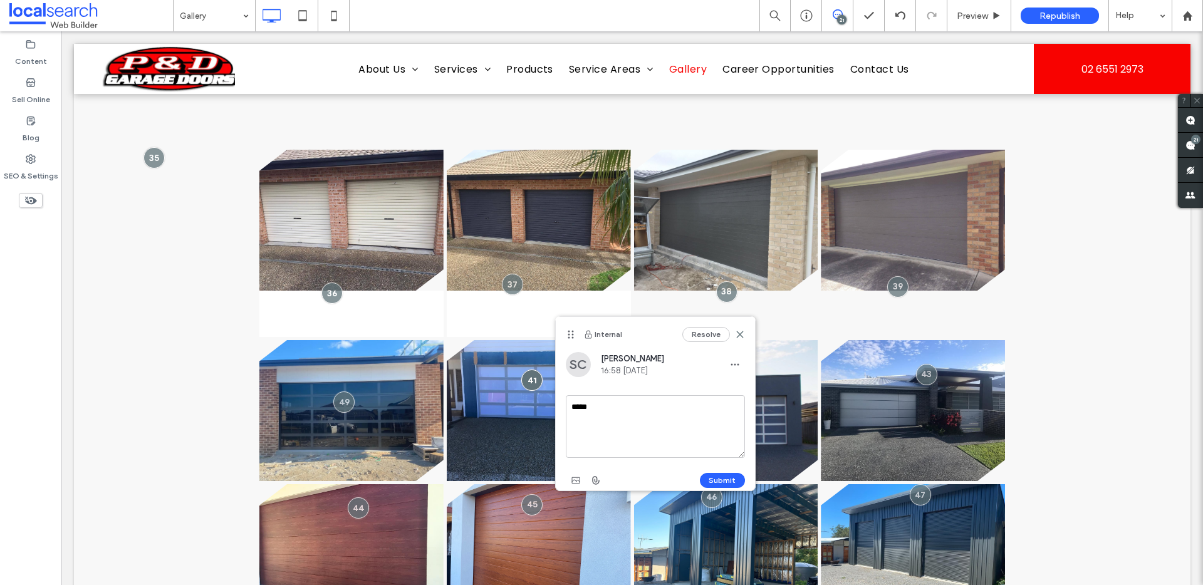
click at [652, 407] on textarea "*****" at bounding box center [655, 426] width 179 height 63
click at [653, 407] on textarea "*****" at bounding box center [655, 426] width 179 height 63
type textarea "******"
click at [723, 477] on button "Submit" at bounding box center [722, 480] width 45 height 15
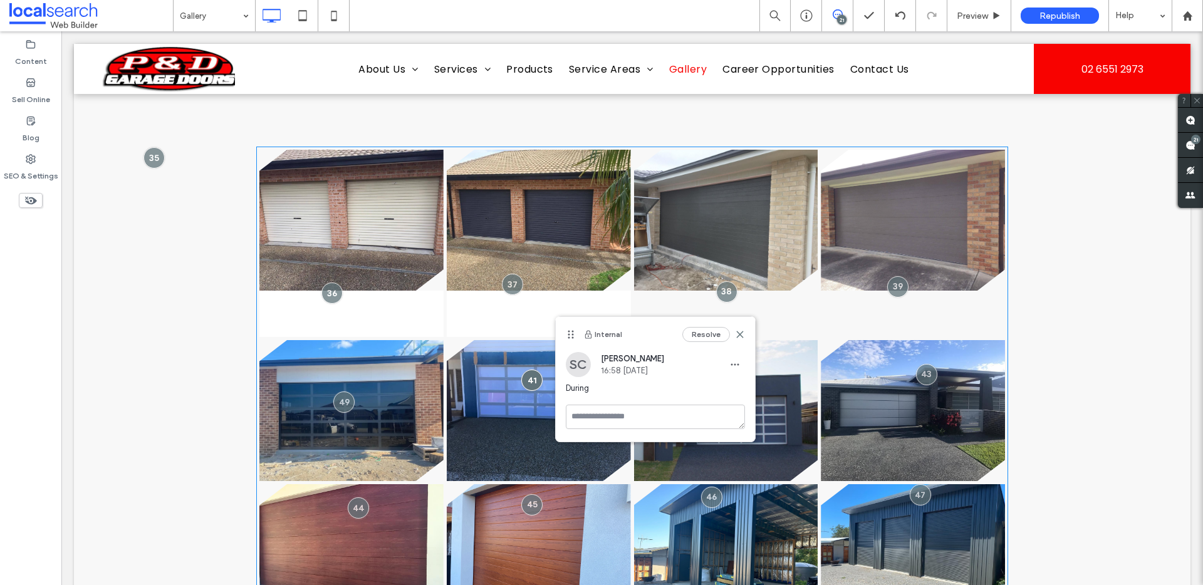
click at [819, 377] on li at bounding box center [912, 411] width 187 height 144
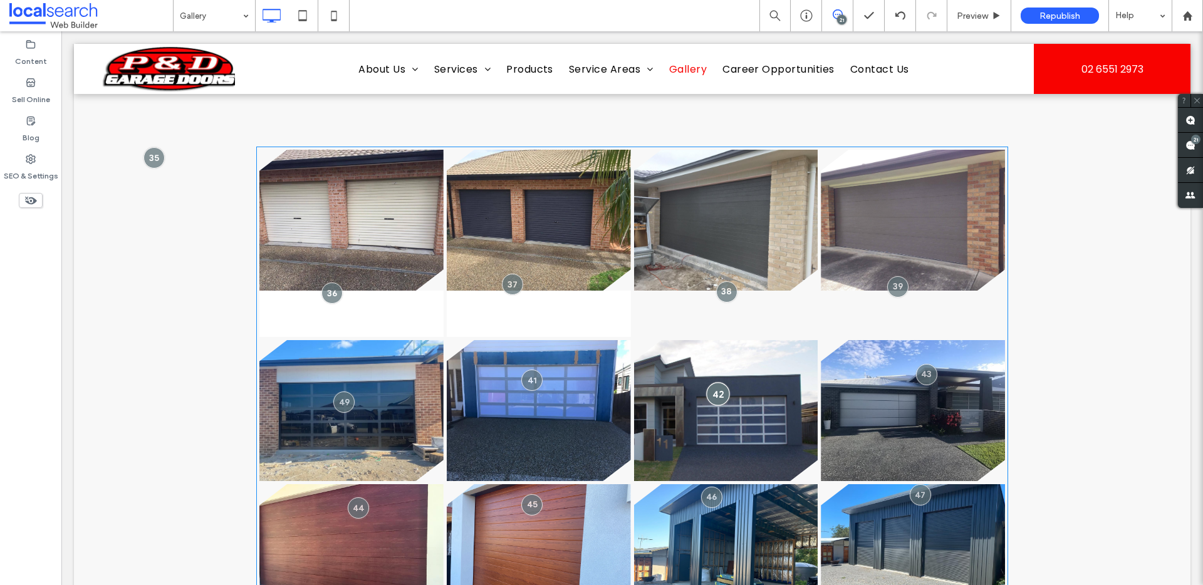
click at [712, 393] on div at bounding box center [717, 393] width 23 height 23
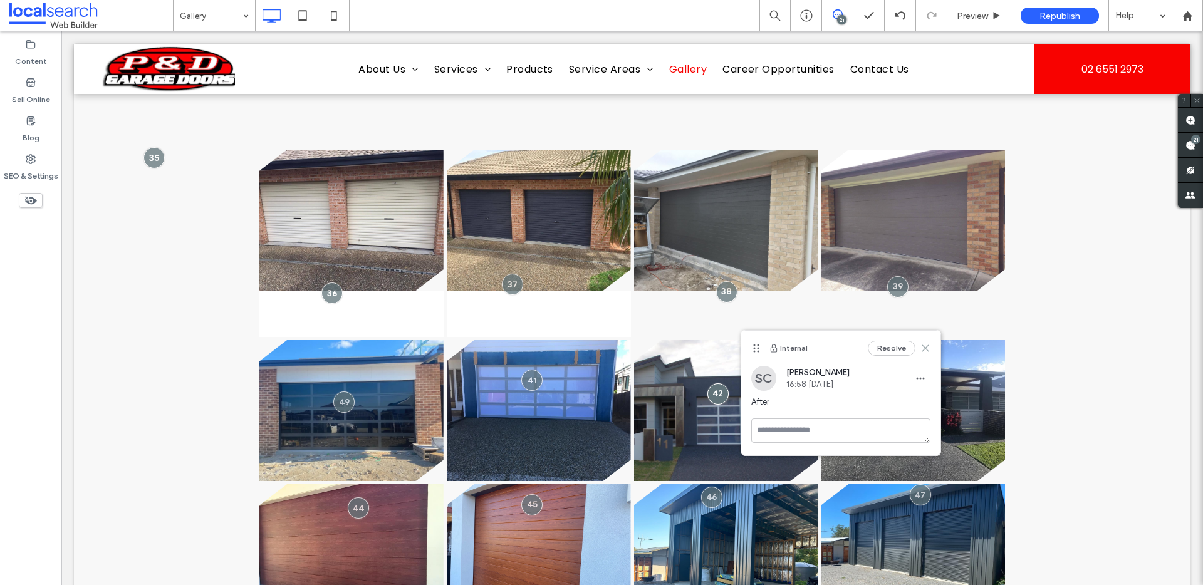
click at [923, 348] on icon at bounding box center [925, 348] width 10 height 10
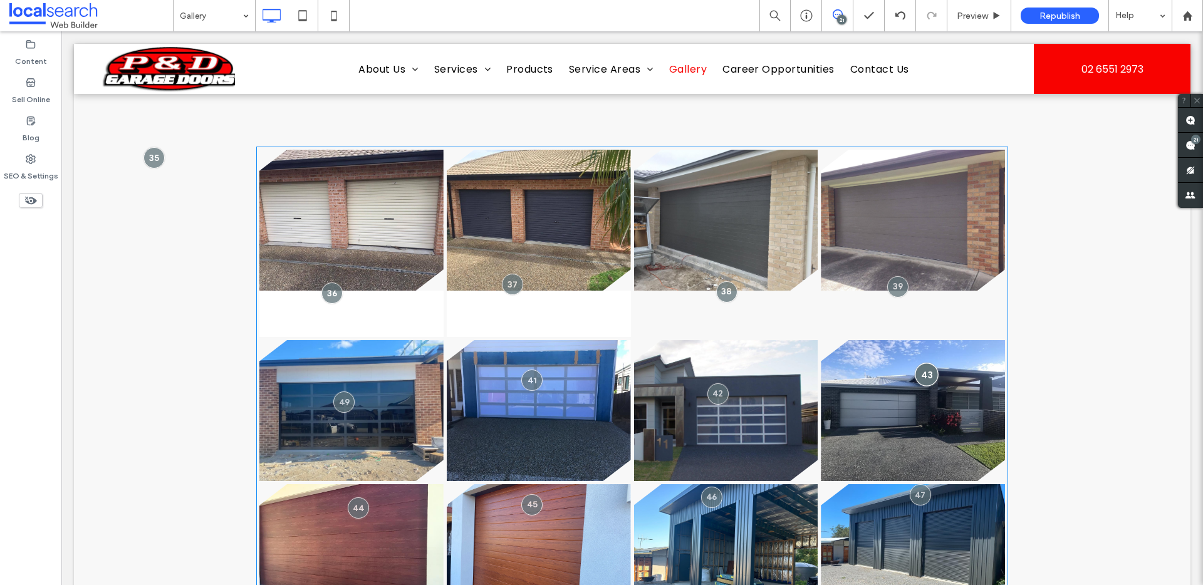
click at [925, 373] on div at bounding box center [926, 374] width 23 height 23
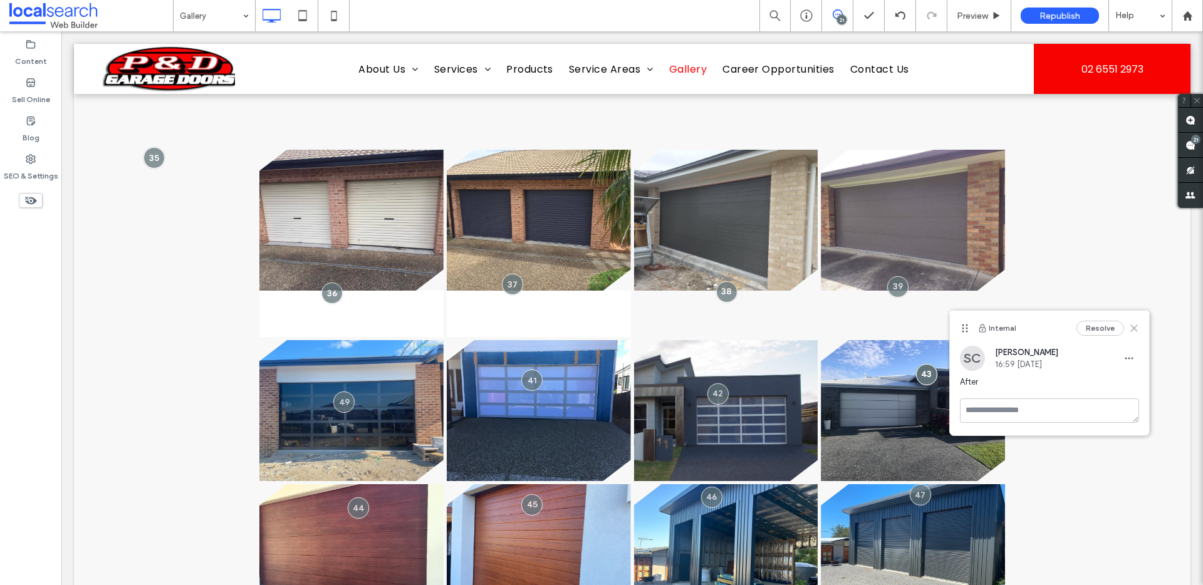
click at [1129, 329] on icon at bounding box center [1134, 328] width 10 height 10
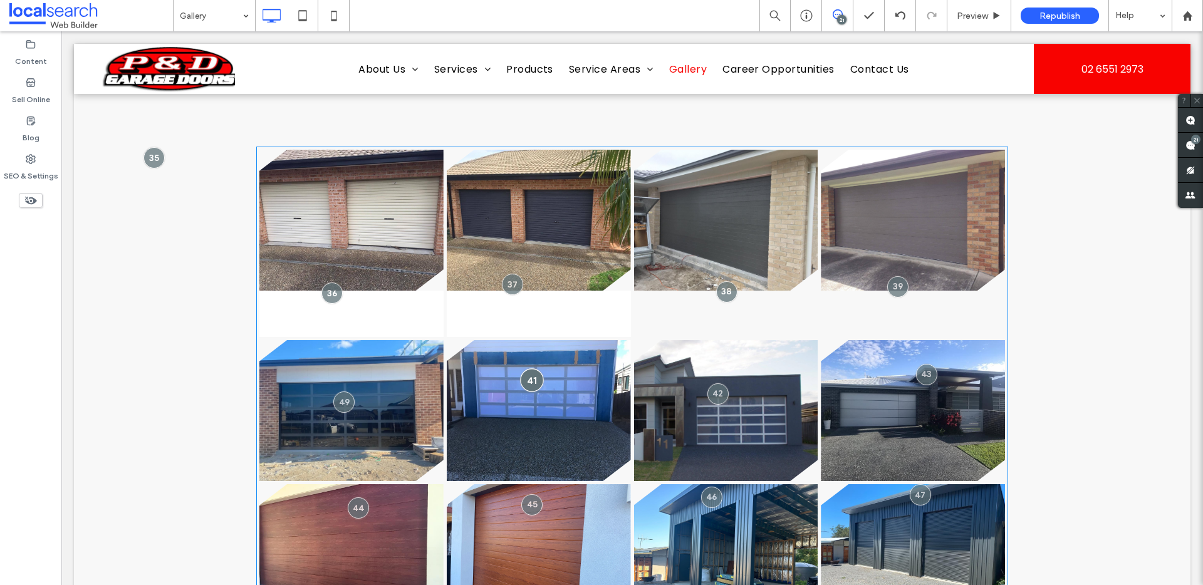
click at [522, 378] on div at bounding box center [532, 379] width 23 height 23
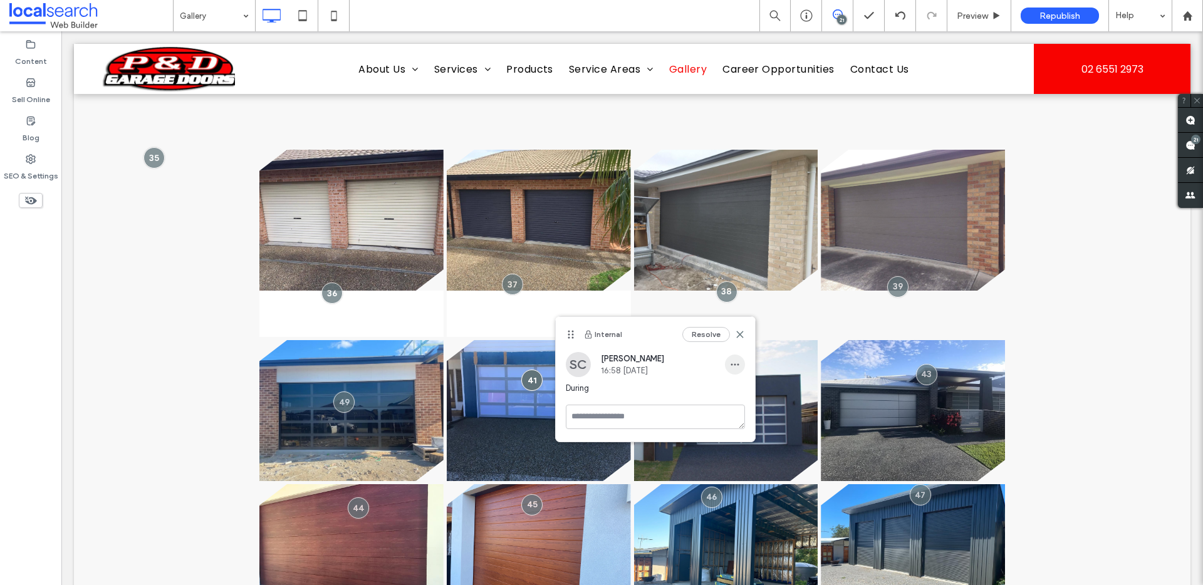
click at [734, 363] on icon "button" at bounding box center [735, 365] width 10 height 10
click at [748, 420] on span "Delete" at bounding box center [747, 421] width 24 height 13
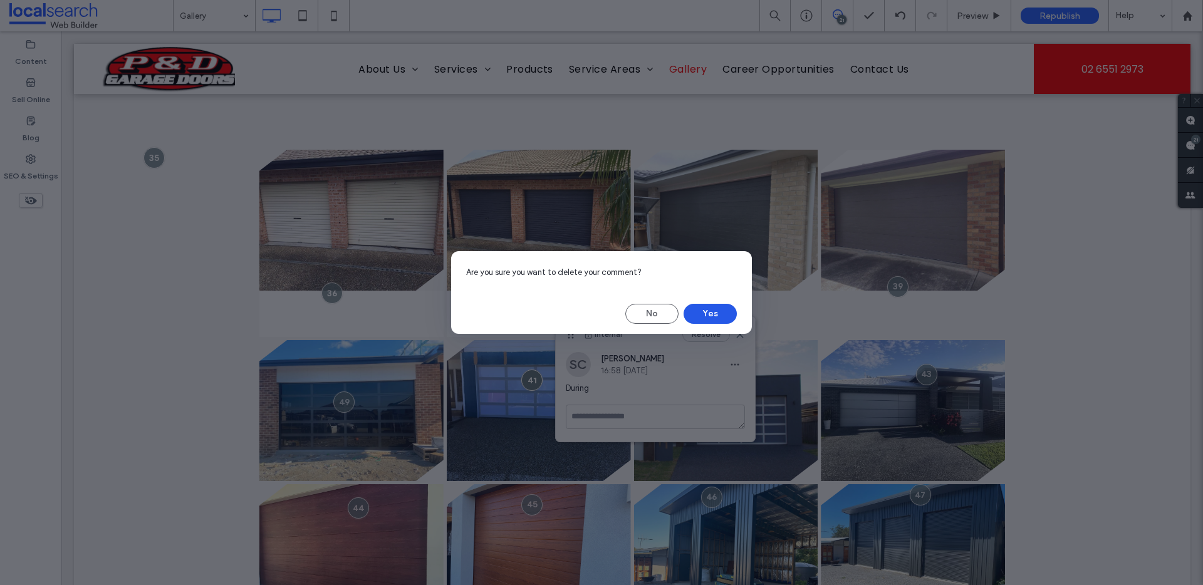
click at [703, 316] on button "Yes" at bounding box center [709, 314] width 53 height 20
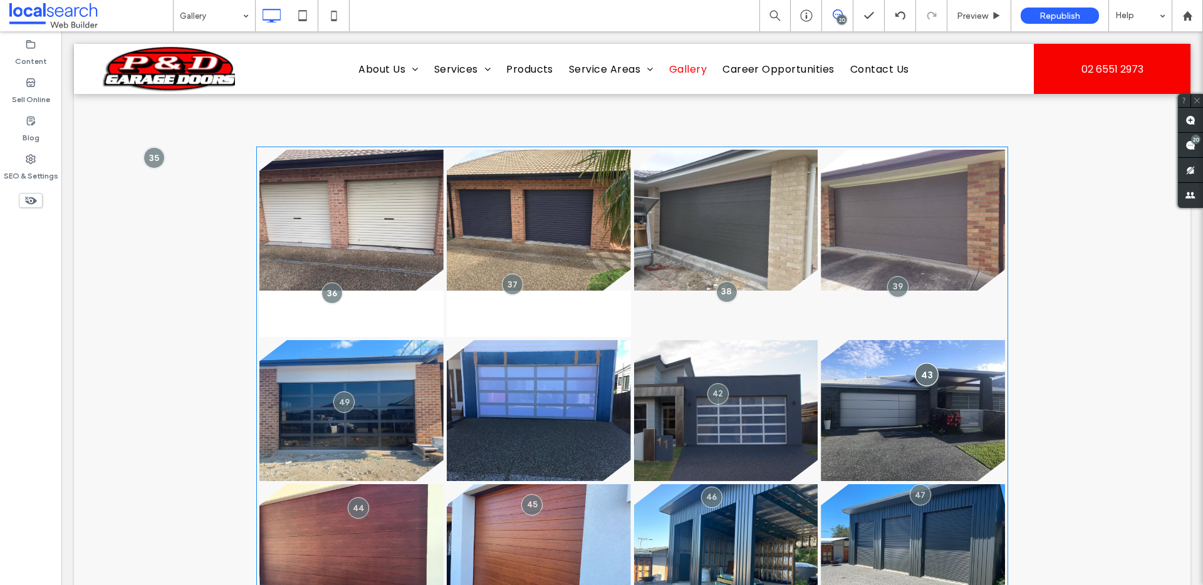
click at [926, 374] on div at bounding box center [926, 374] width 23 height 23
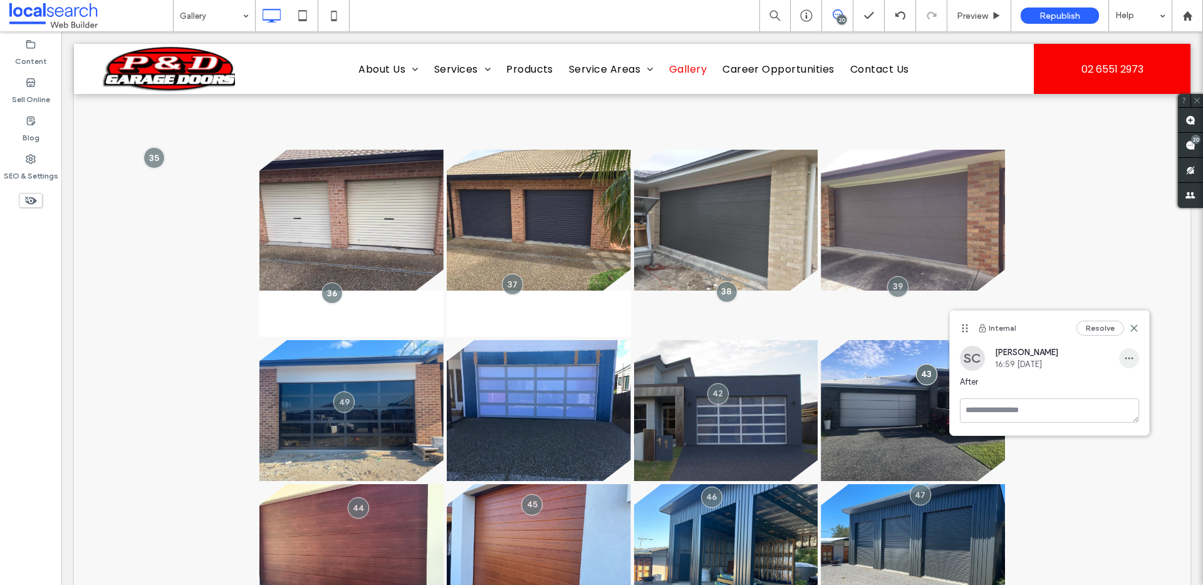
click at [1131, 359] on use "button" at bounding box center [1128, 359] width 8 height 2
click at [1073, 416] on div "Delete" at bounding box center [1083, 415] width 112 height 24
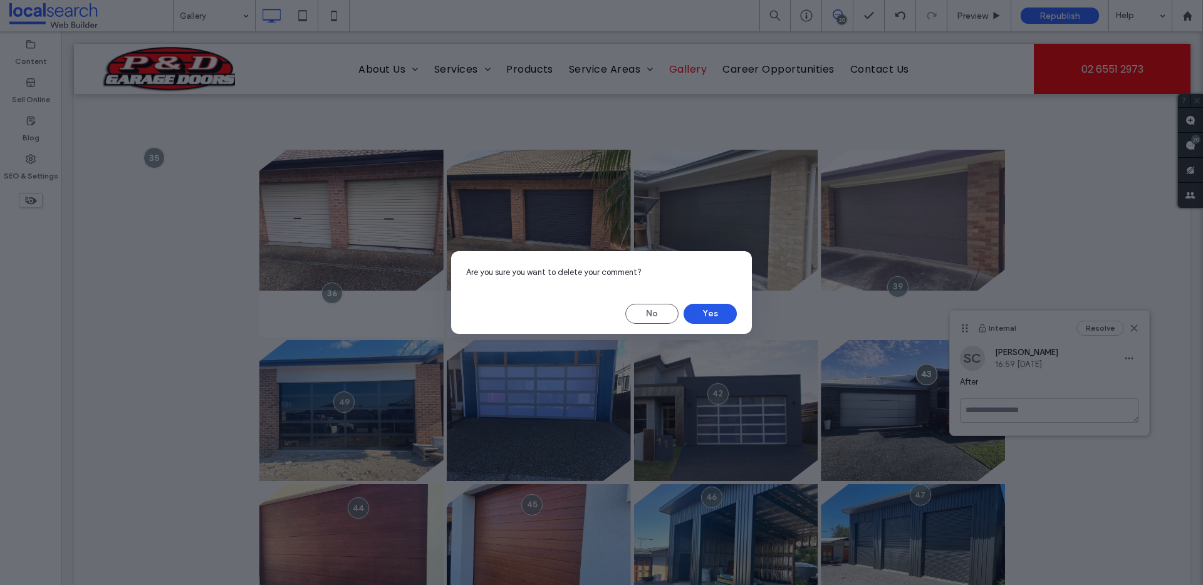
click at [721, 315] on button "Yes" at bounding box center [709, 314] width 53 height 20
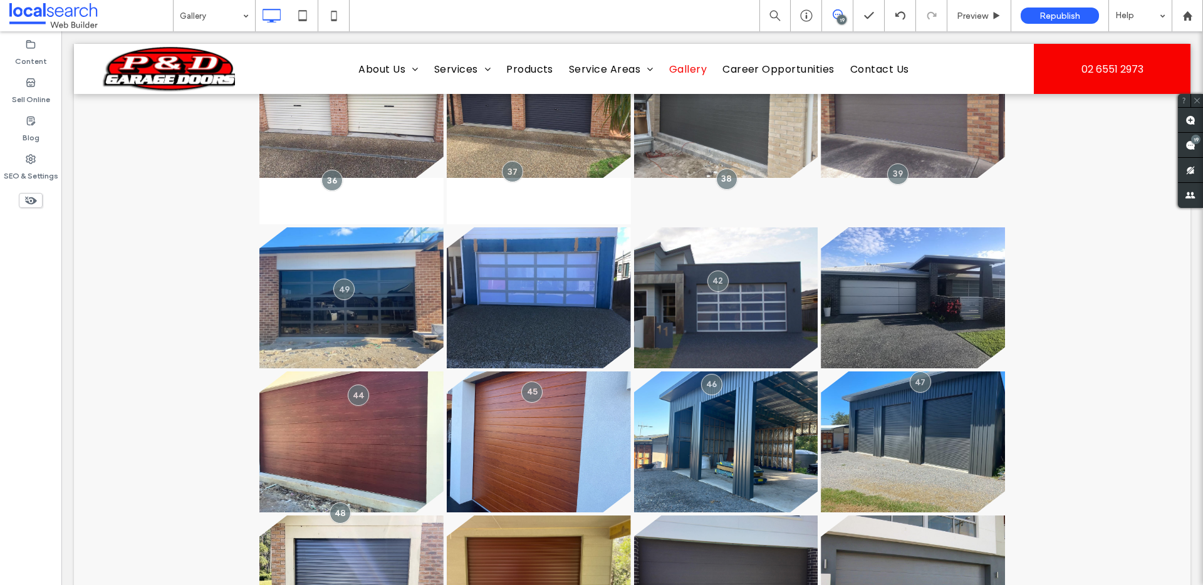
scroll to position [532, 0]
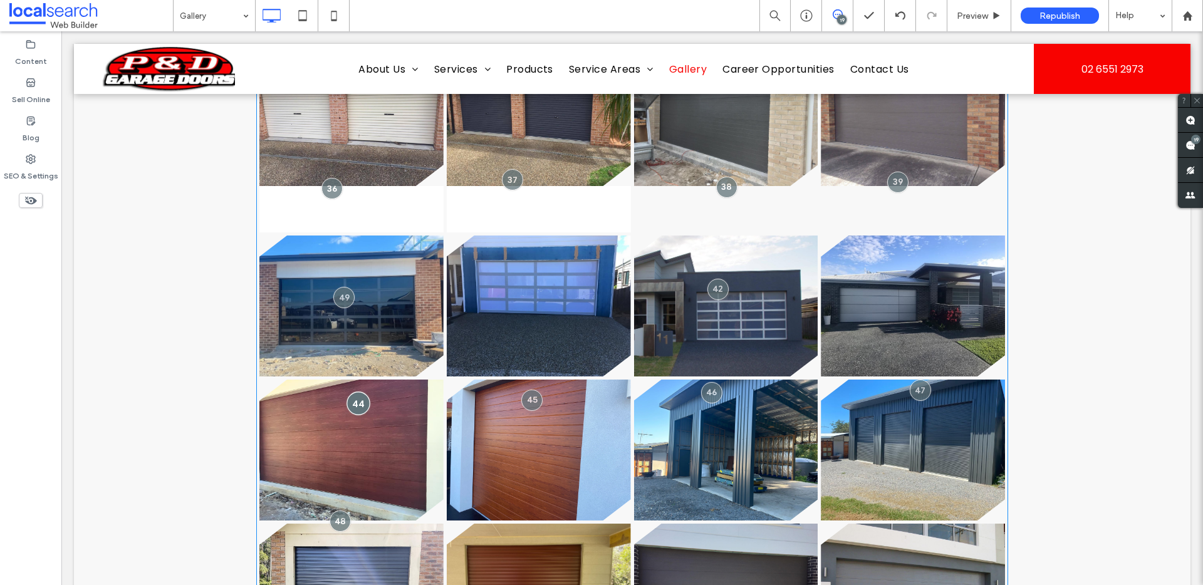
click at [360, 405] on div at bounding box center [357, 403] width 23 height 23
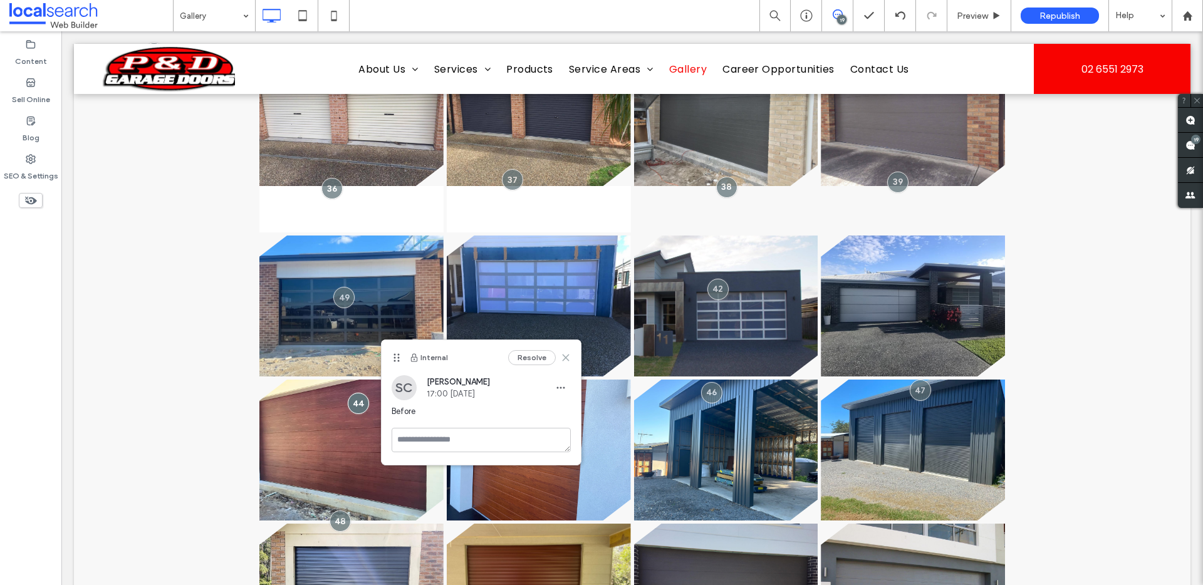
click at [559, 353] on div "Resolve" at bounding box center [539, 357] width 63 height 15
click at [567, 353] on icon at bounding box center [566, 358] width 10 height 10
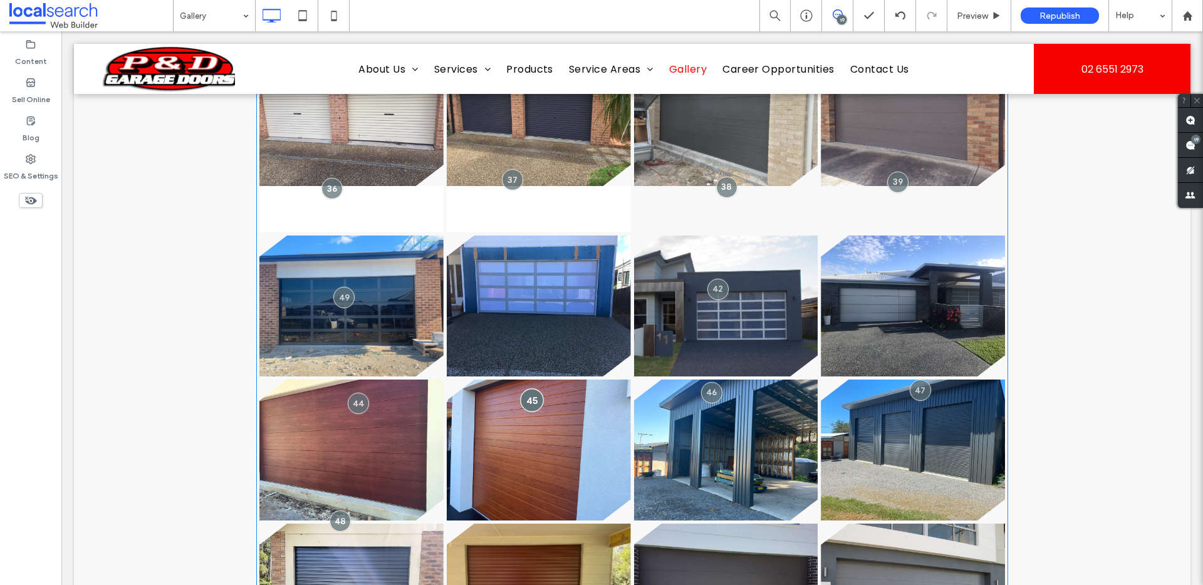
click at [525, 403] on div at bounding box center [532, 399] width 23 height 23
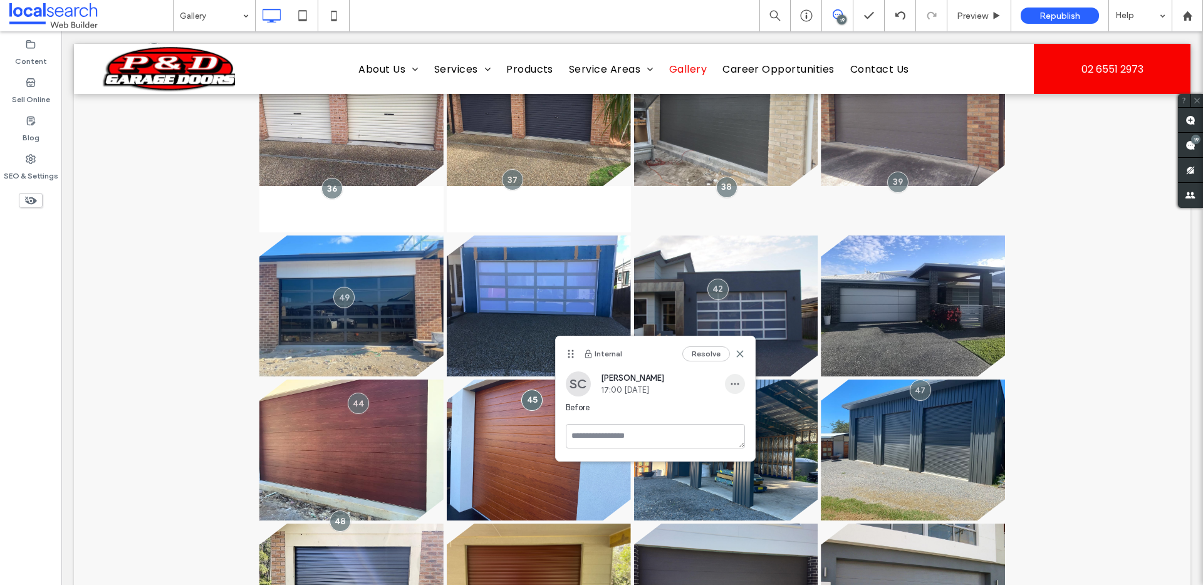
click at [732, 378] on span "button" at bounding box center [735, 384] width 20 height 20
click at [747, 410] on span "Edit" at bounding box center [743, 416] width 16 height 13
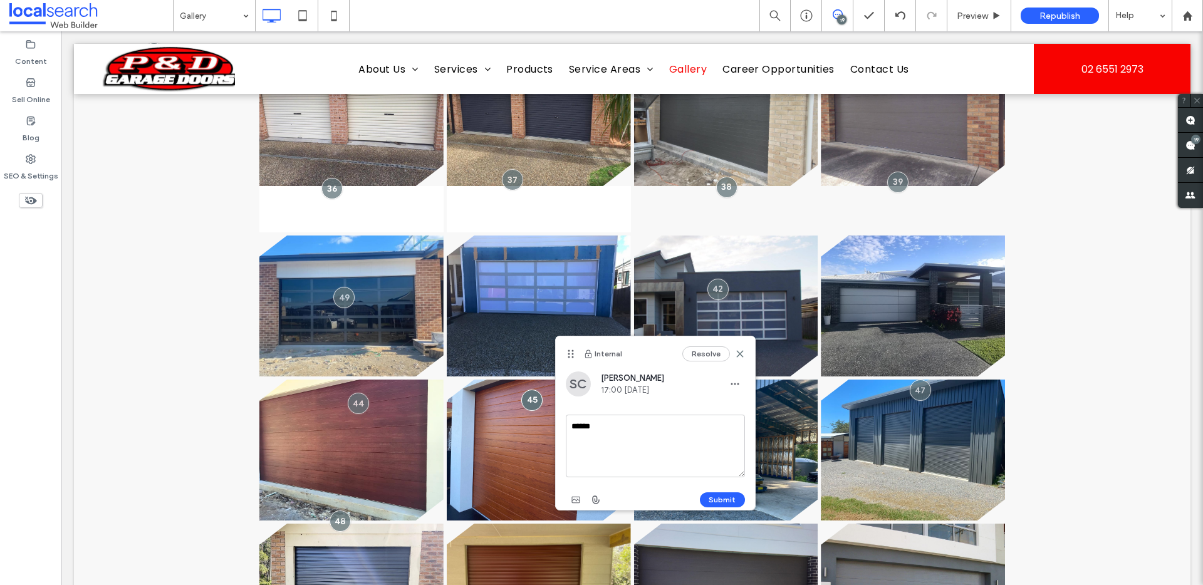
click at [606, 424] on textarea "******" at bounding box center [655, 446] width 179 height 63
click at [606, 423] on textarea "******" at bounding box center [655, 446] width 179 height 63
type textarea "*****"
click at [714, 504] on button "Submit" at bounding box center [722, 499] width 45 height 15
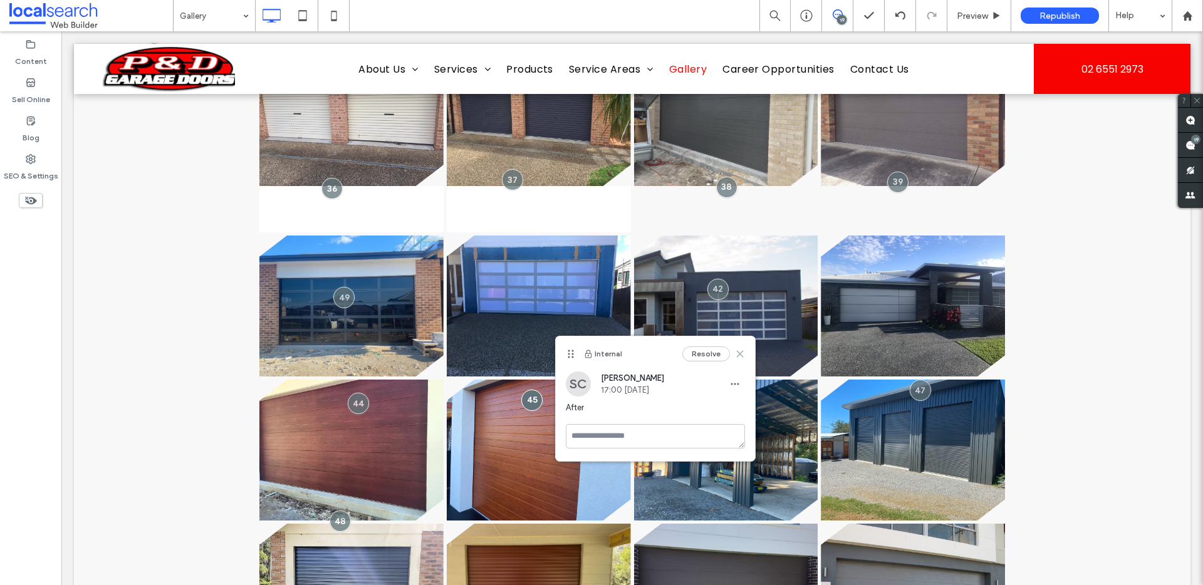
click at [737, 355] on icon at bounding box center [740, 354] width 10 height 10
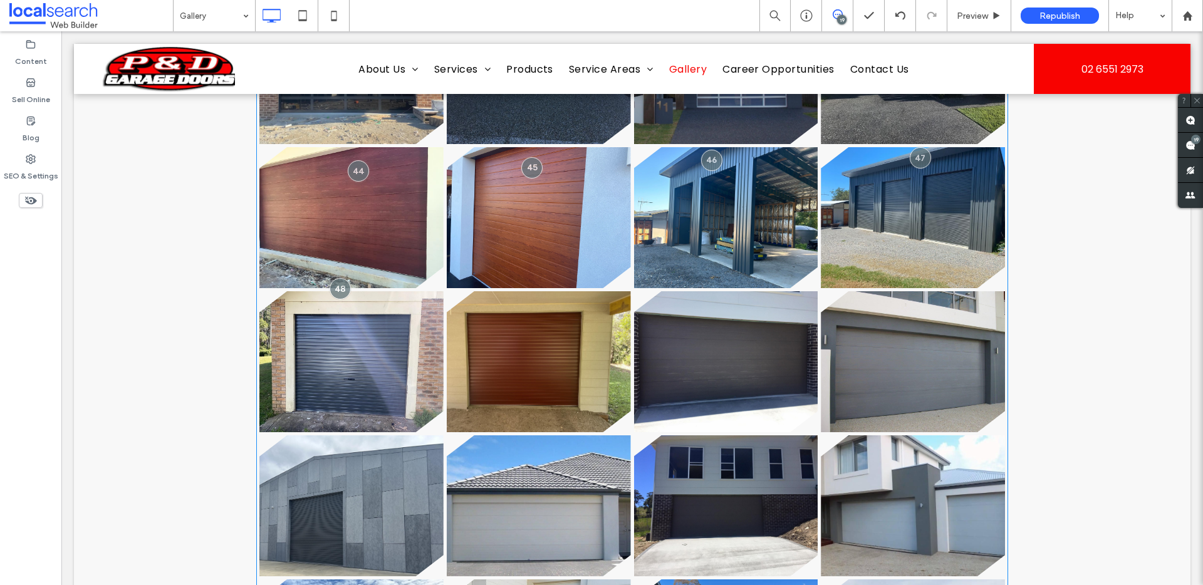
scroll to position [769, 0]
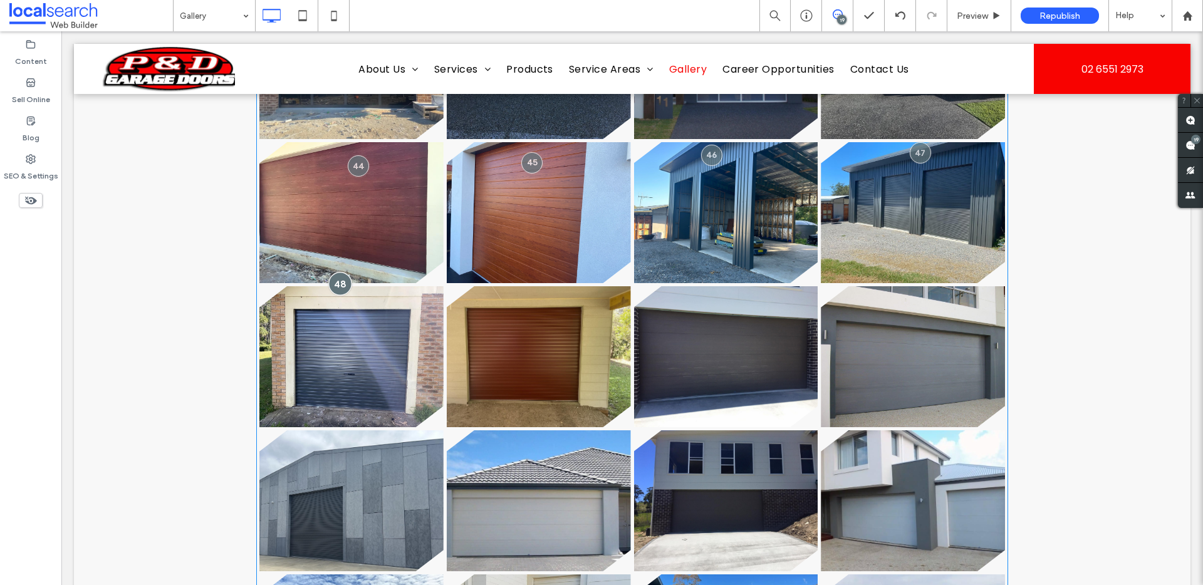
click at [333, 289] on div at bounding box center [339, 283] width 23 height 23
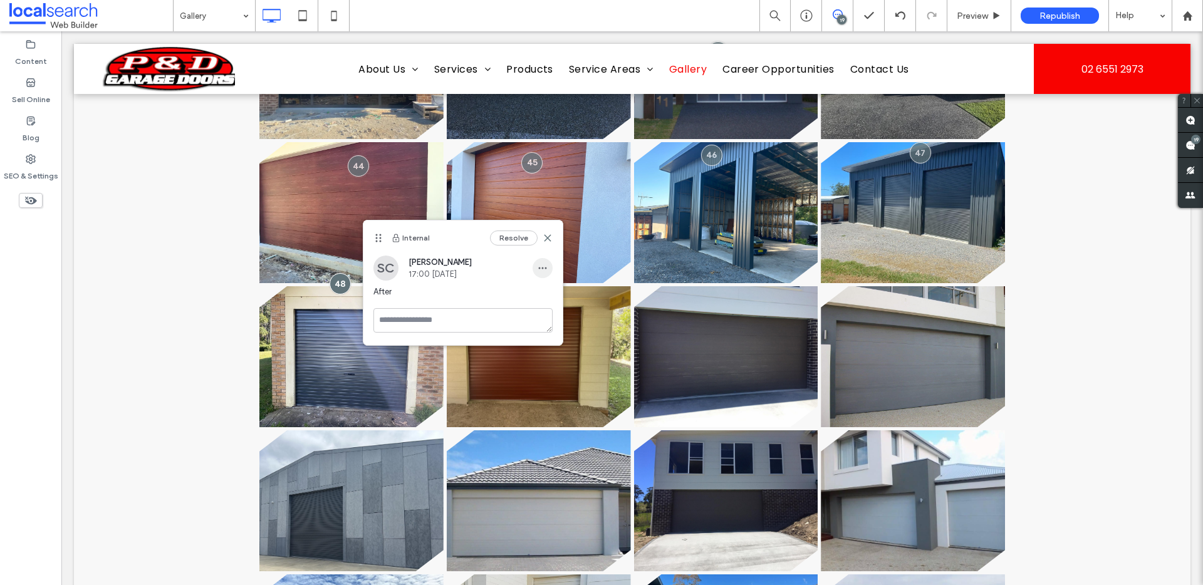
click at [541, 265] on icon "button" at bounding box center [542, 268] width 10 height 10
click at [559, 301] on div "Edit" at bounding box center [589, 301] width 112 height 24
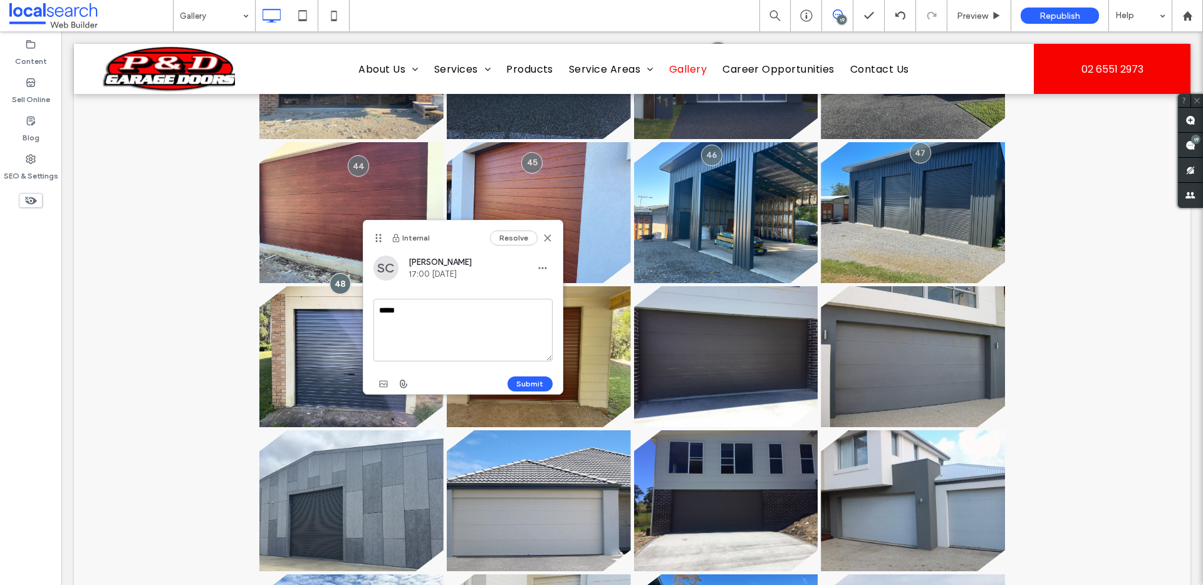
click at [385, 310] on textarea "*****" at bounding box center [462, 330] width 179 height 63
type textarea "******"
click at [530, 374] on div "Submit" at bounding box center [462, 384] width 179 height 20
click at [527, 378] on button "Submit" at bounding box center [529, 383] width 45 height 15
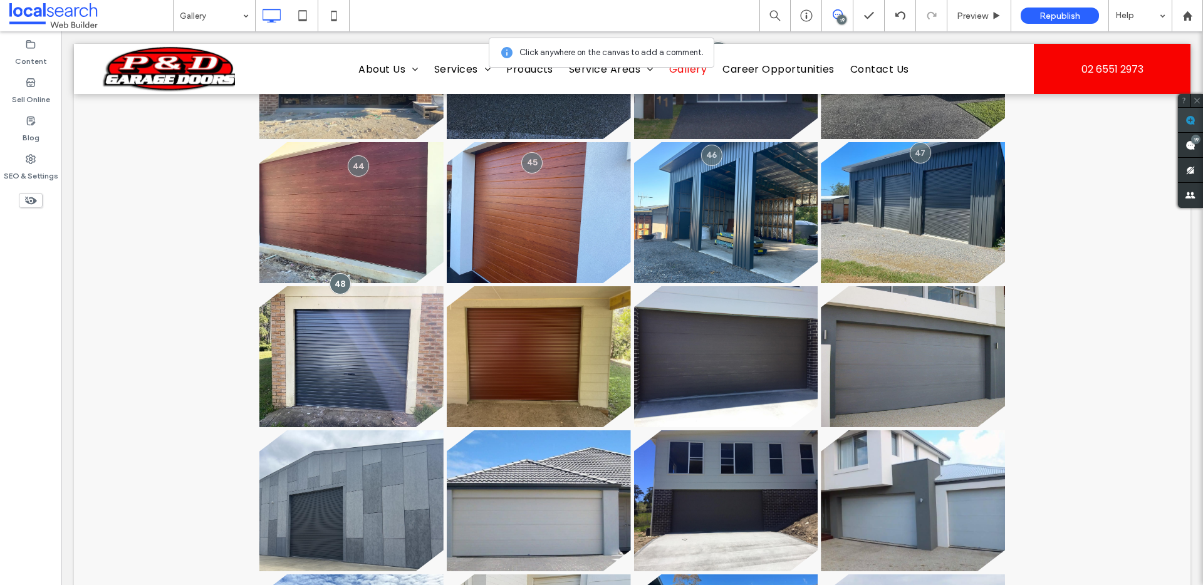
click at [1195, 120] on use at bounding box center [1190, 120] width 10 height 10
click at [531, 292] on link at bounding box center [539, 356] width 184 height 141
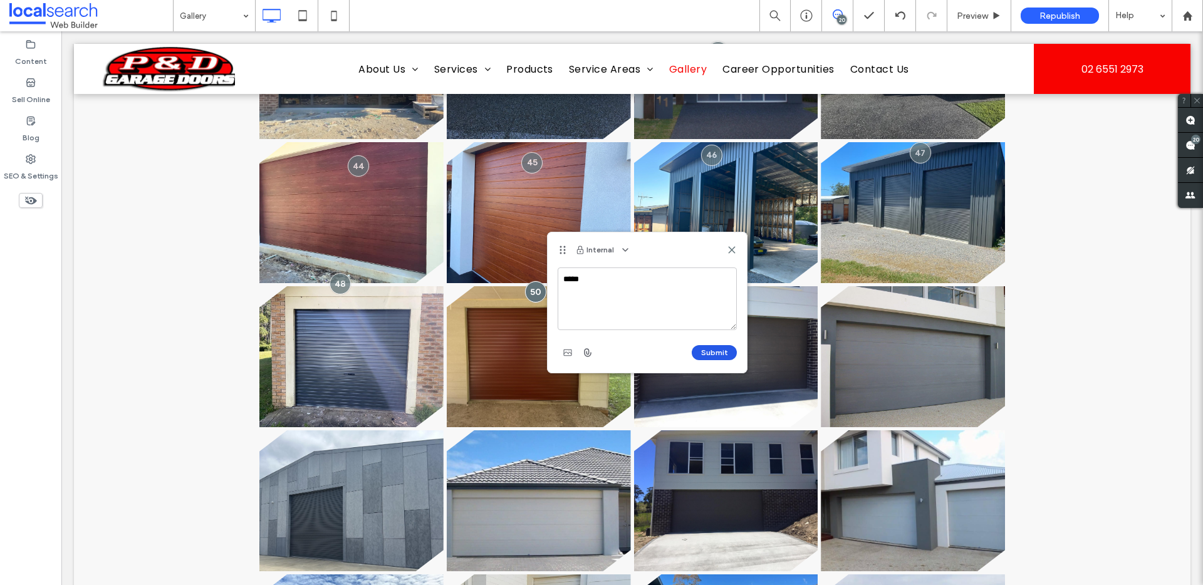
type textarea "*****"
click at [718, 353] on button "Submit" at bounding box center [714, 352] width 45 height 15
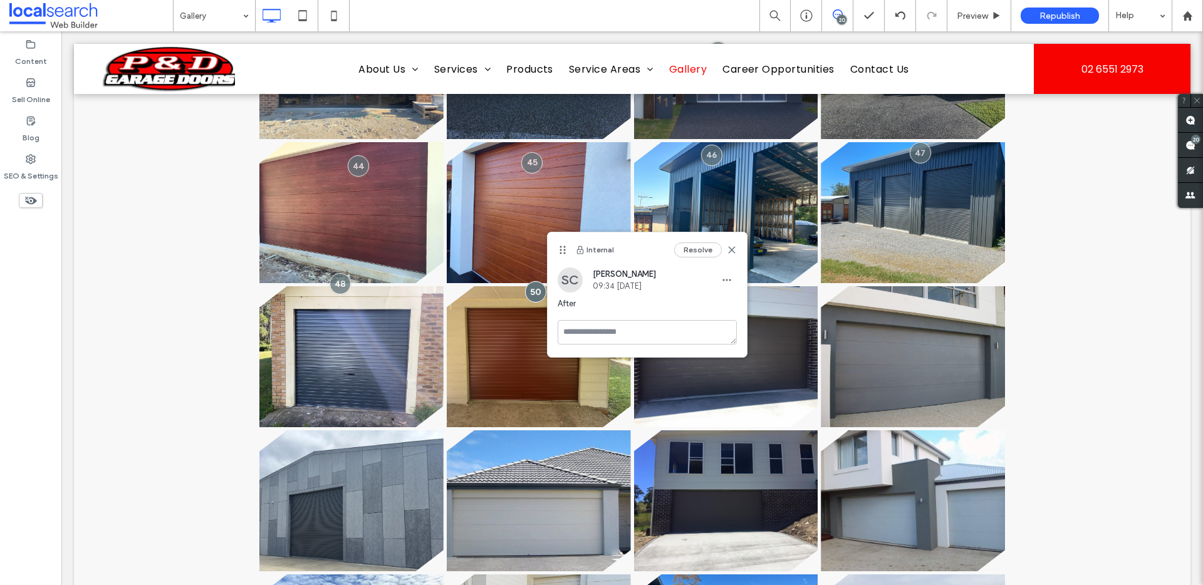
click at [725, 249] on div "Resolve" at bounding box center [705, 249] width 63 height 15
click at [730, 249] on use at bounding box center [732, 250] width 6 height 6
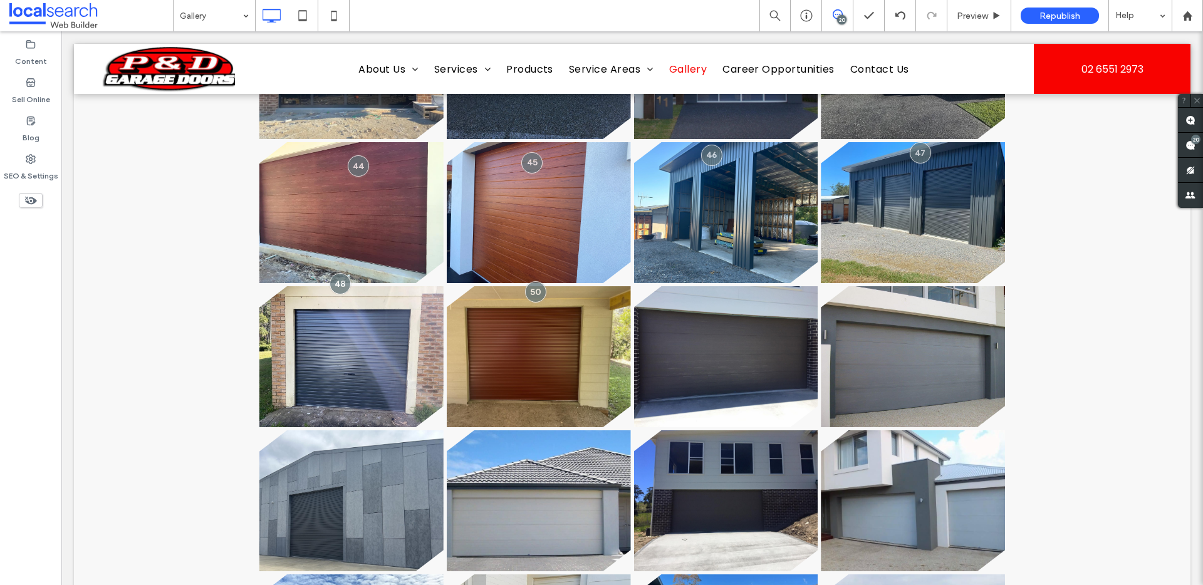
click at [1179, 372] on div at bounding box center [632, 261] width 1116 height 1077
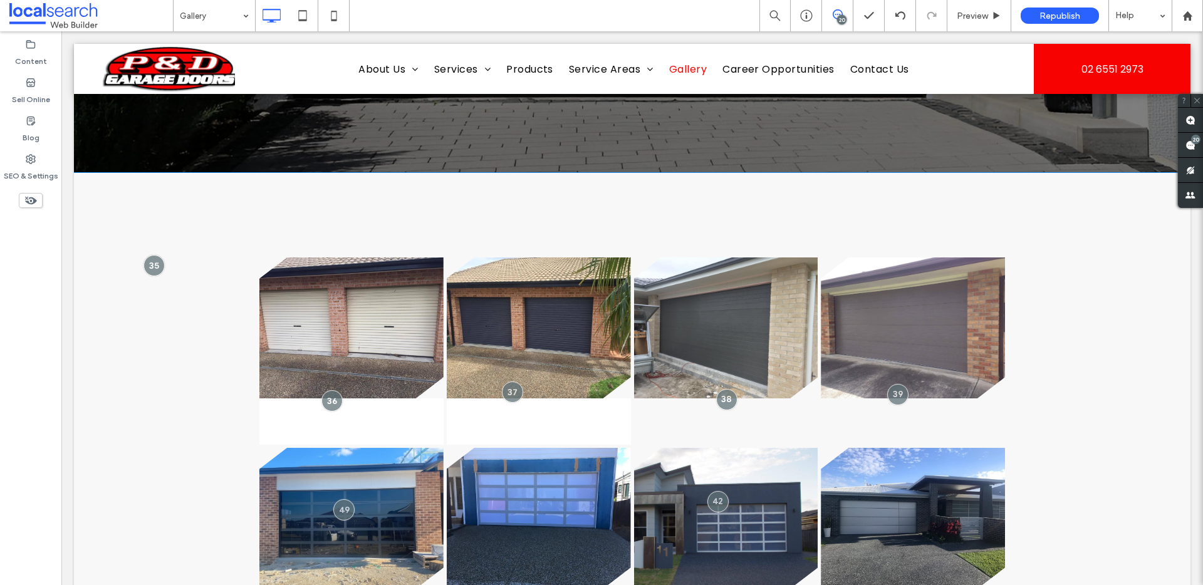
scroll to position [324, 0]
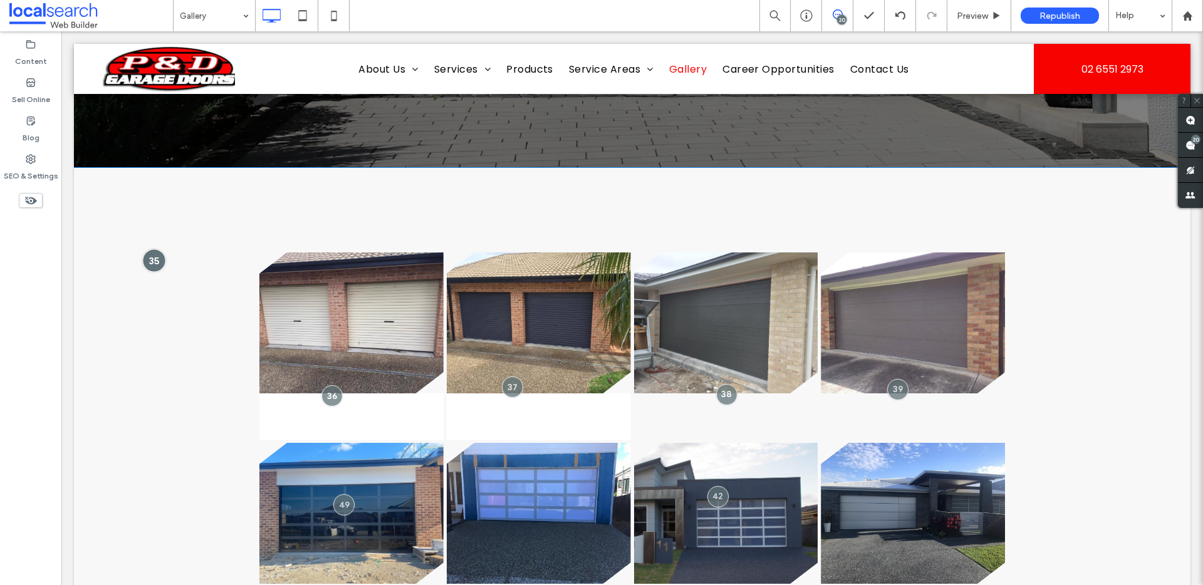
click at [148, 262] on div at bounding box center [153, 260] width 23 height 23
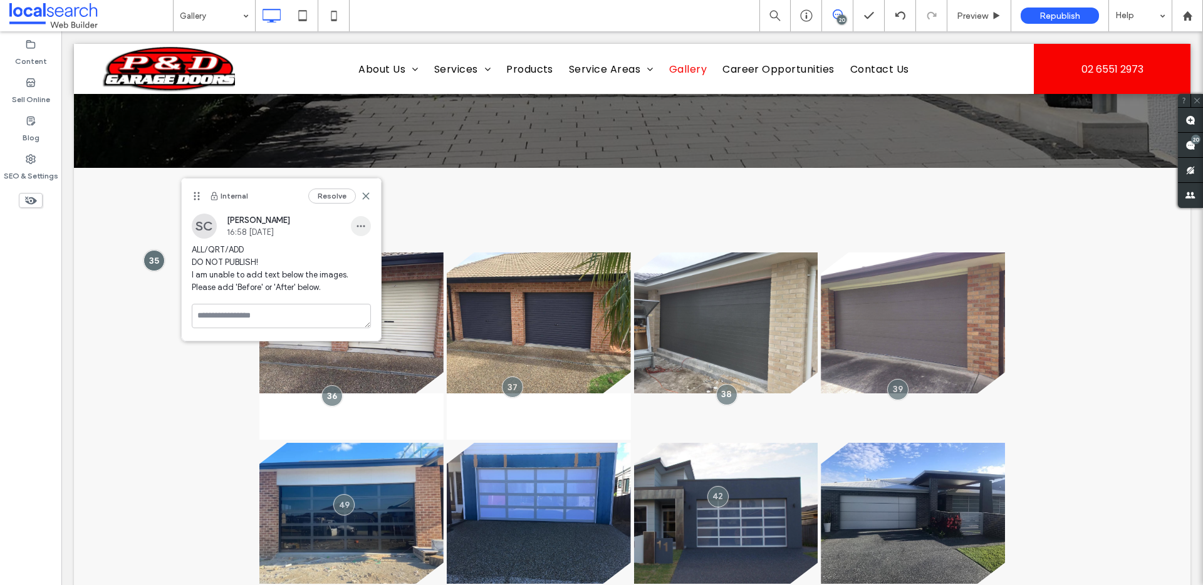
click at [356, 224] on icon "button" at bounding box center [361, 226] width 10 height 10
click at [382, 257] on div "Edit" at bounding box center [407, 259] width 112 height 24
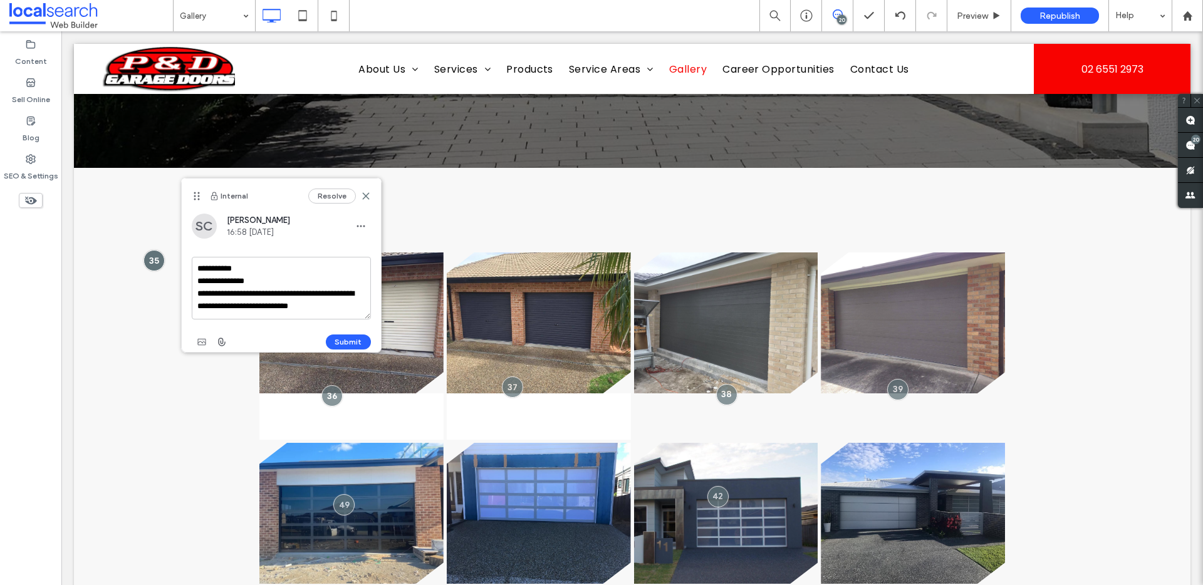
drag, startPoint x: 327, startPoint y: 305, endPoint x: 303, endPoint y: 306, distance: 24.4
click at [303, 306] on textarea "**********" at bounding box center [281, 288] width 179 height 63
type textarea "**********"
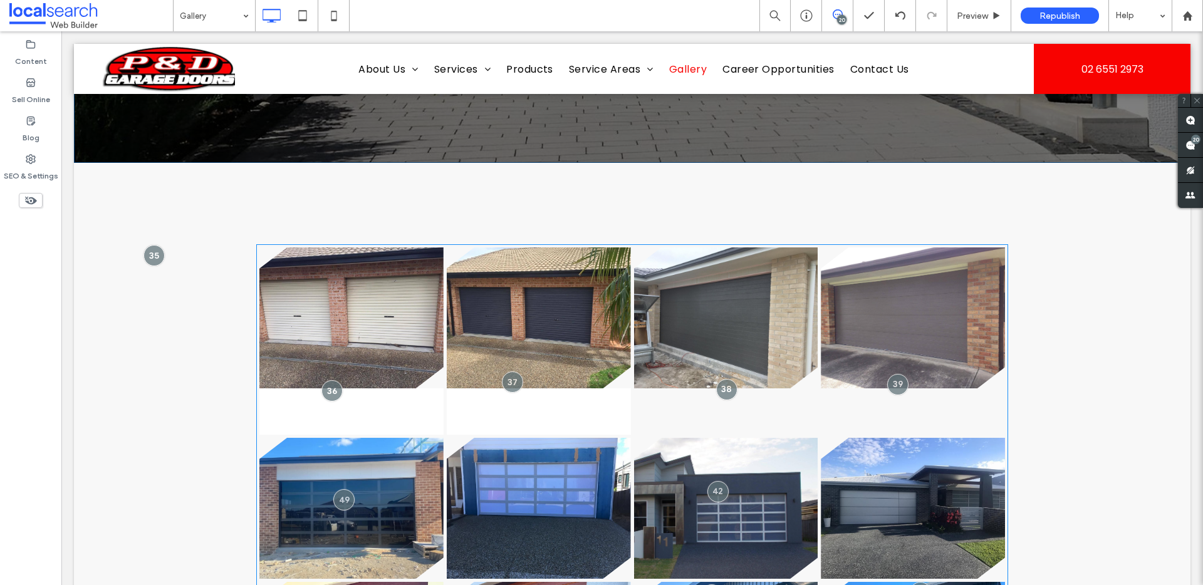
scroll to position [272, 0]
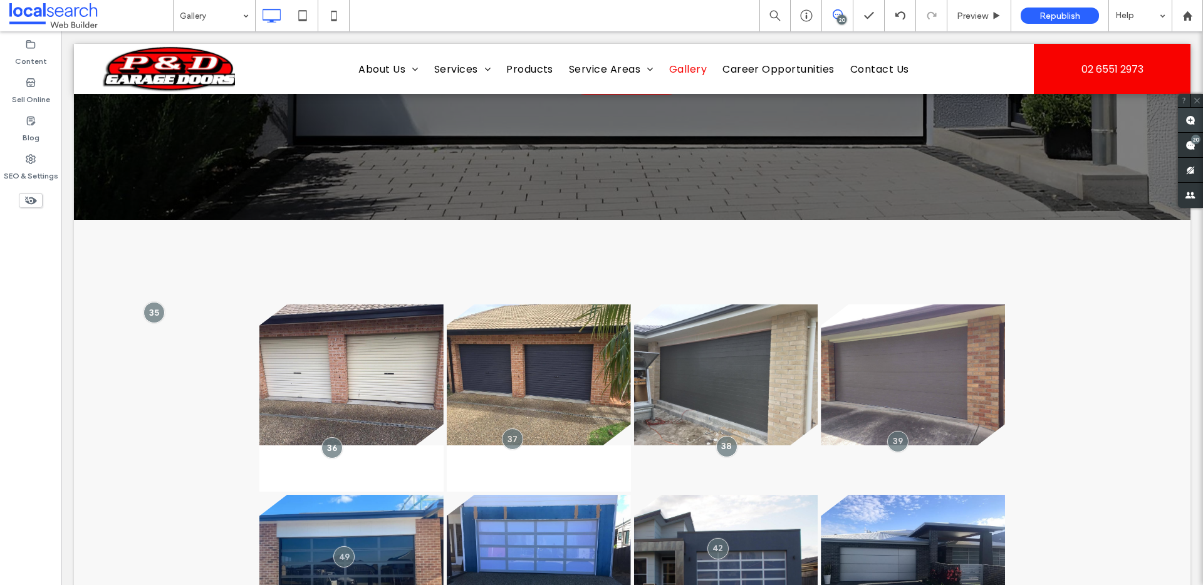
click at [1198, 122] on span at bounding box center [1190, 120] width 25 height 24
click at [153, 320] on div at bounding box center [153, 312] width 23 height 23
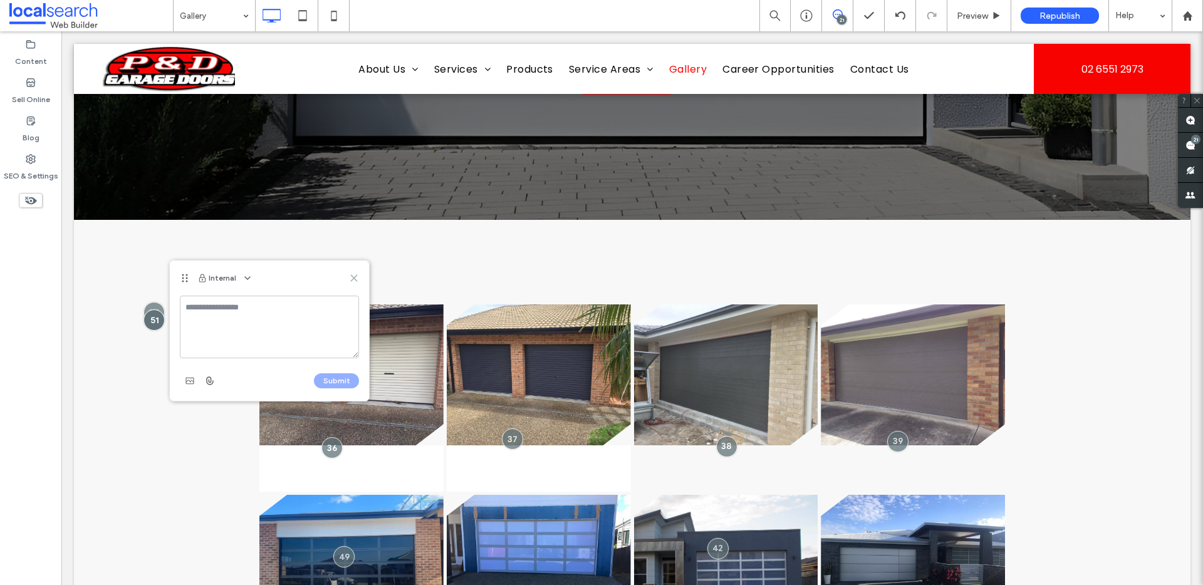
click at [356, 277] on icon at bounding box center [354, 278] width 10 height 10
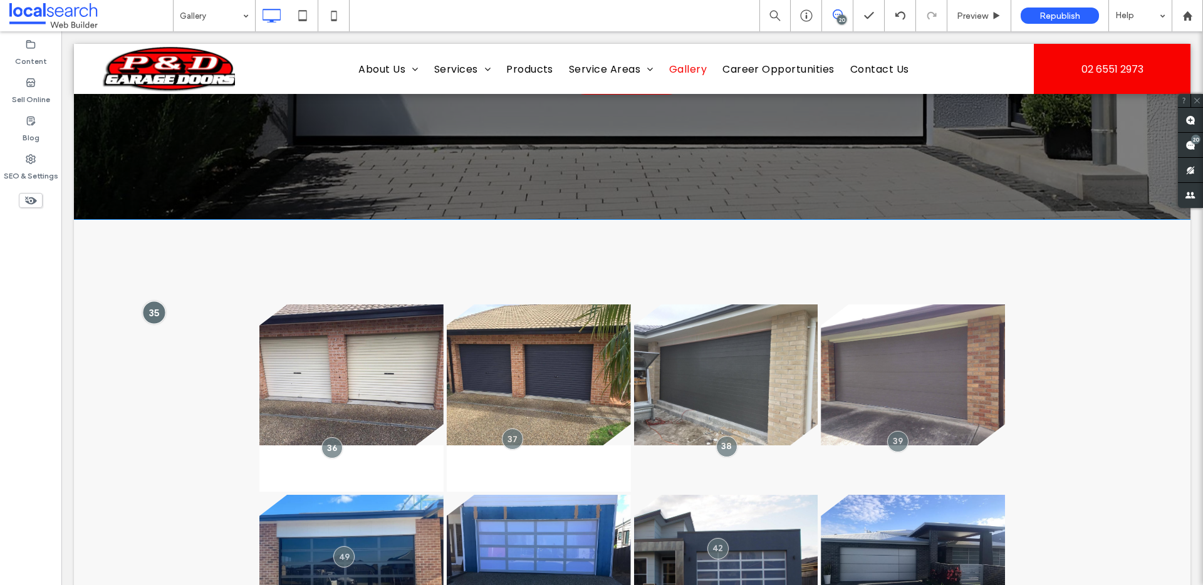
click at [156, 313] on div at bounding box center [153, 312] width 23 height 23
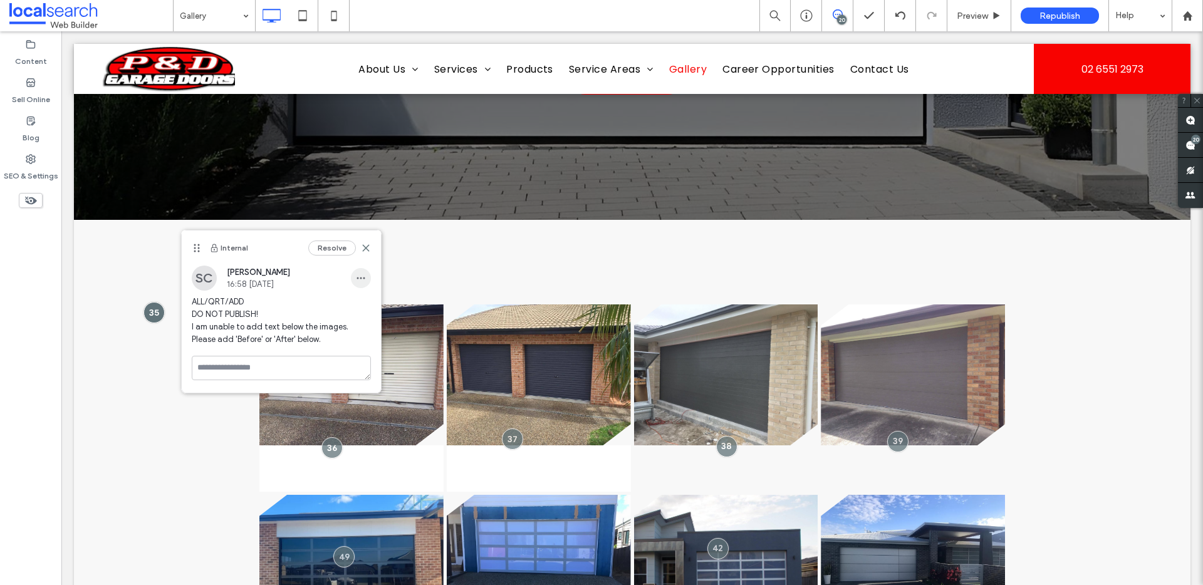
click at [356, 278] on use "button" at bounding box center [360, 278] width 8 height 2
click at [371, 307] on span "Edit" at bounding box center [369, 310] width 16 height 13
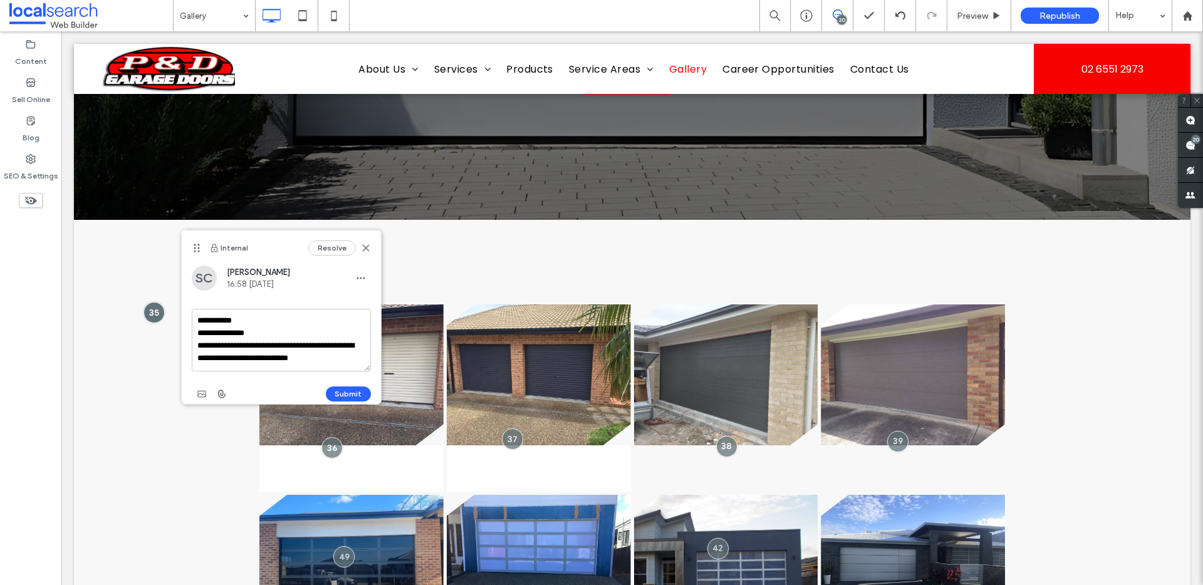
click at [318, 358] on textarea "**********" at bounding box center [281, 340] width 179 height 63
click at [314, 352] on textarea "**********" at bounding box center [281, 340] width 179 height 63
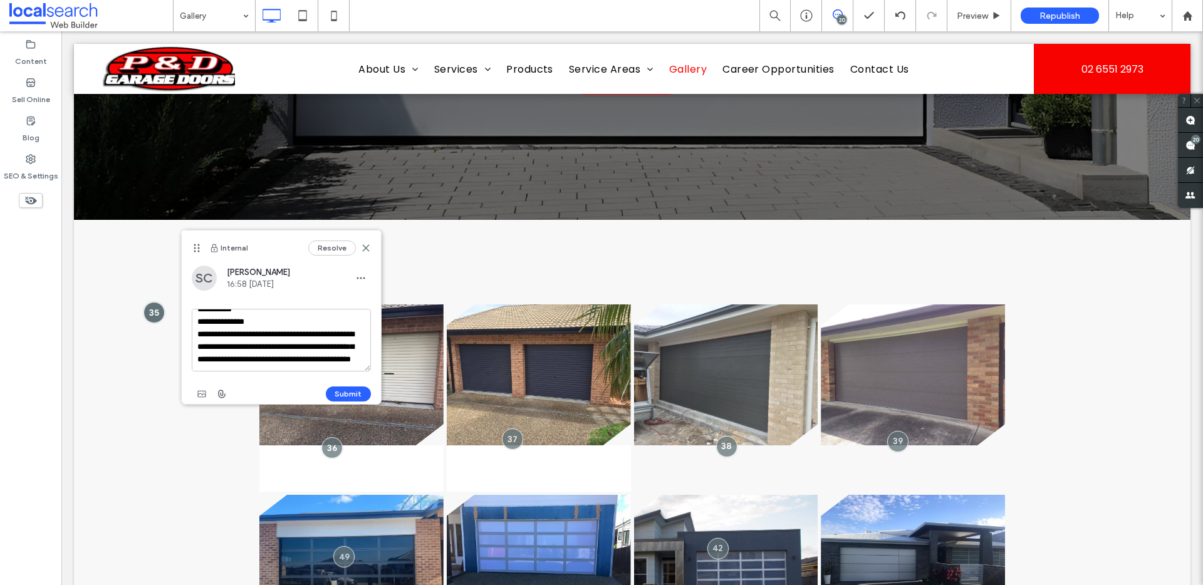
scroll to position [24, 0]
drag, startPoint x: 304, startPoint y: 361, endPoint x: 226, endPoint y: 345, distance: 80.1
click at [222, 346] on textarea "**********" at bounding box center [281, 340] width 179 height 63
click at [274, 348] on textarea "**********" at bounding box center [281, 340] width 179 height 63
drag, startPoint x: 224, startPoint y: 349, endPoint x: 353, endPoint y: 346, distance: 129.1
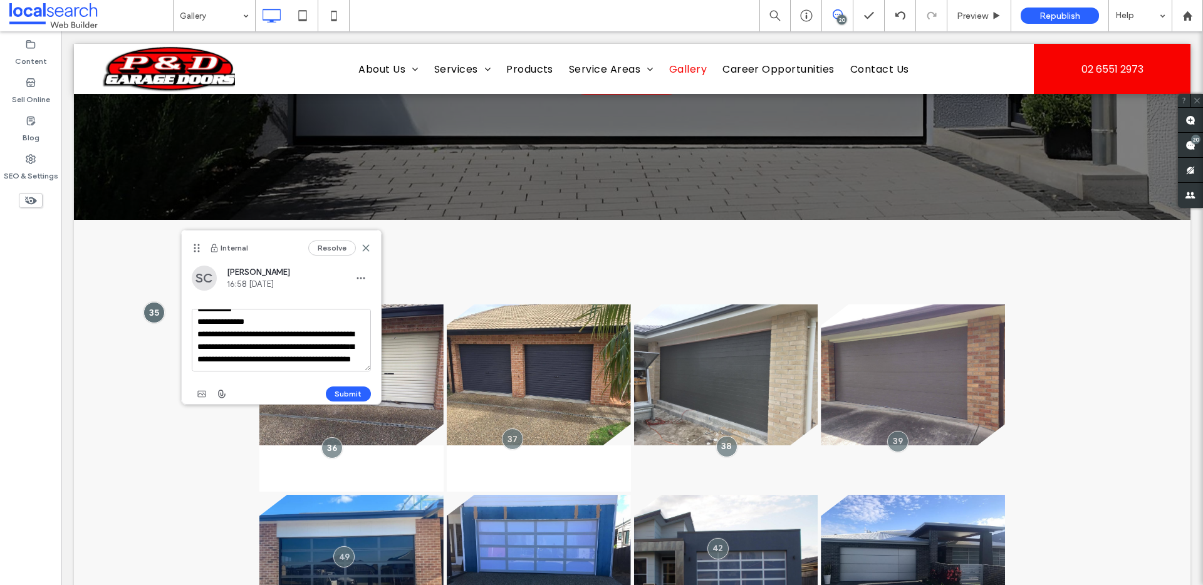
click at [353, 346] on textarea "**********" at bounding box center [281, 340] width 179 height 63
click at [353, 361] on textarea "**********" at bounding box center [281, 340] width 179 height 63
type textarea "**********"
click at [345, 392] on button "Submit" at bounding box center [348, 393] width 45 height 15
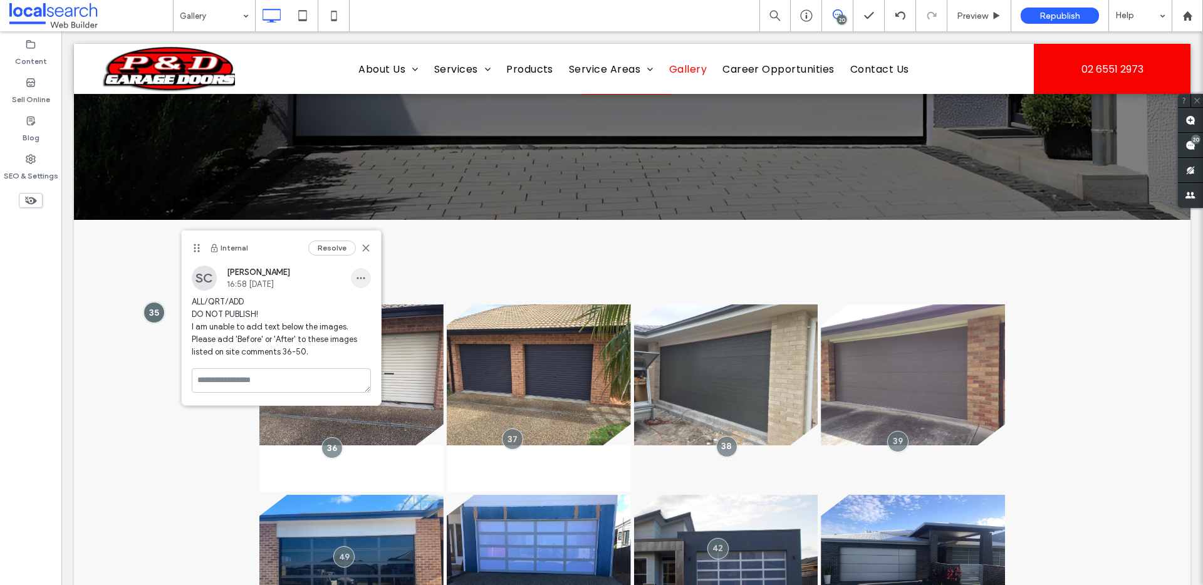
click at [364, 275] on icon "button" at bounding box center [361, 278] width 10 height 10
click at [315, 284] on div "SC [PERSON_NAME] 16:58 [DATE]" at bounding box center [281, 278] width 179 height 25
click at [363, 246] on use at bounding box center [366, 248] width 6 height 6
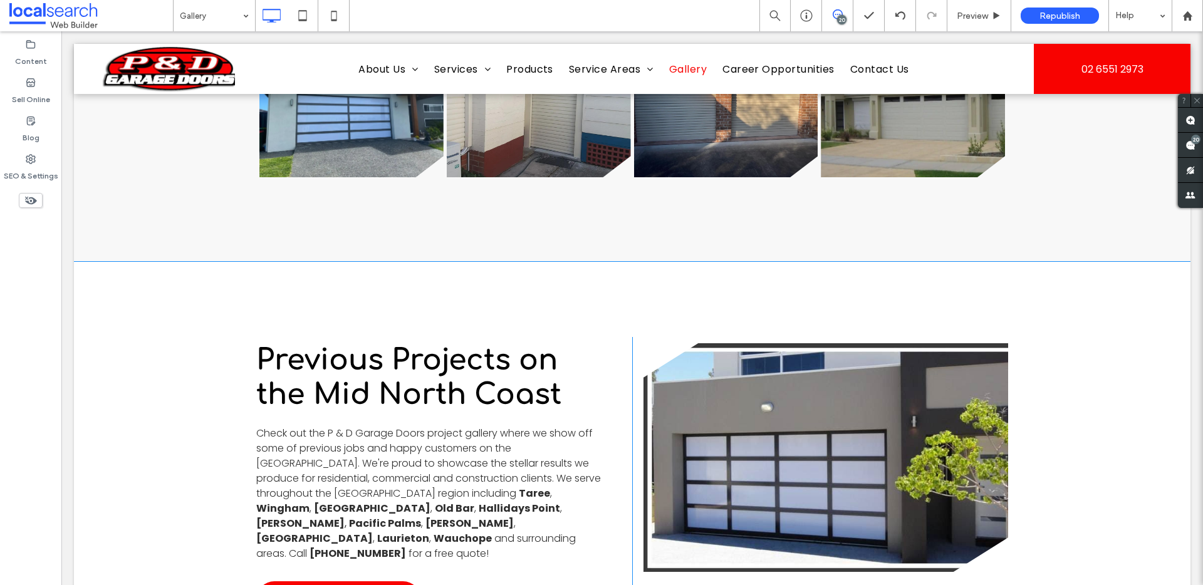
scroll to position [1378, 0]
